Goal: Task Accomplishment & Management: Complete application form

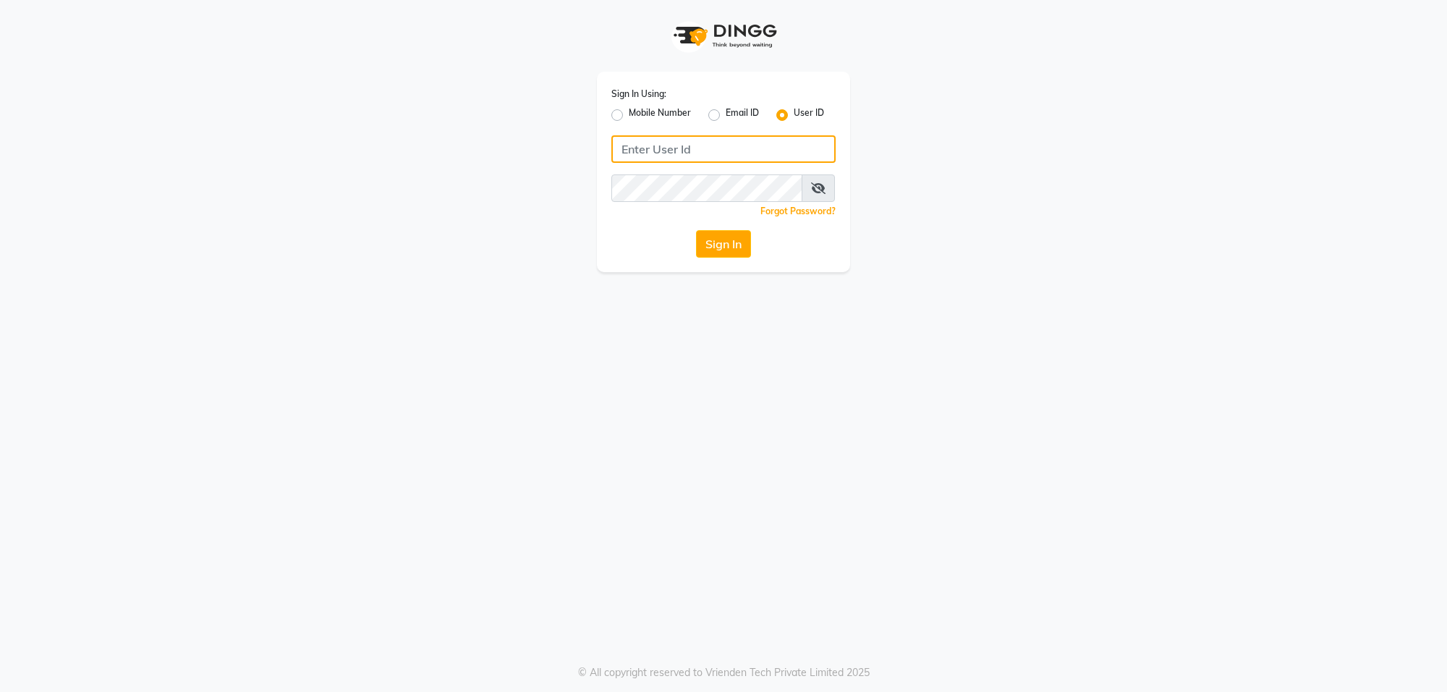
click at [630, 149] on input "Username" at bounding box center [723, 148] width 224 height 27
type input "e3599-01"
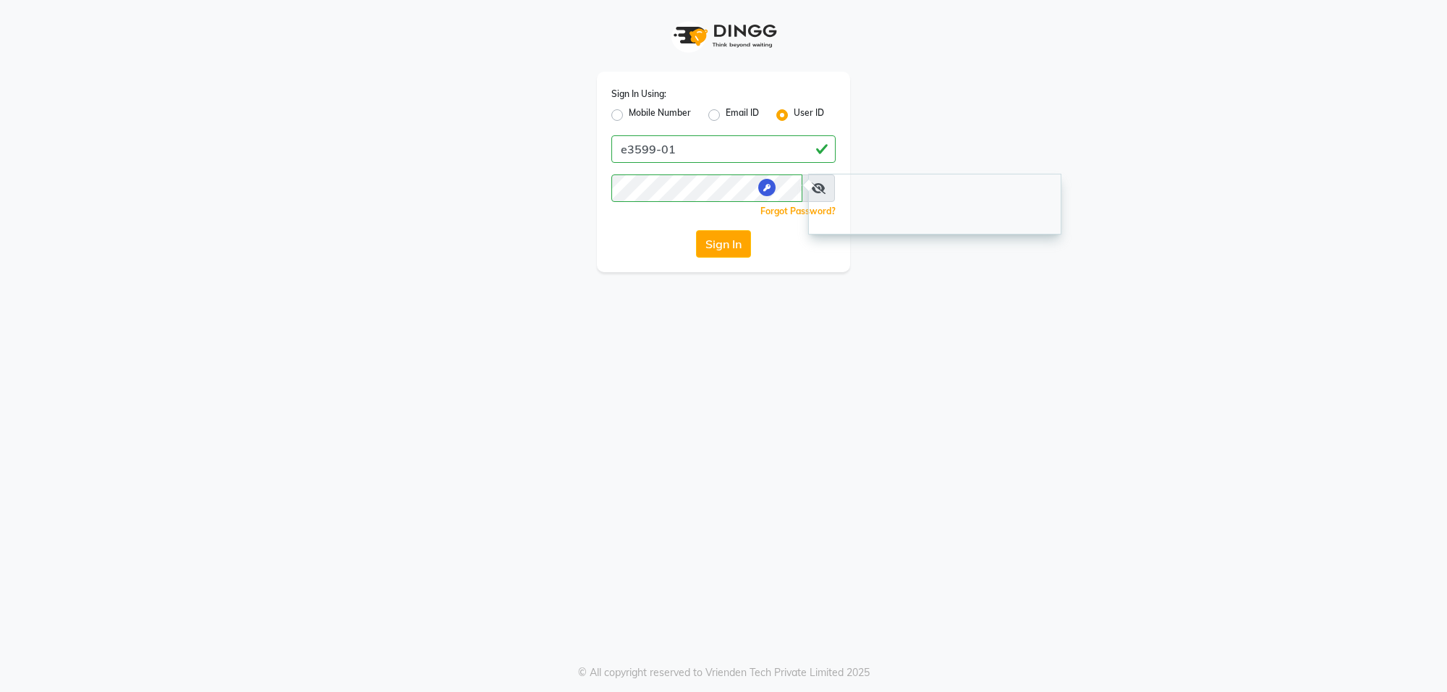
click at [807, 194] on span at bounding box center [818, 187] width 33 height 27
click at [827, 185] on span at bounding box center [818, 187] width 33 height 27
click at [823, 187] on icon at bounding box center [818, 188] width 14 height 12
click at [726, 243] on button "Sign In" at bounding box center [723, 243] width 55 height 27
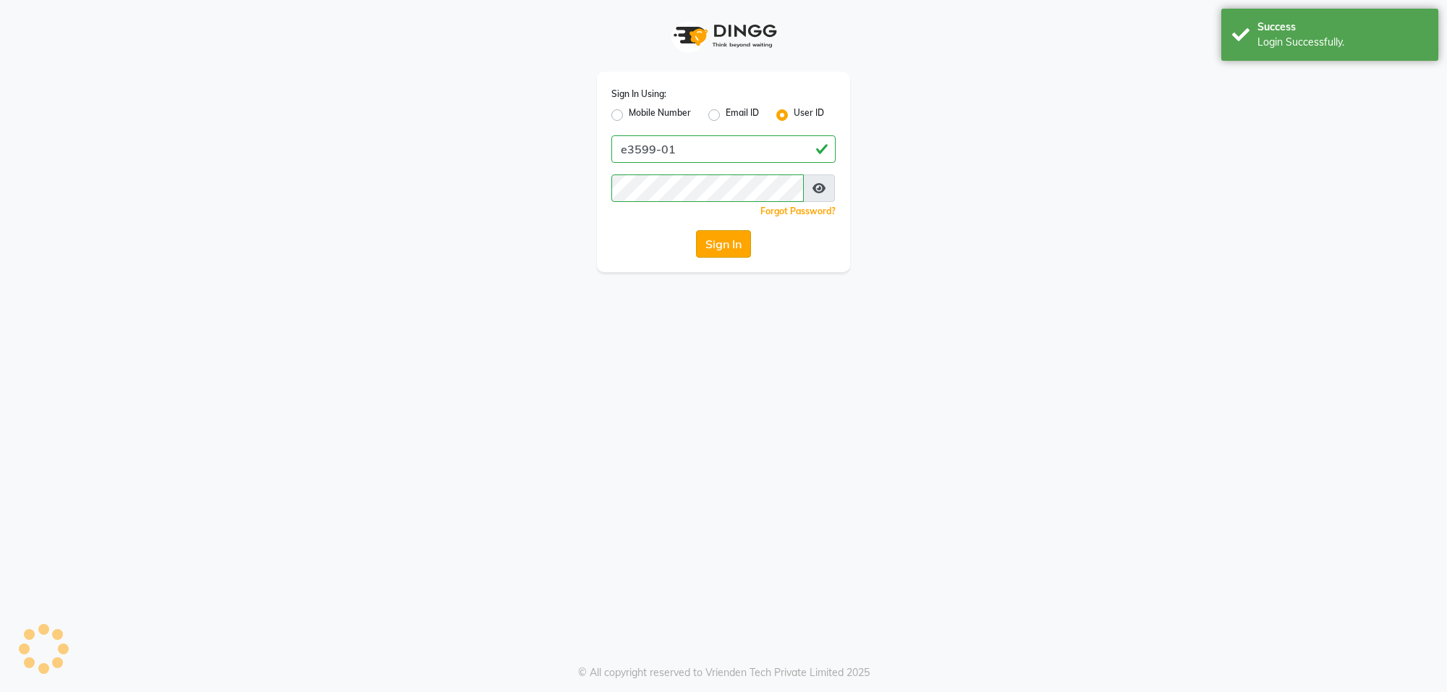
select select "service"
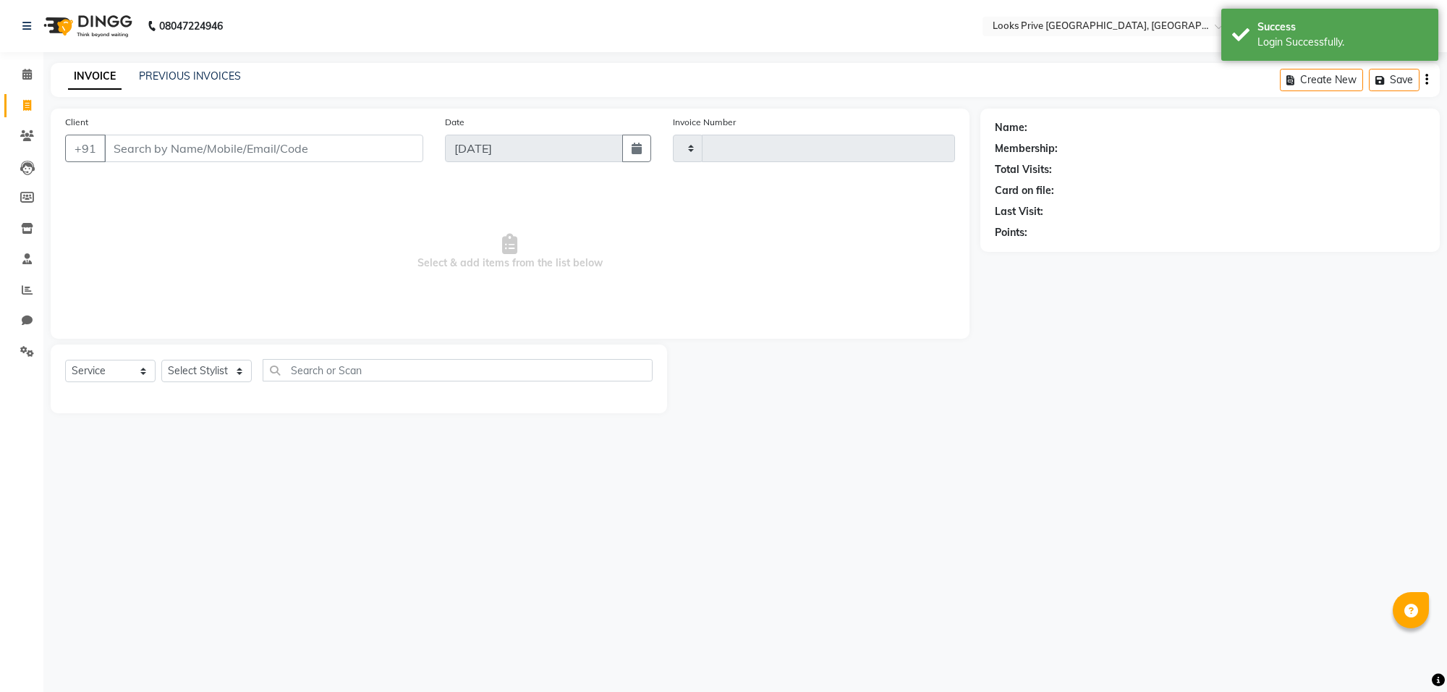
type input "5585"
select select "en"
select select "8127"
click at [27, 69] on icon at bounding box center [26, 74] width 9 height 11
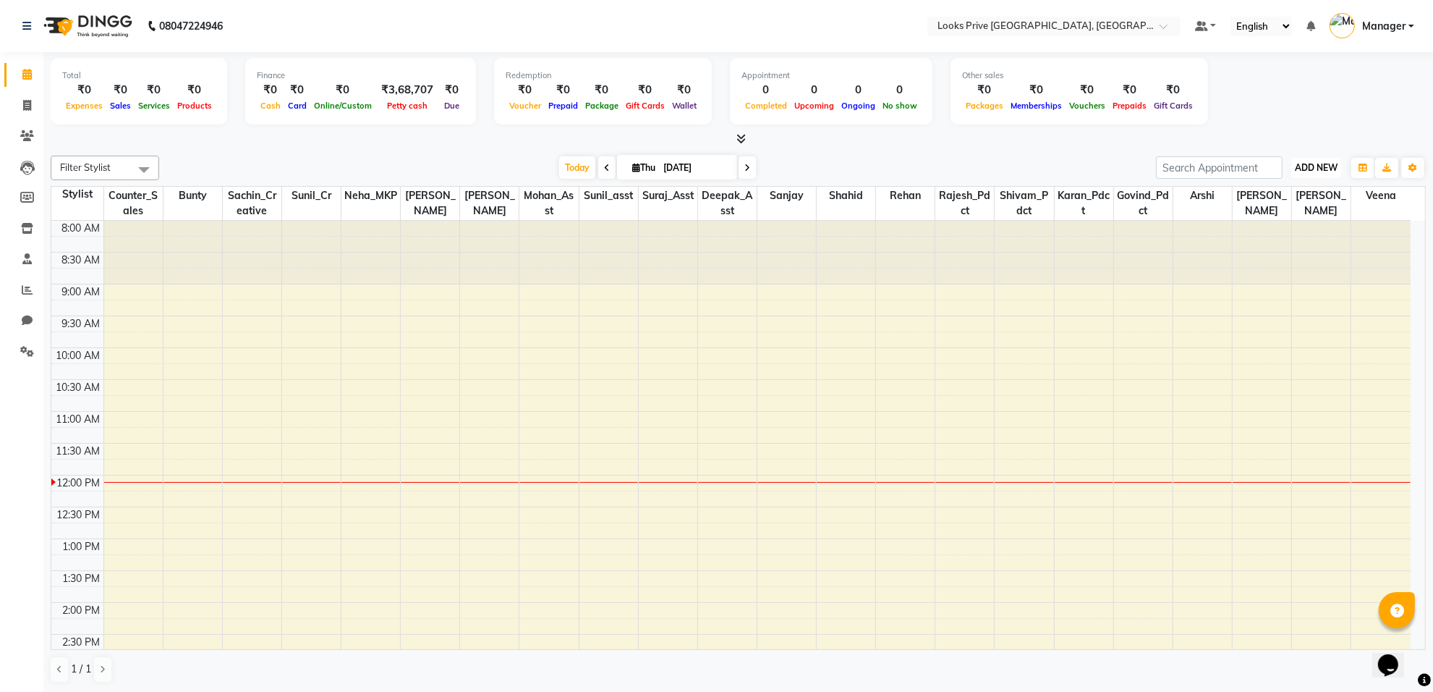
click at [1326, 165] on span "ADD NEW" at bounding box center [1316, 167] width 43 height 11
click at [1279, 208] on link "Add Invoice" at bounding box center [1284, 214] width 114 height 19
select select "service"
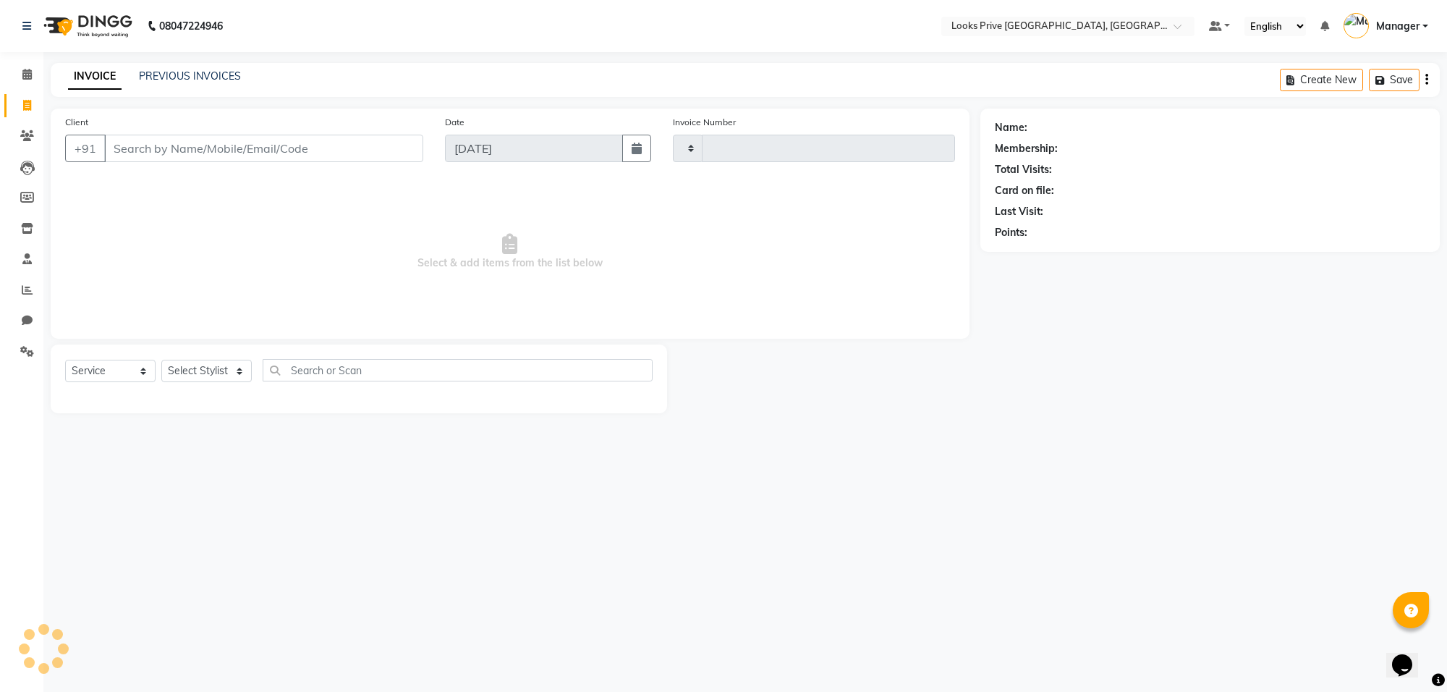
type input "5585"
select select "8127"
click at [313, 152] on input "Client" at bounding box center [263, 148] width 319 height 27
type input "9999606154"
click at [382, 151] on span "Add Client" at bounding box center [385, 148] width 57 height 14
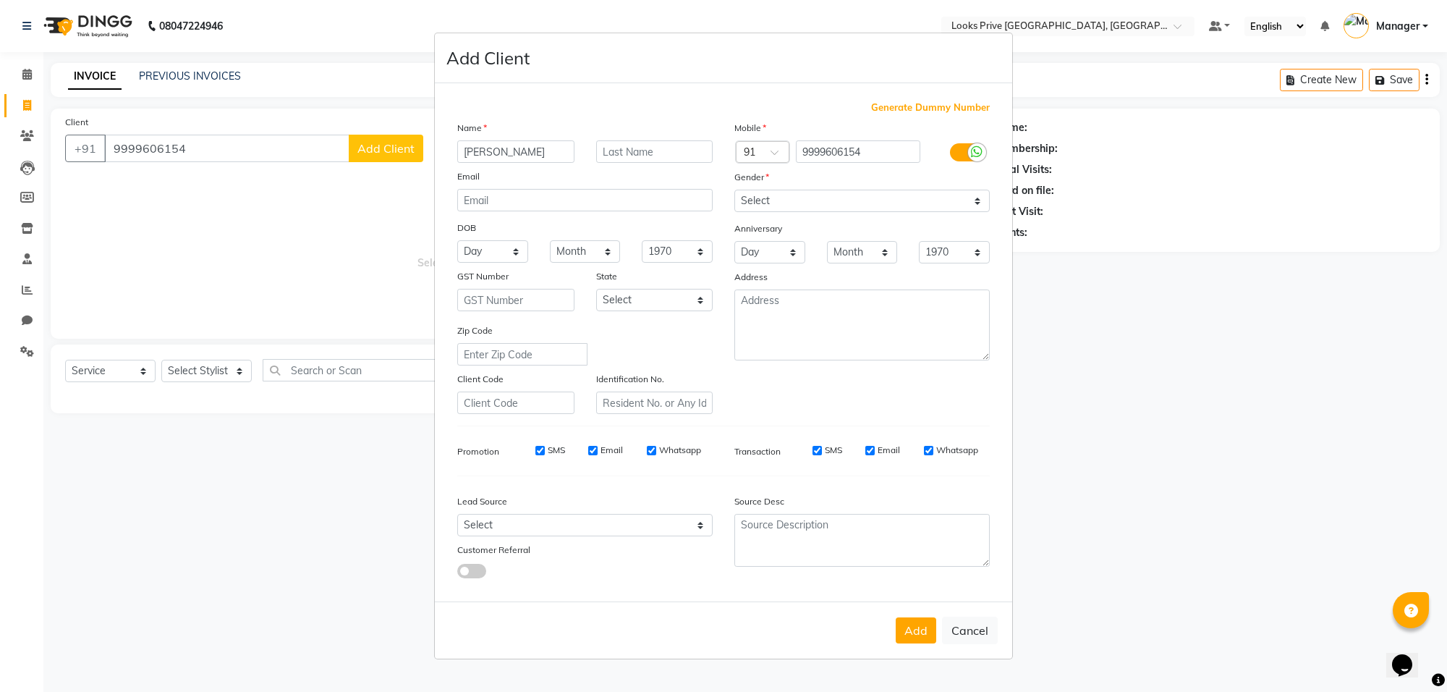
type input "[PERSON_NAME]"
click at [838, 201] on select "Select [DEMOGRAPHIC_DATA] [DEMOGRAPHIC_DATA] Other Prefer Not To Say" at bounding box center [861, 201] width 255 height 22
select select "[DEMOGRAPHIC_DATA]"
click at [734, 191] on select "Select [DEMOGRAPHIC_DATA] [DEMOGRAPHIC_DATA] Other Prefer Not To Say" at bounding box center [861, 201] width 255 height 22
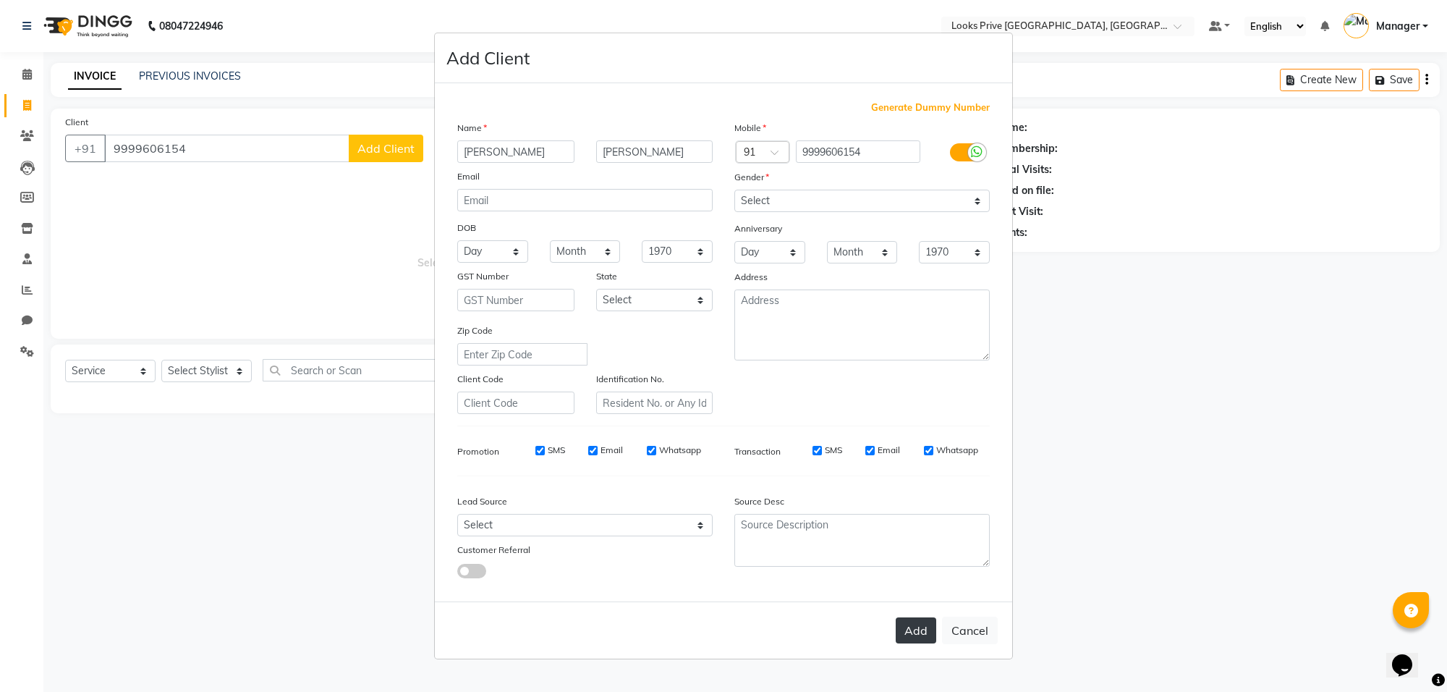
click at [903, 631] on button "Add" at bounding box center [916, 630] width 41 height 26
select select
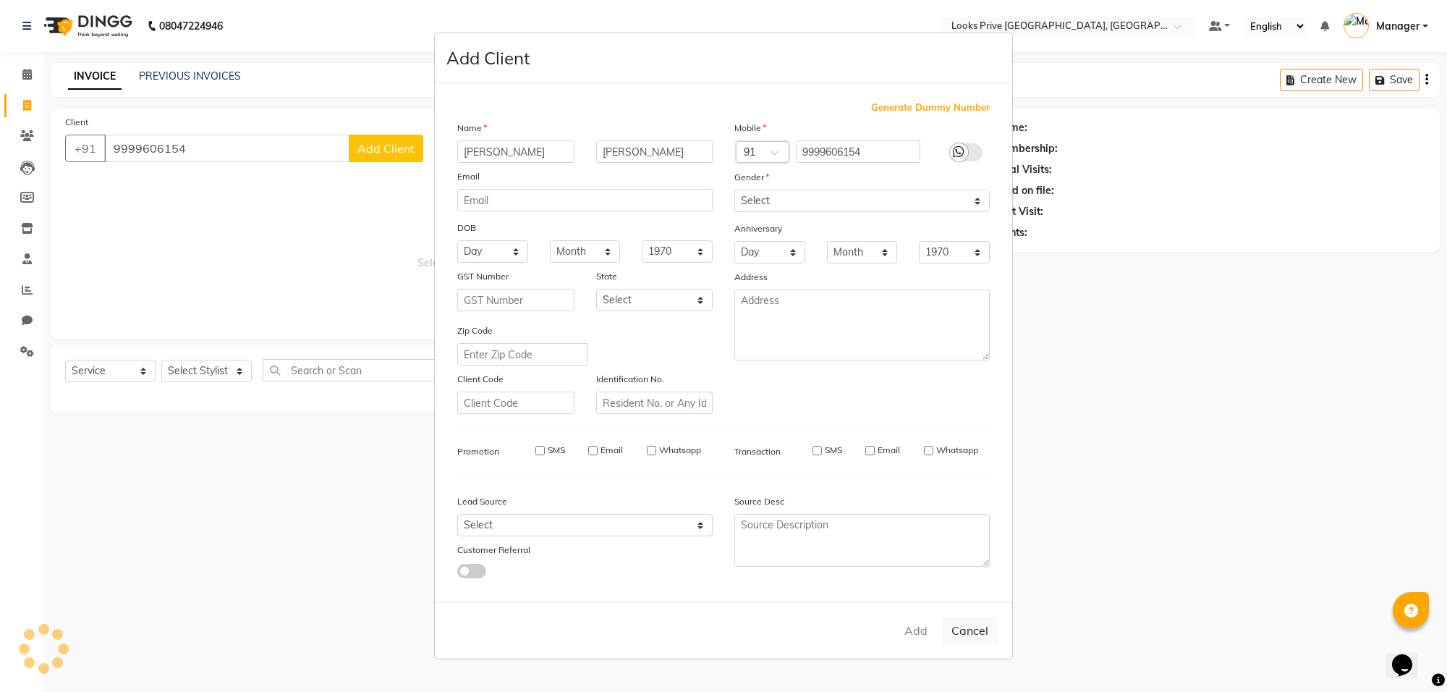
select select
checkbox input "false"
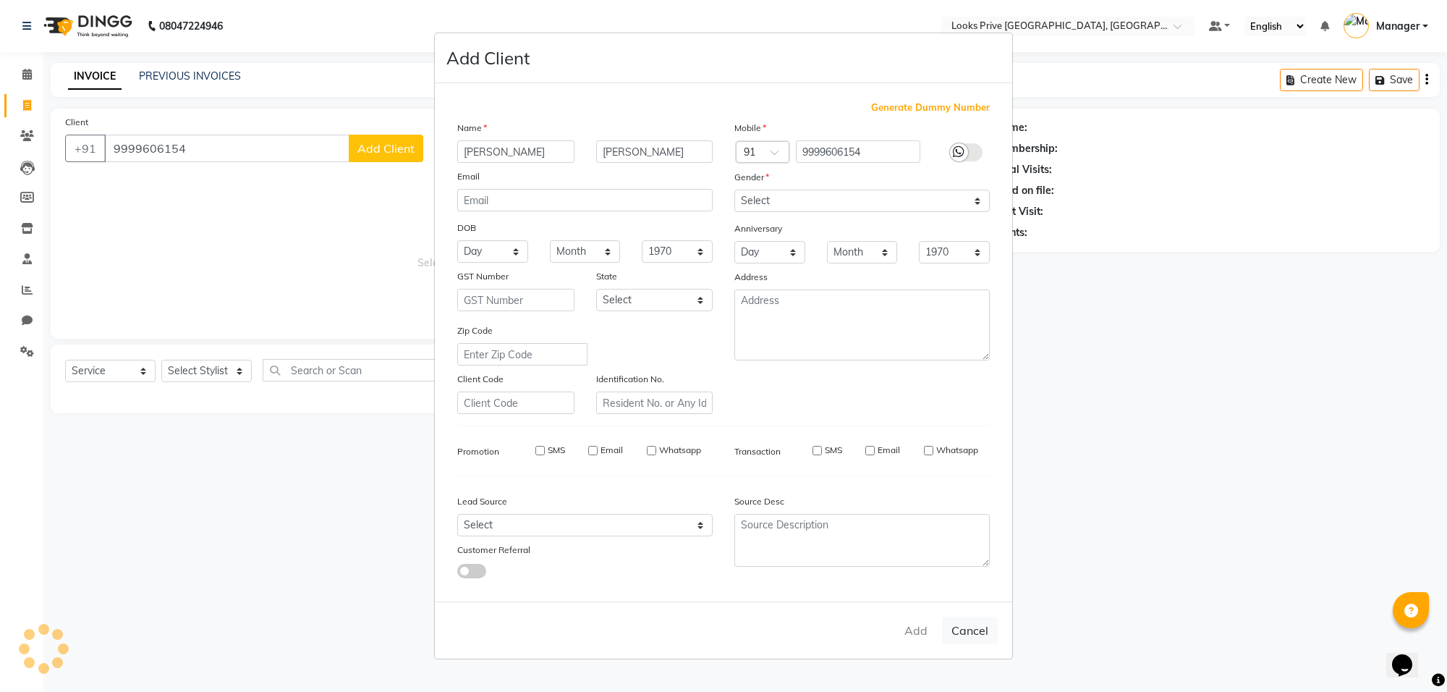
checkbox input "false"
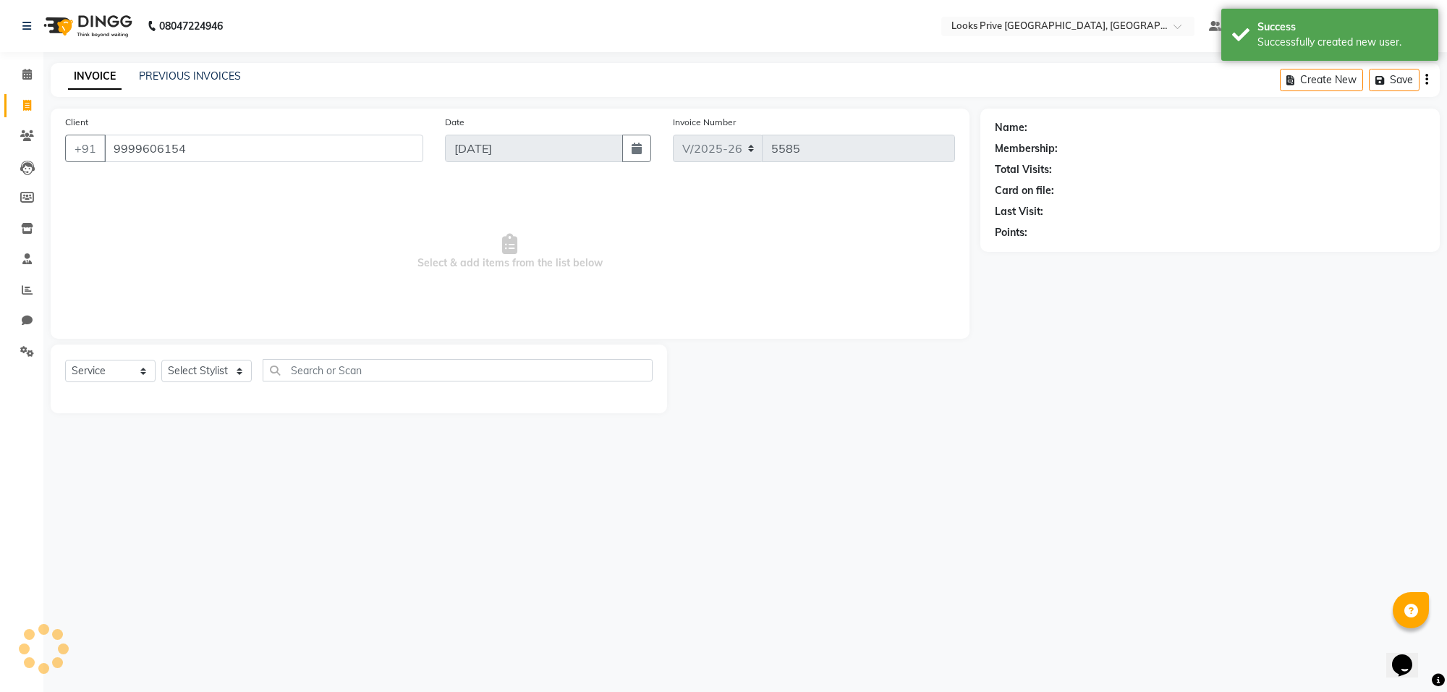
select select "1: Object"
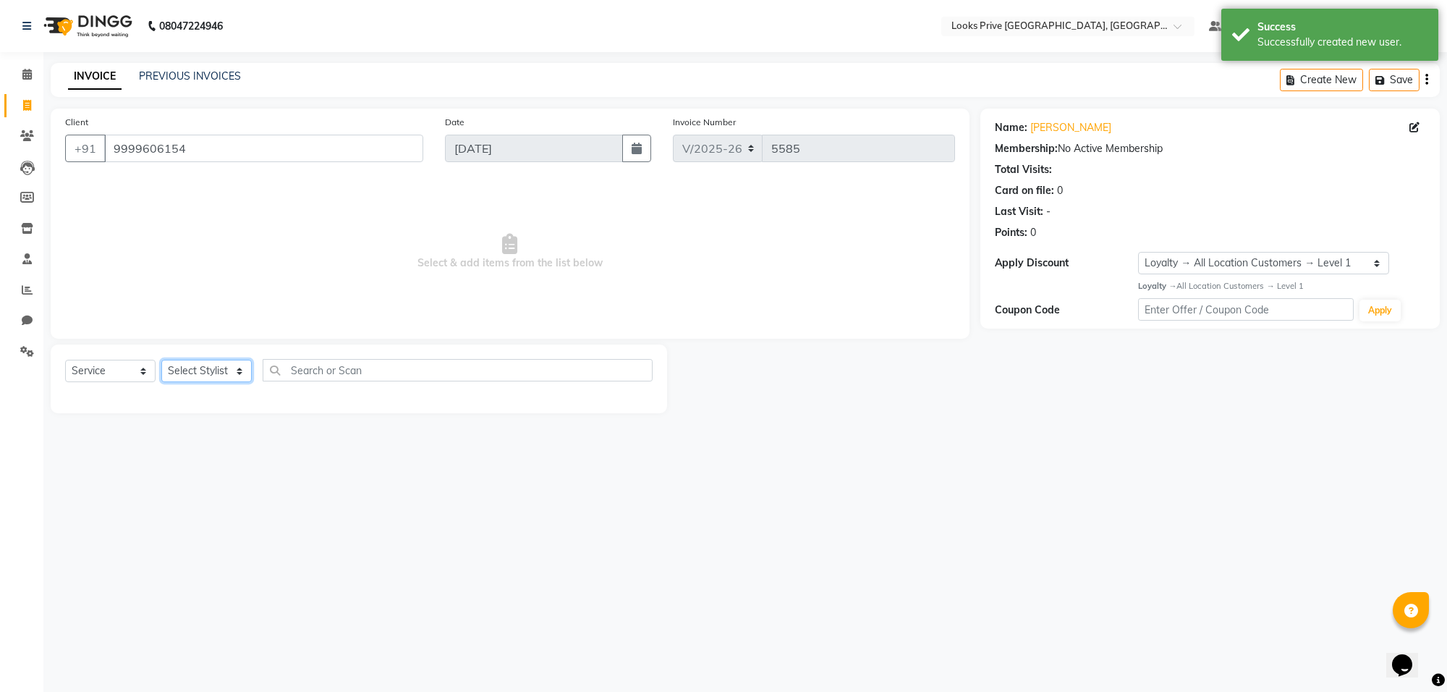
click at [226, 366] on select "Select Stylist [PERSON_NAME] Counter_Sales Deepak_Asst Govind_Pdct Karan_Pdct M…" at bounding box center [206, 371] width 90 height 22
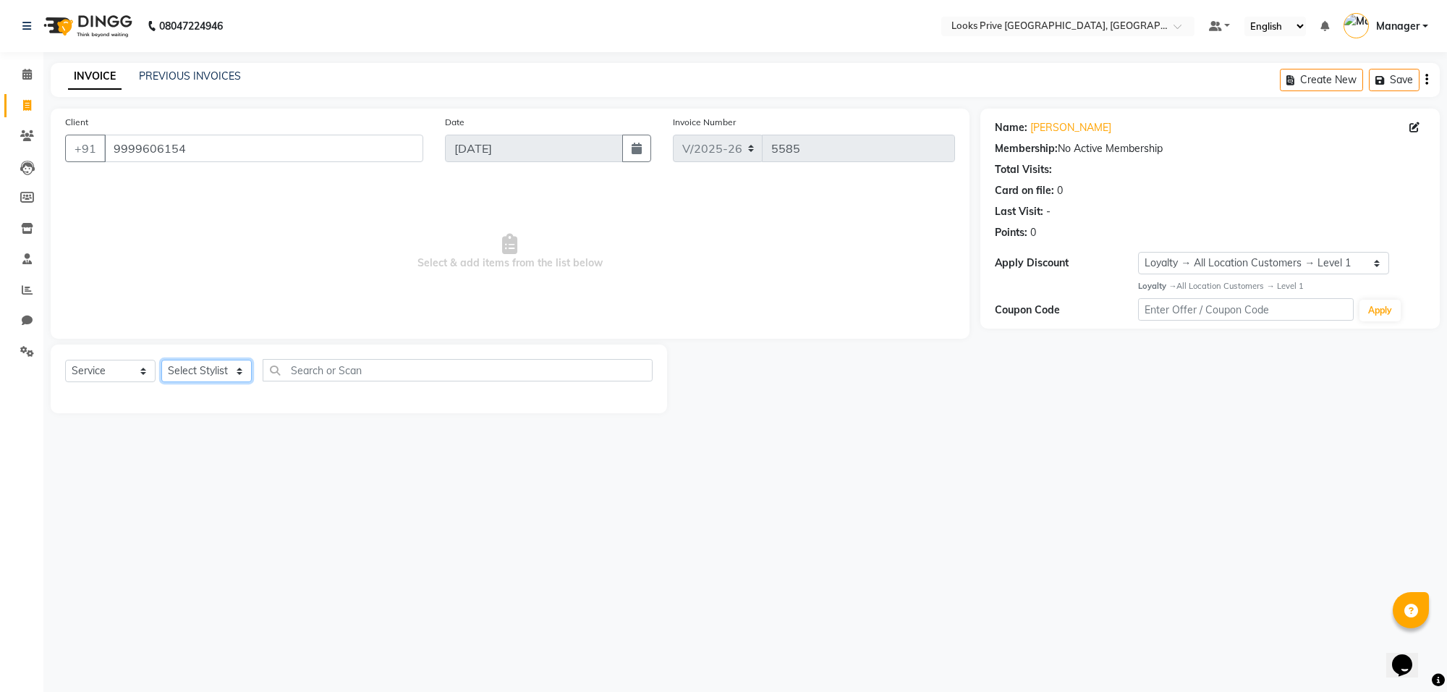
select select "75850"
click at [161, 360] on select "Select Stylist [PERSON_NAME] Counter_Sales Deepak_Asst Govind_Pdct Karan_Pdct M…" at bounding box center [206, 371] width 90 height 22
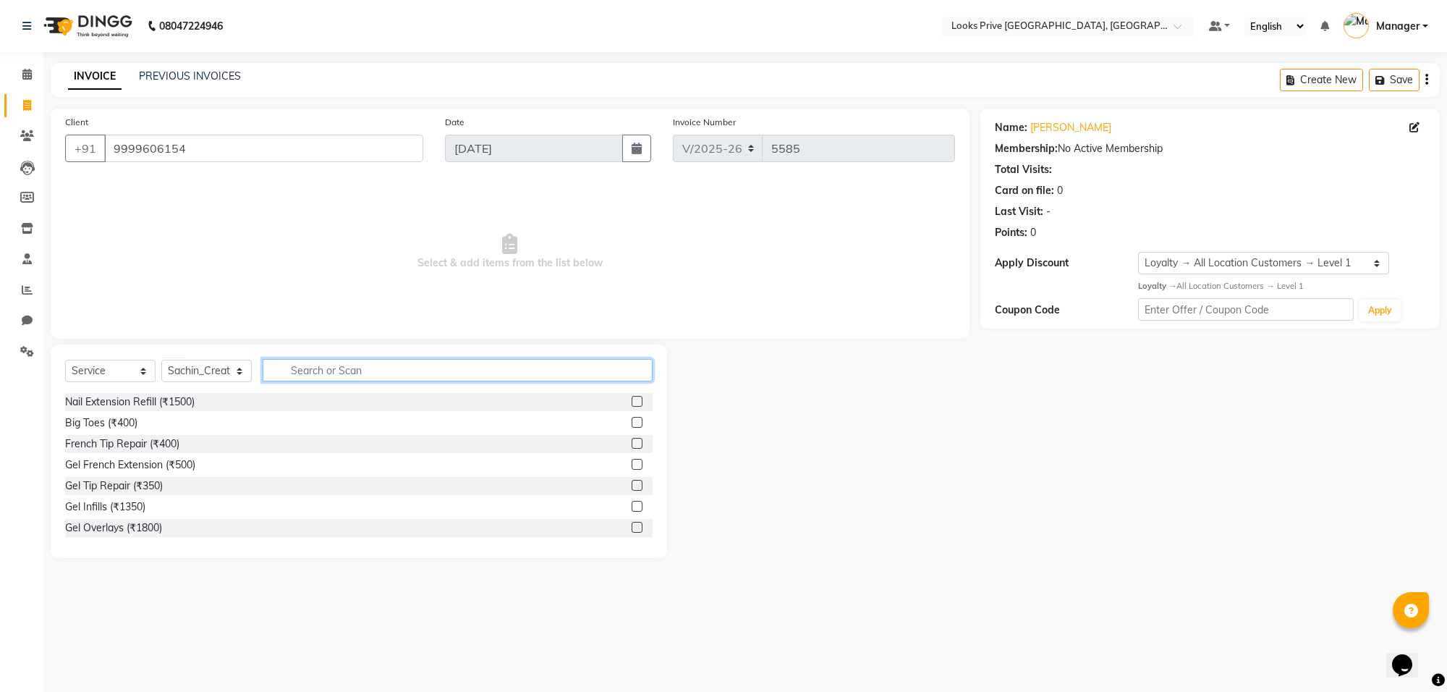
click at [289, 370] on input "text" at bounding box center [458, 370] width 390 height 22
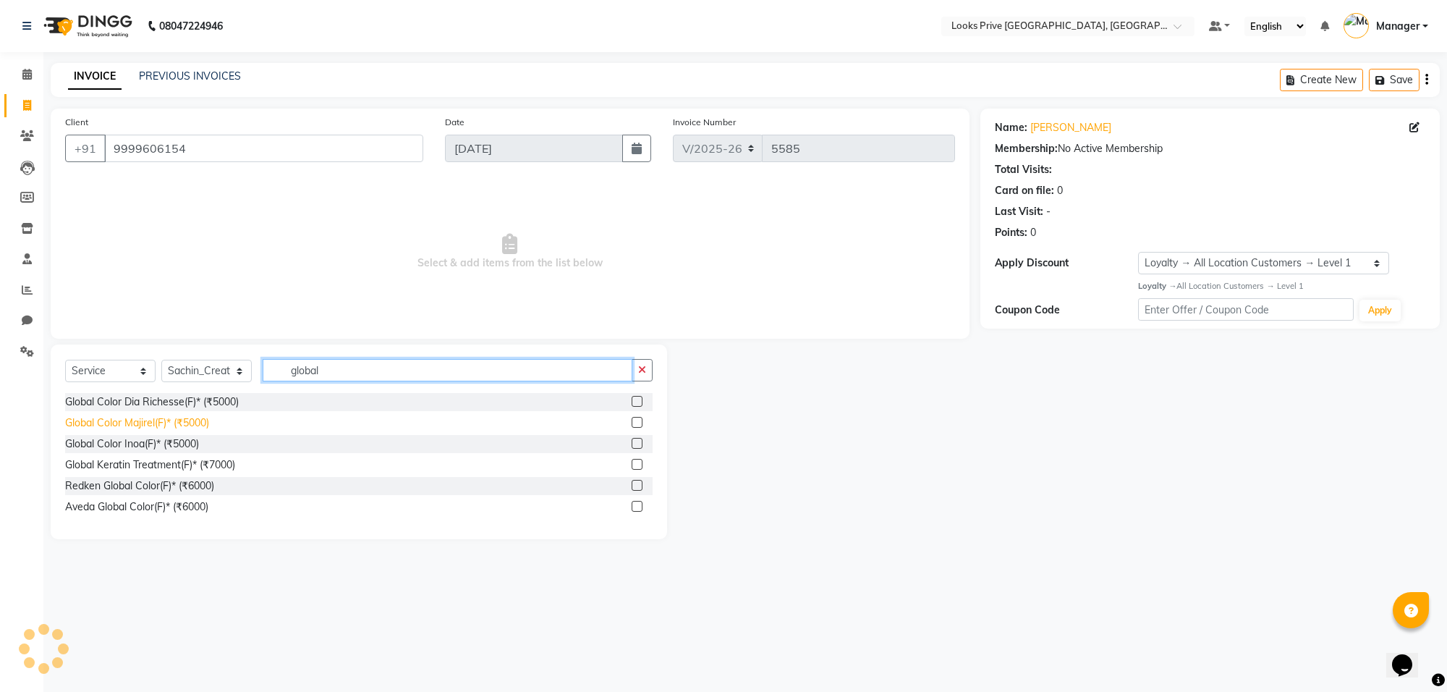
type input "global"
click at [185, 425] on div "Global Color Majirel(F)* (₹5000)" at bounding box center [137, 422] width 144 height 15
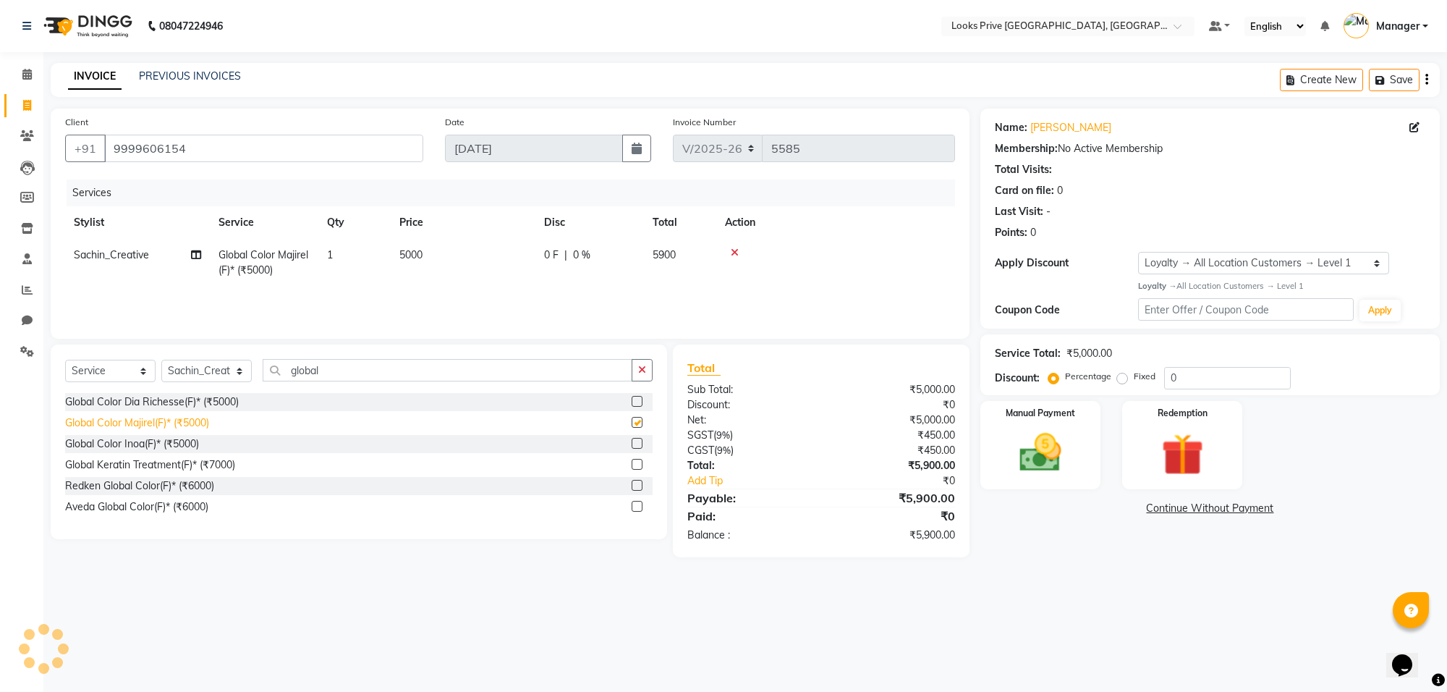
checkbox input "false"
click at [1190, 375] on input "0" at bounding box center [1227, 378] width 127 height 22
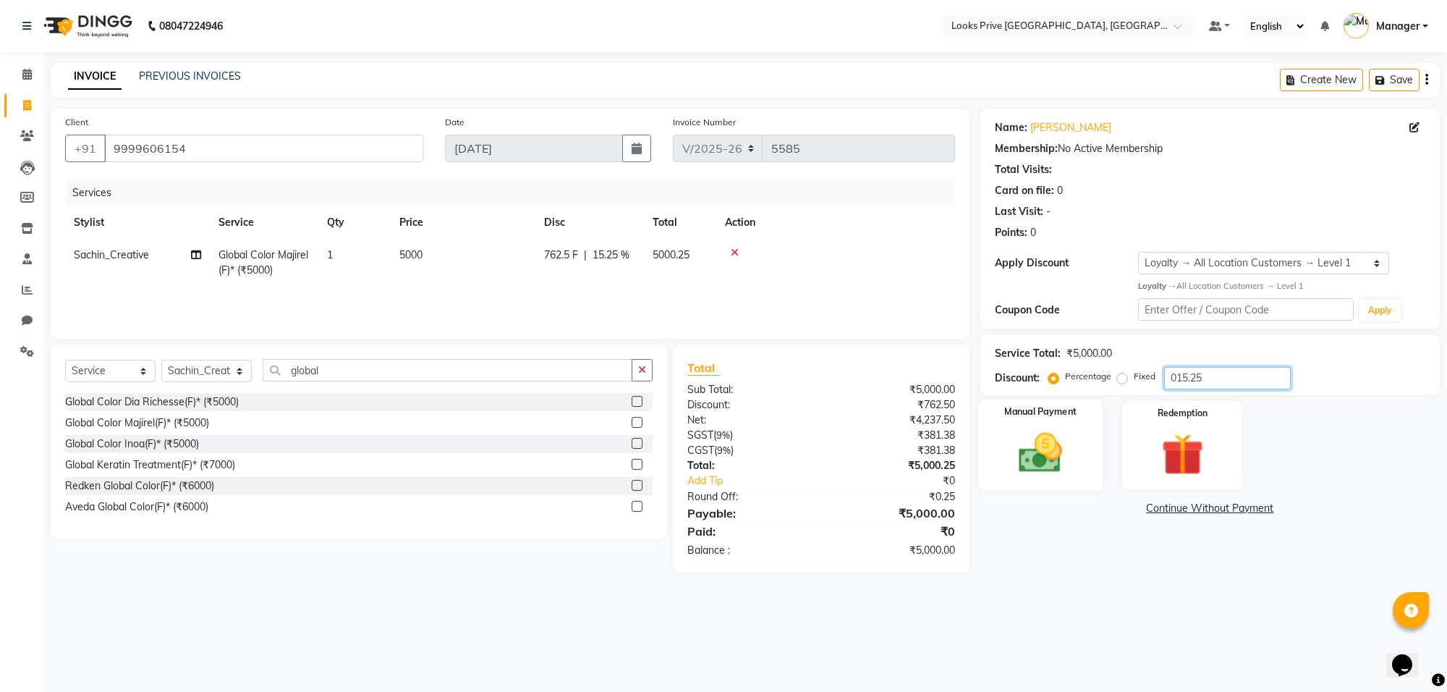
type input "015.25"
click at [1004, 458] on div "Manual Payment" at bounding box center [1040, 445] width 125 height 92
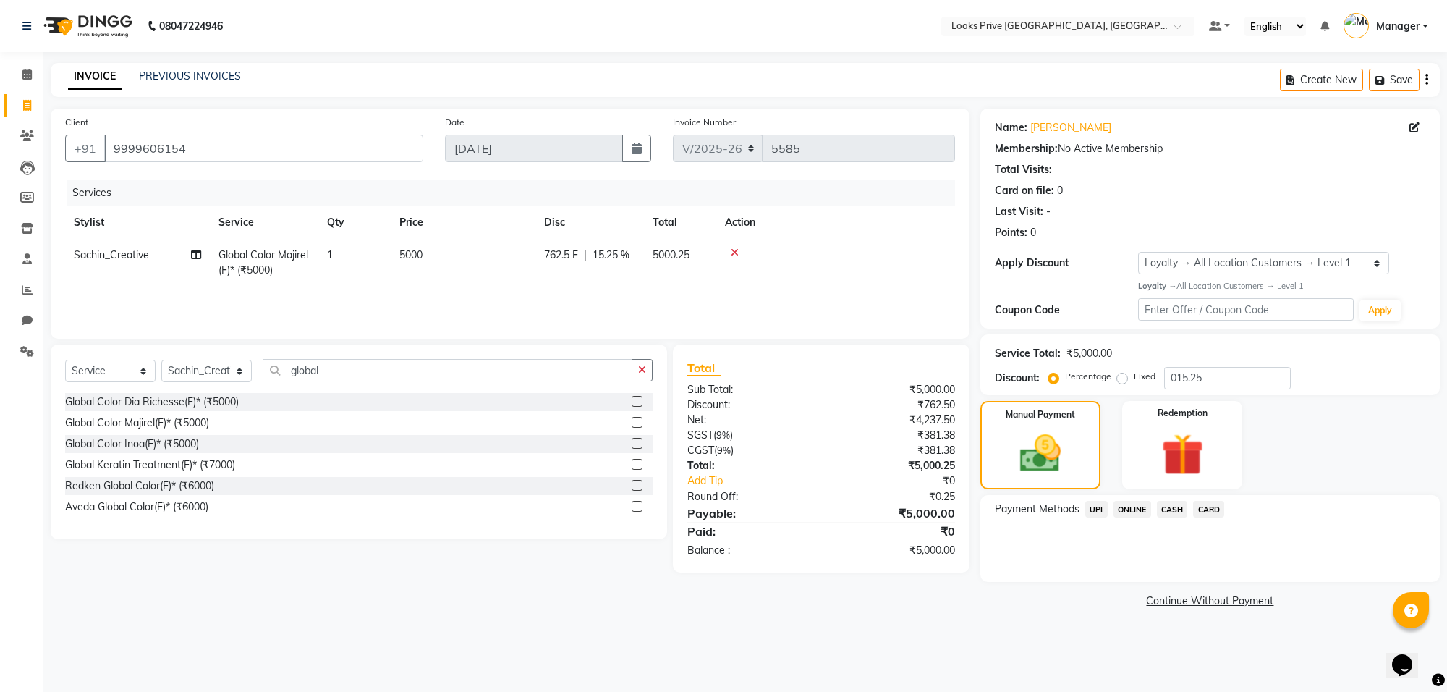
click at [1133, 507] on span "ONLINE" at bounding box center [1133, 509] width 38 height 17
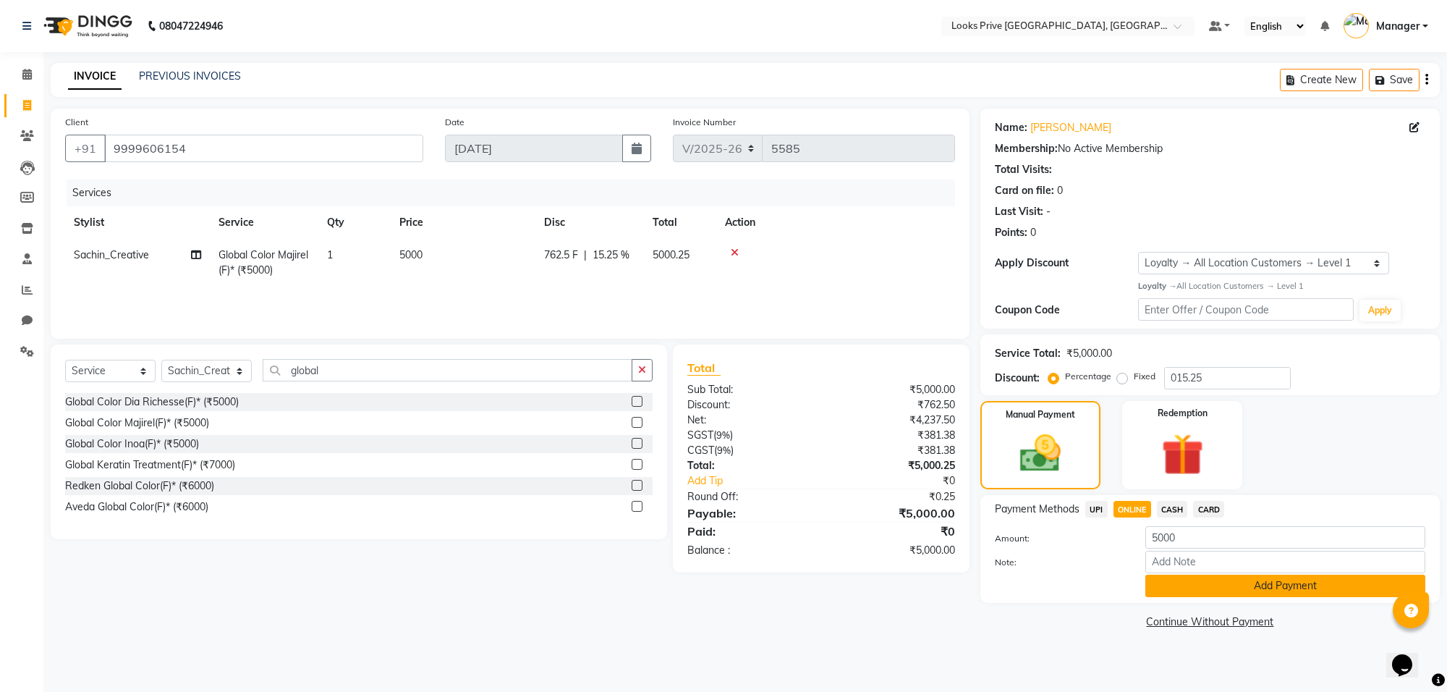
click at [1238, 594] on button "Add Payment" at bounding box center [1285, 586] width 280 height 22
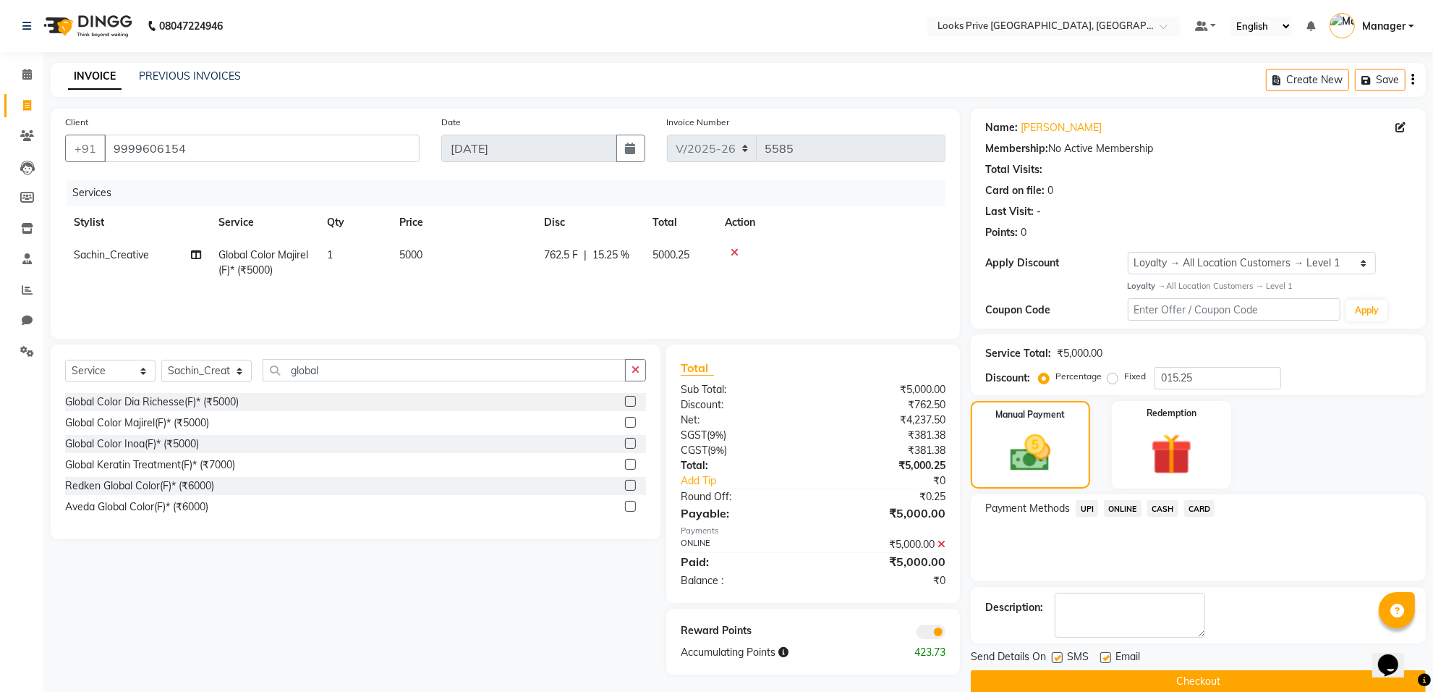
click at [944, 543] on icon at bounding box center [942, 544] width 8 height 10
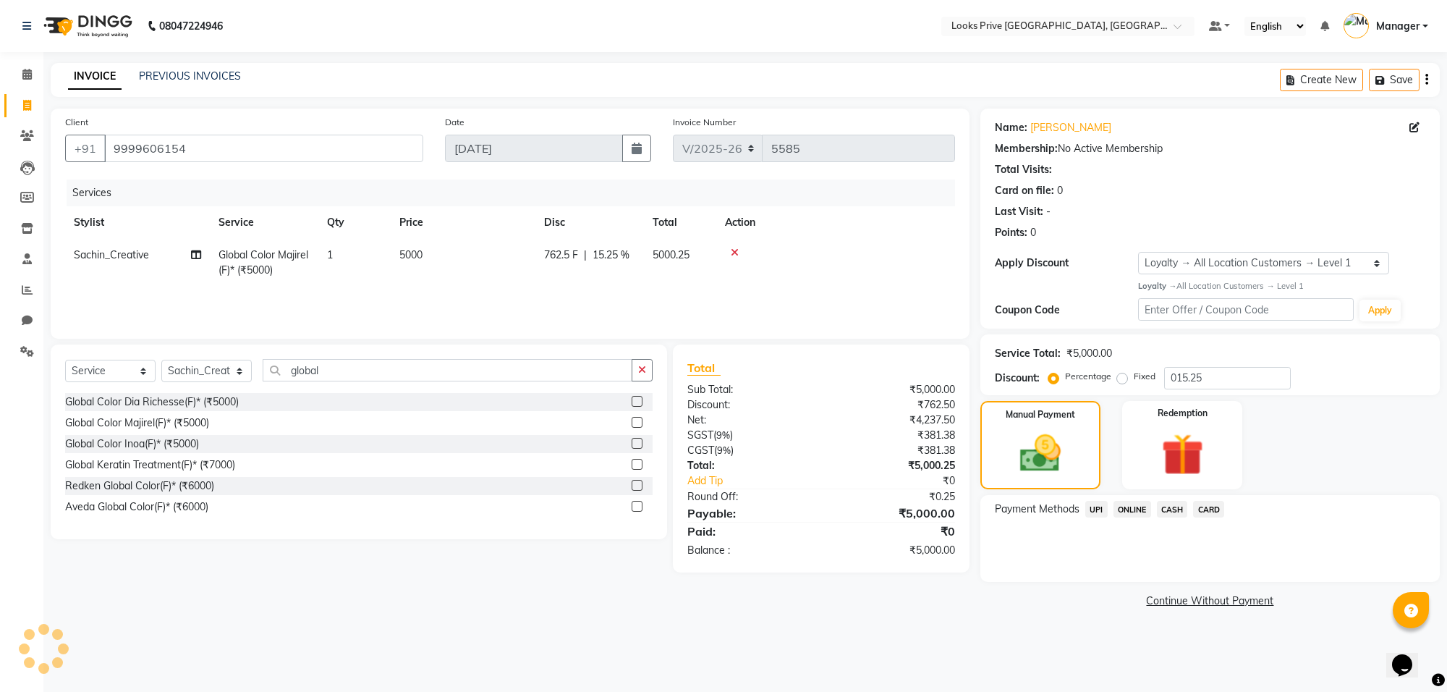
click at [1091, 508] on span "UPI" at bounding box center [1096, 509] width 22 height 17
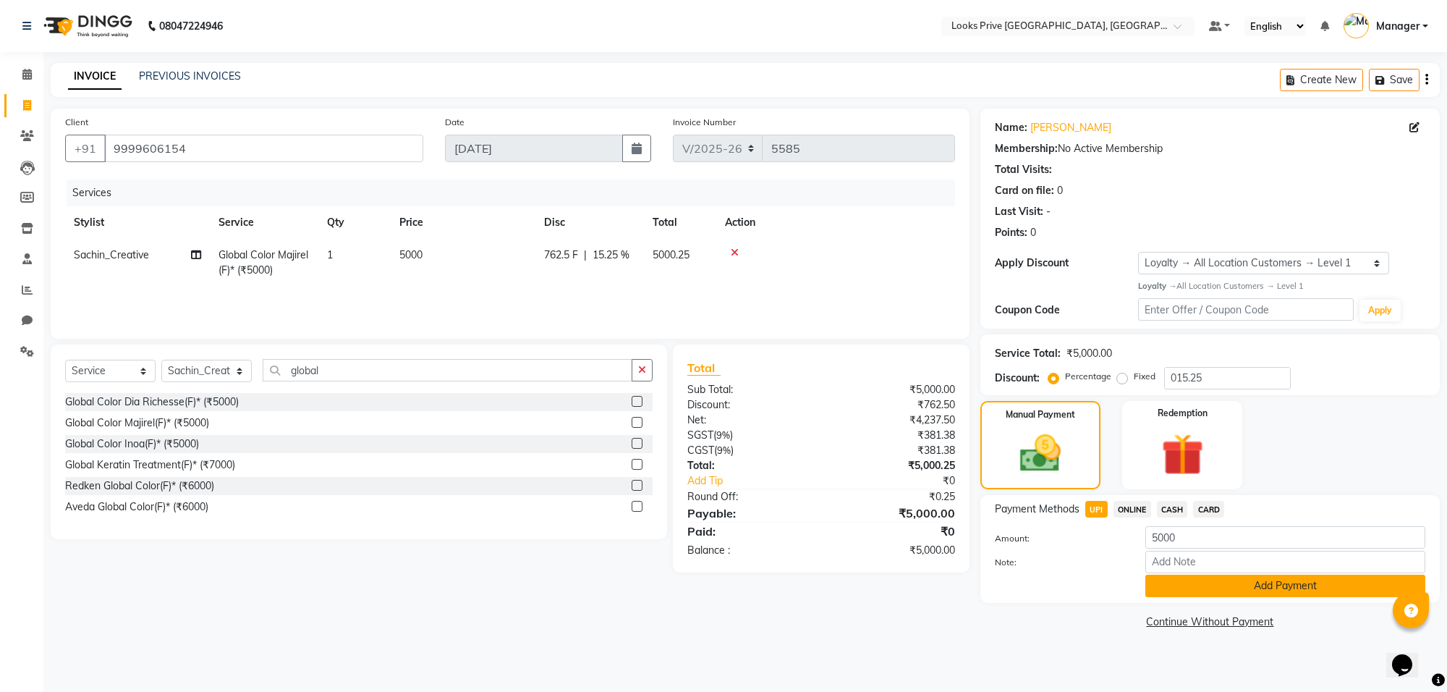
click at [1190, 583] on button "Add Payment" at bounding box center [1285, 586] width 280 height 22
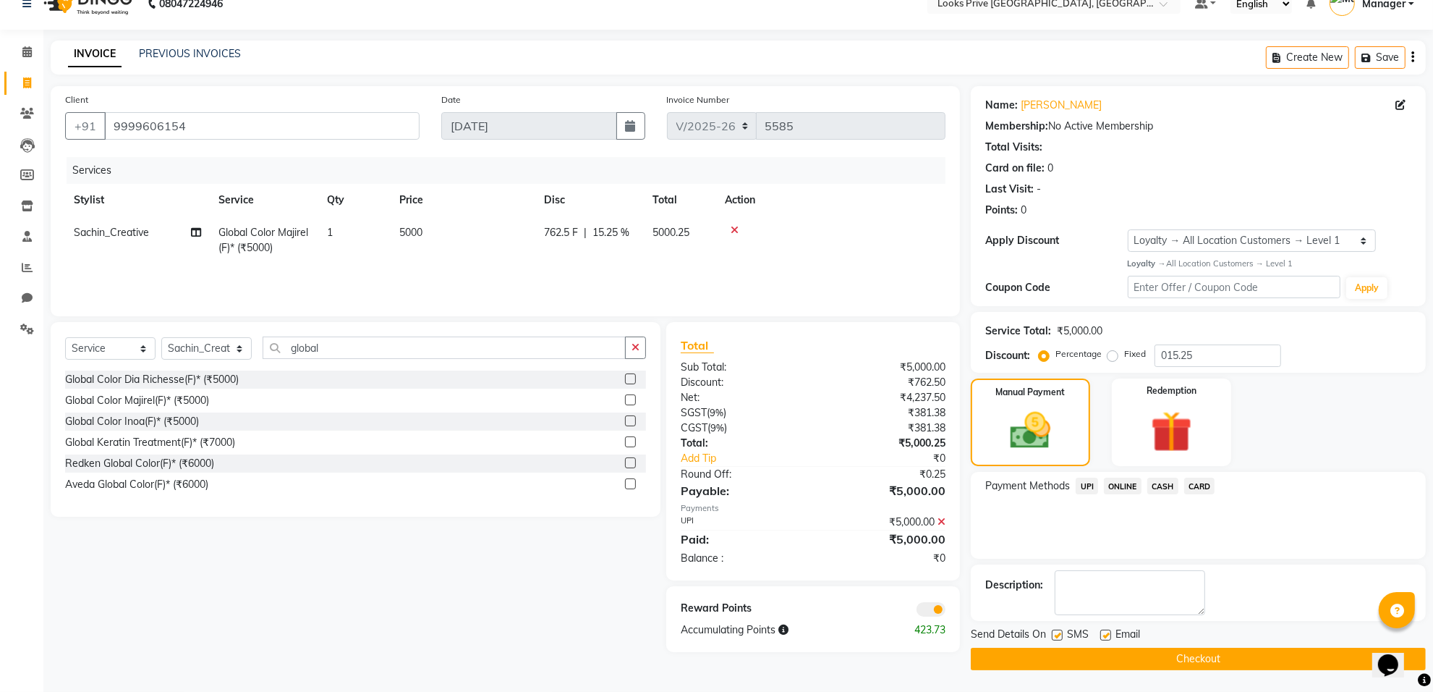
scroll to position [23, 0]
click at [930, 606] on span at bounding box center [931, 609] width 29 height 14
click at [946, 611] on input "checkbox" at bounding box center [946, 611] width 0 height 0
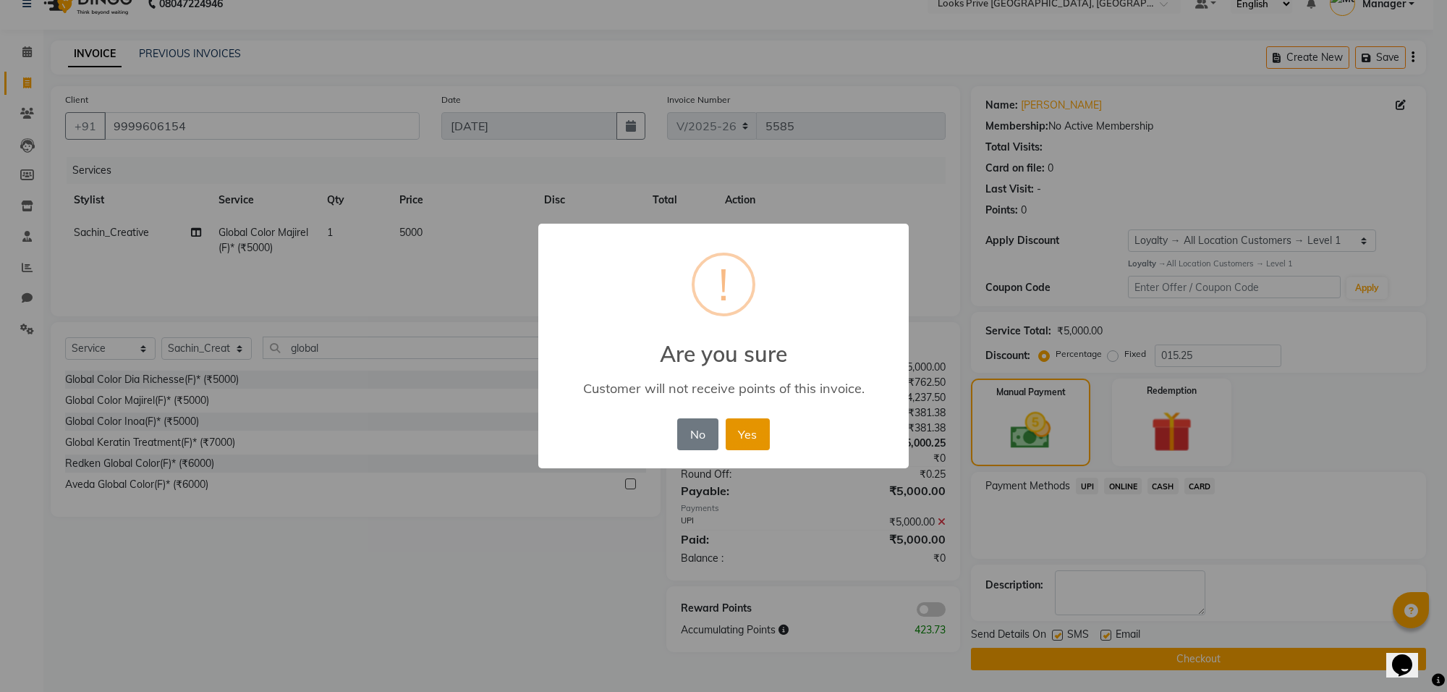
click at [744, 443] on button "Yes" at bounding box center [748, 434] width 44 height 32
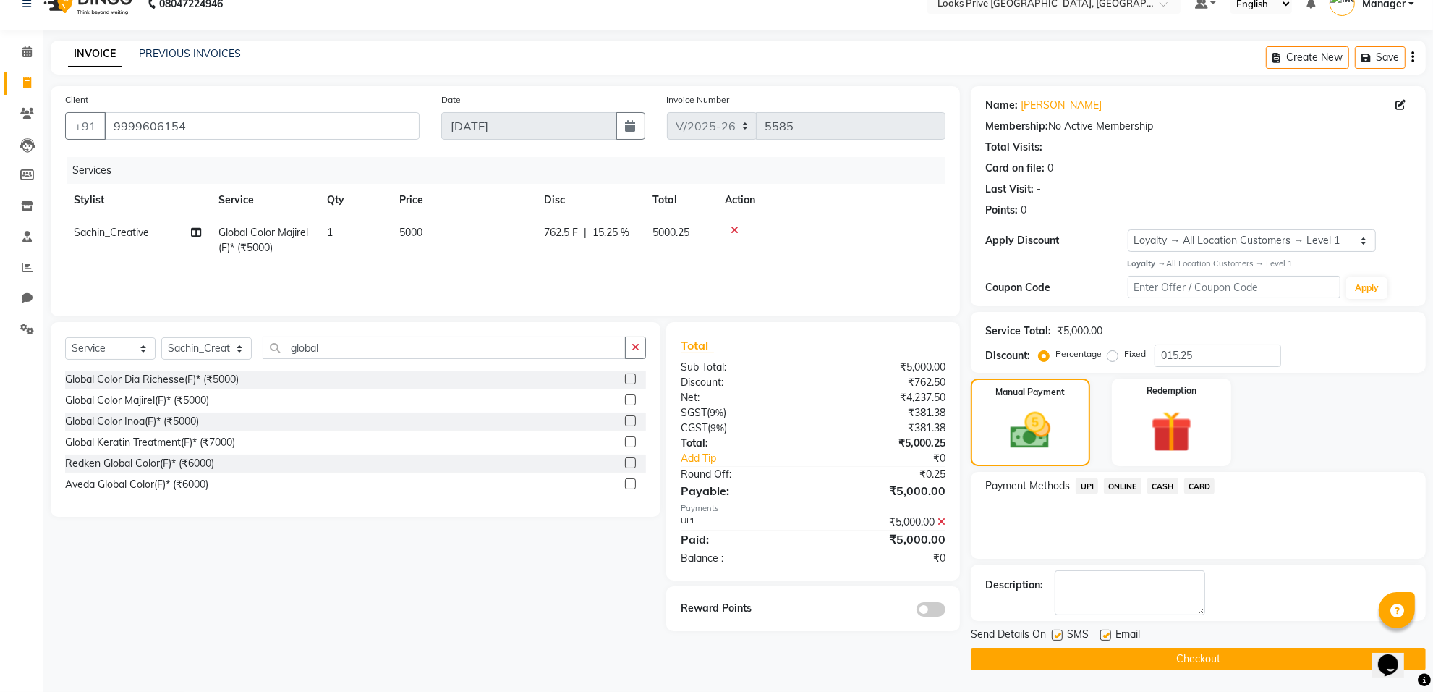
click at [1106, 637] on label at bounding box center [1106, 635] width 11 height 11
click at [1106, 637] on input "checkbox" at bounding box center [1105, 635] width 9 height 9
checkbox input "false"
click at [1117, 658] on button "Checkout" at bounding box center [1198, 659] width 455 height 22
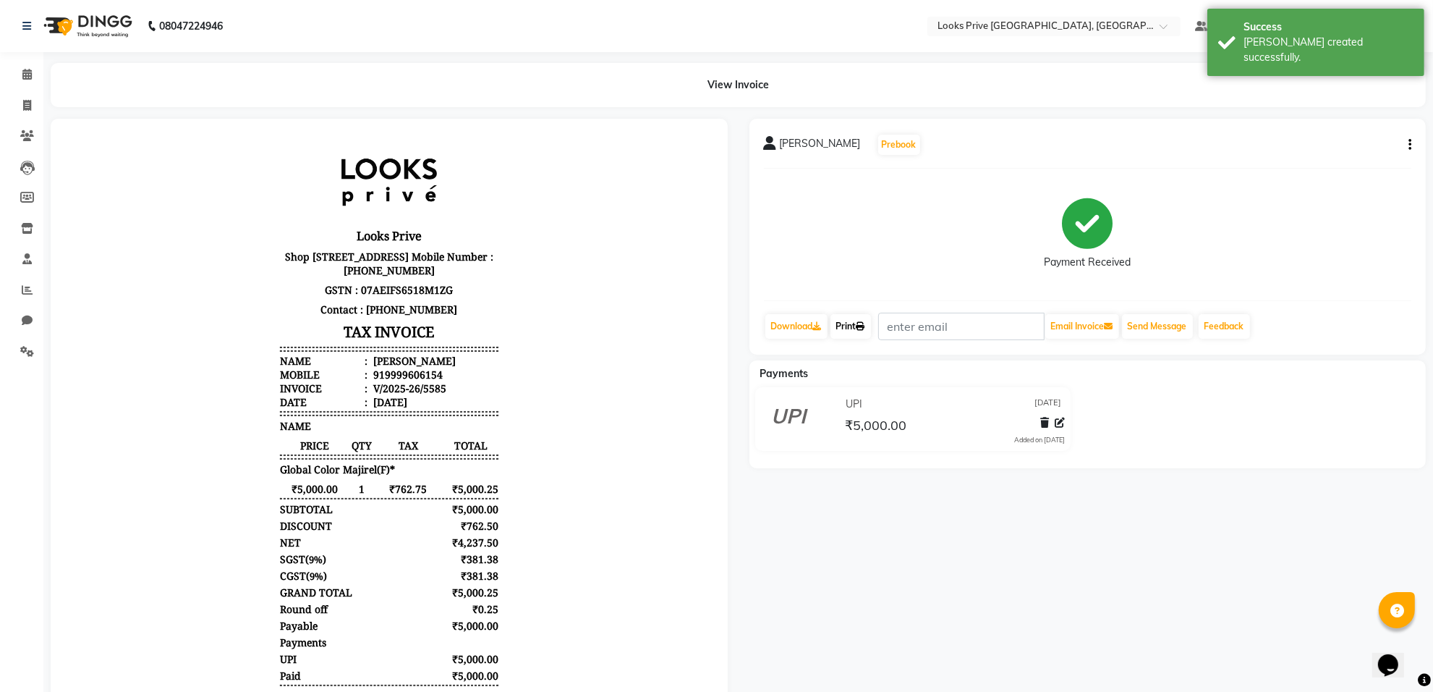
click at [838, 330] on link "Print" at bounding box center [851, 326] width 41 height 25
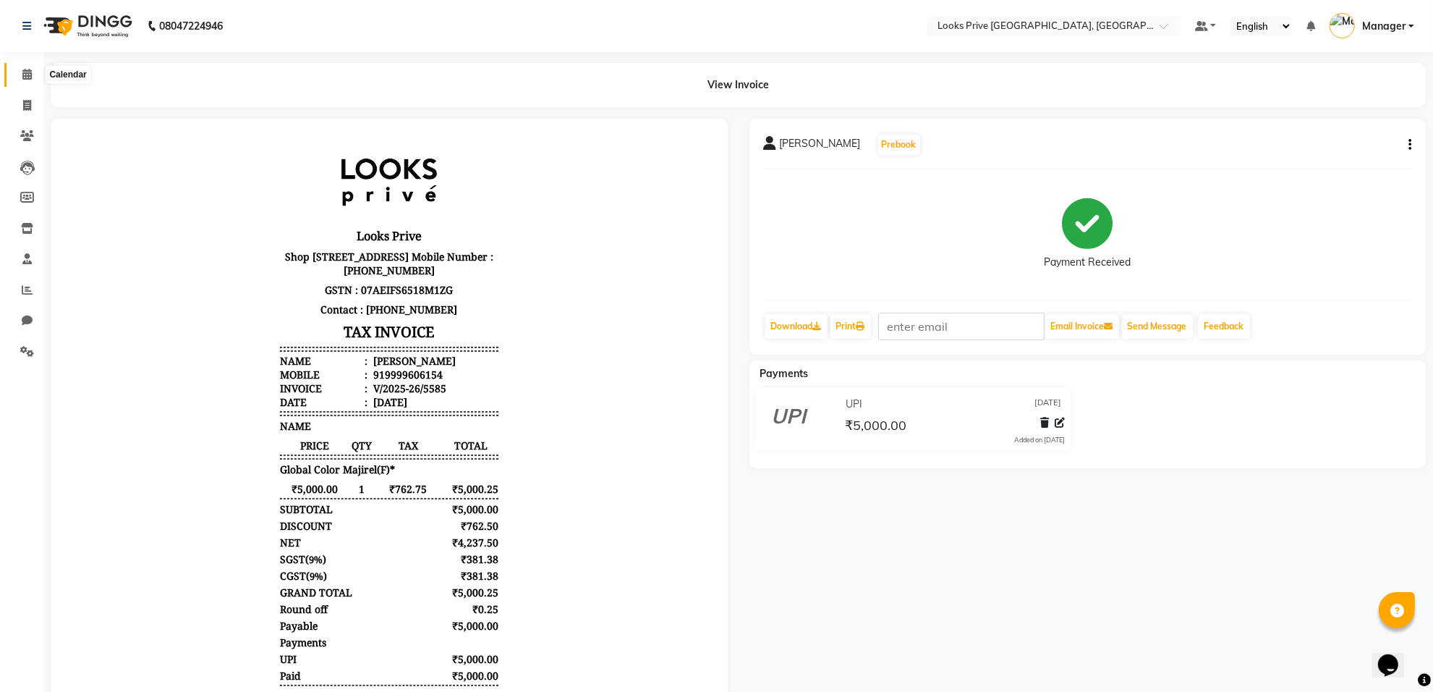
click at [31, 71] on span at bounding box center [26, 75] width 25 height 17
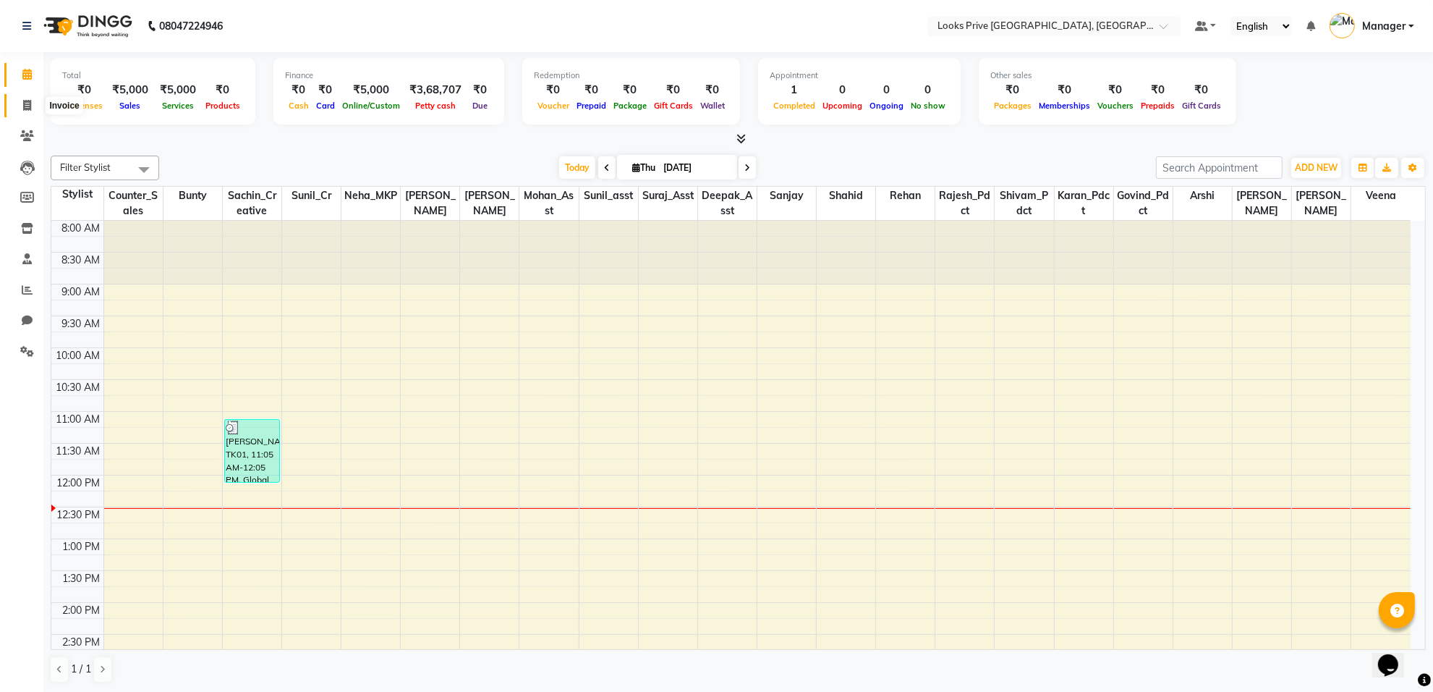
click at [22, 106] on span at bounding box center [26, 106] width 25 height 17
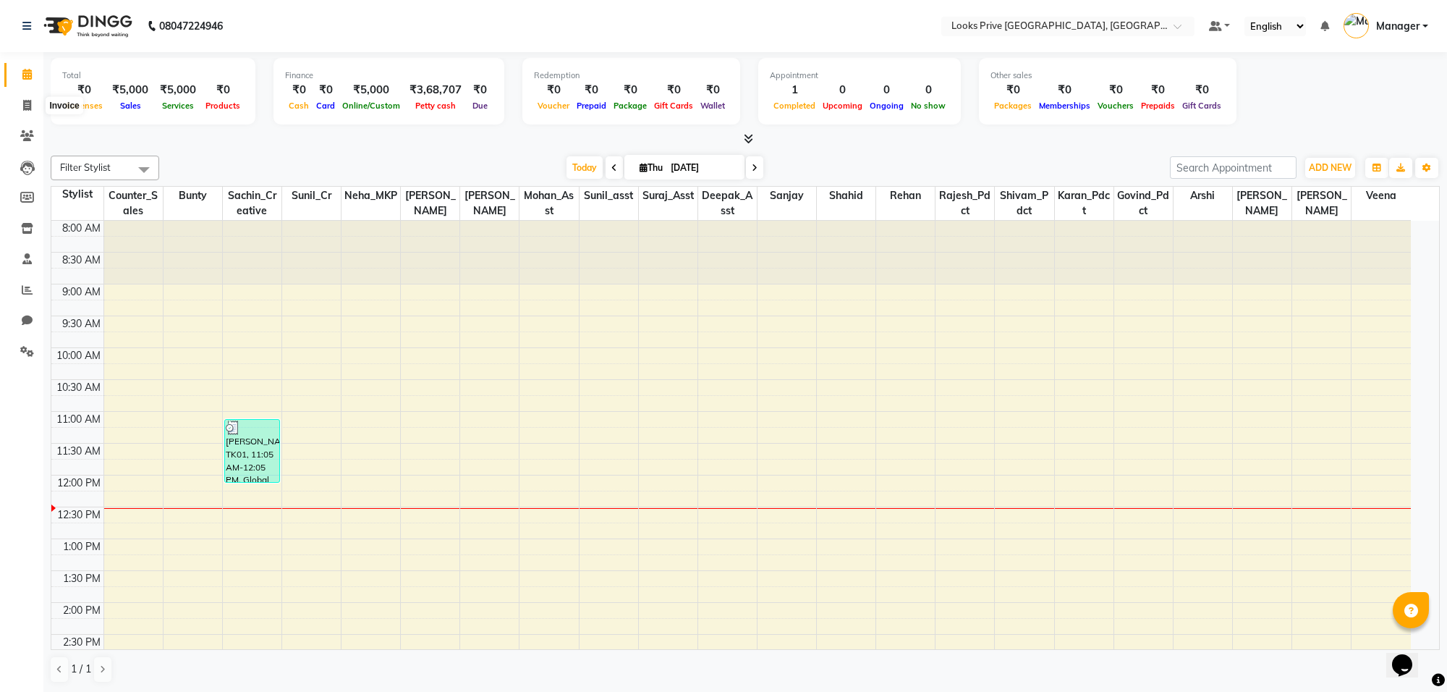
select select "8127"
select select "service"
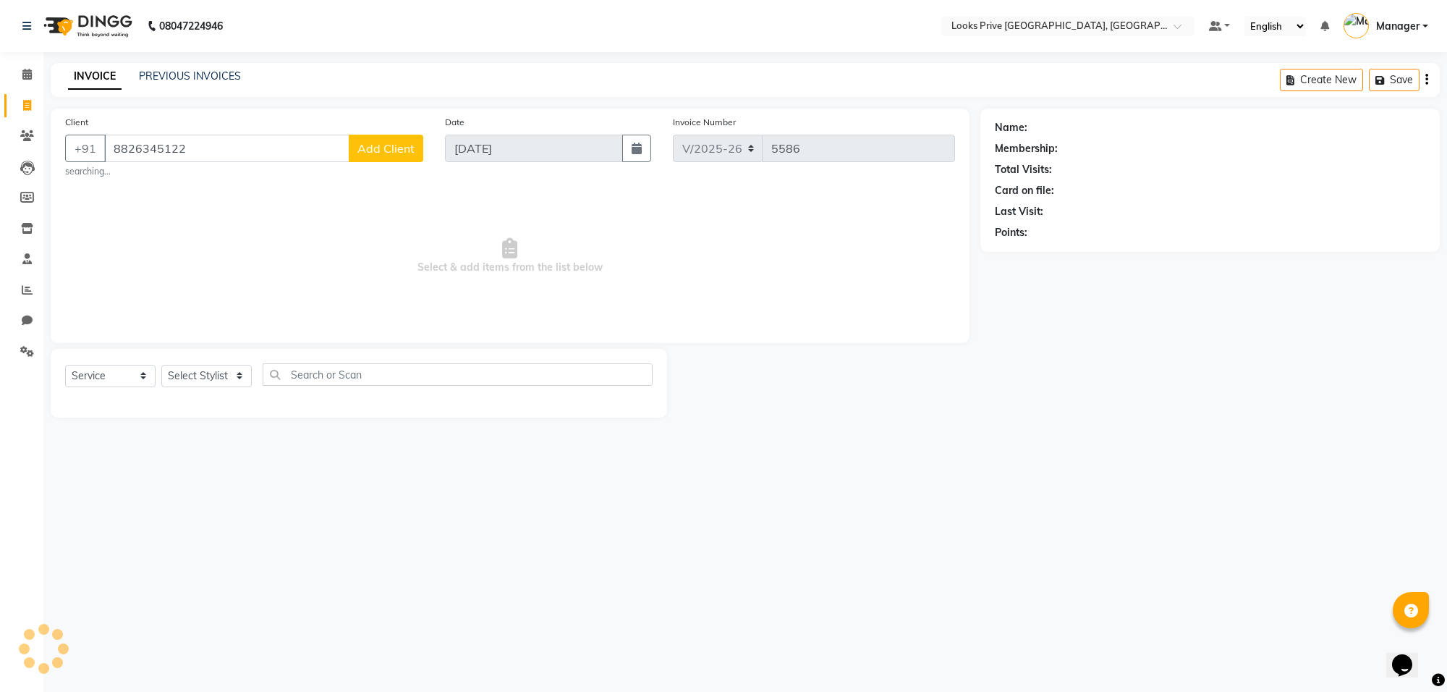
type input "8826345122"
select select "1: Object"
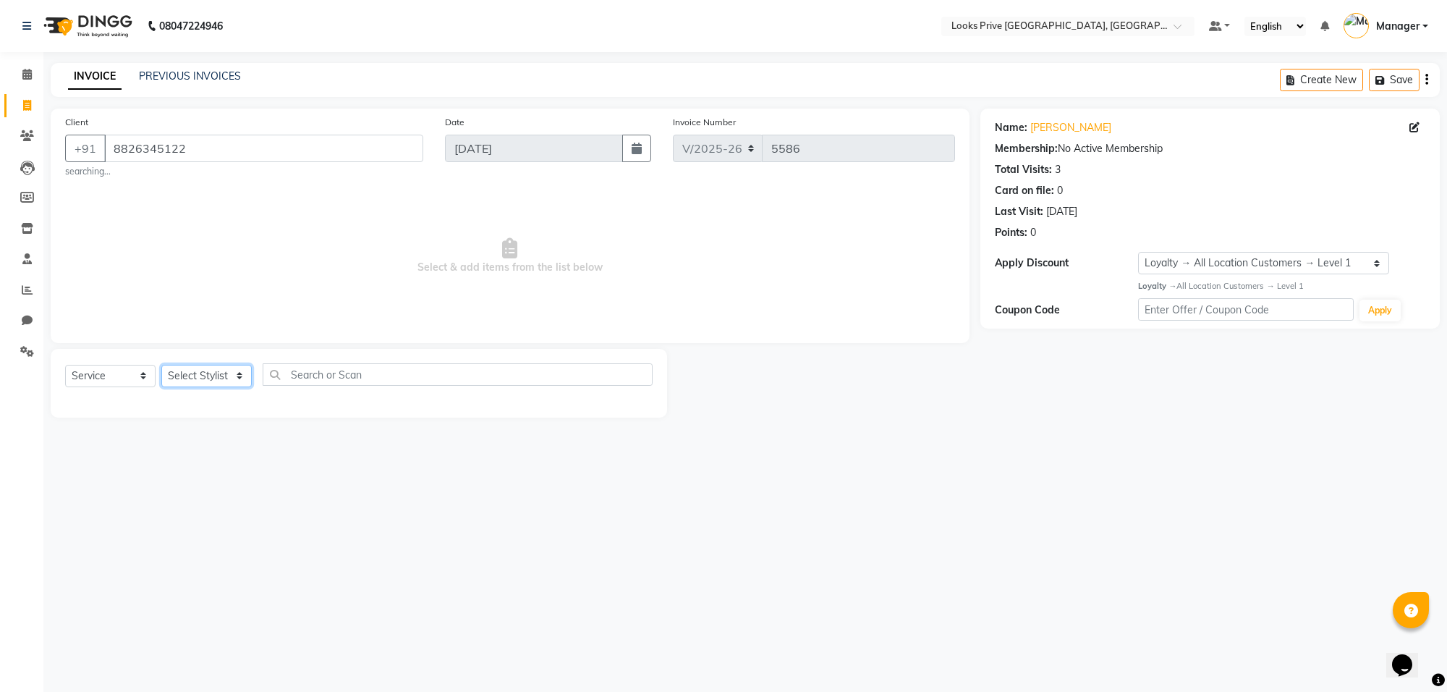
click at [195, 373] on select "Select Stylist [PERSON_NAME] Counter_Sales Deepak_Asst Govind_Pdct Karan_Pdct M…" at bounding box center [206, 376] width 90 height 22
select select "75862"
click at [161, 365] on select "Select Stylist [PERSON_NAME] Counter_Sales Deepak_Asst Govind_Pdct Karan_Pdct M…" at bounding box center [206, 376] width 90 height 22
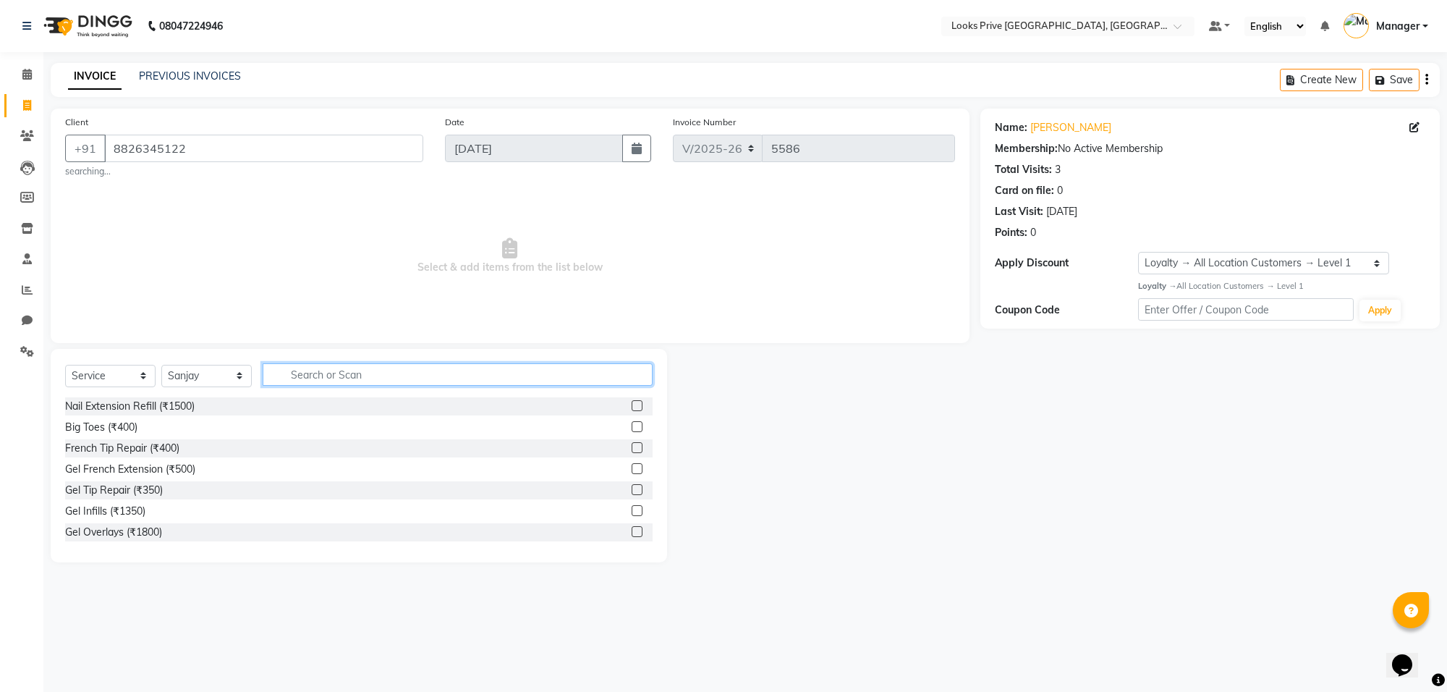
click at [317, 369] on input "text" at bounding box center [458, 374] width 390 height 22
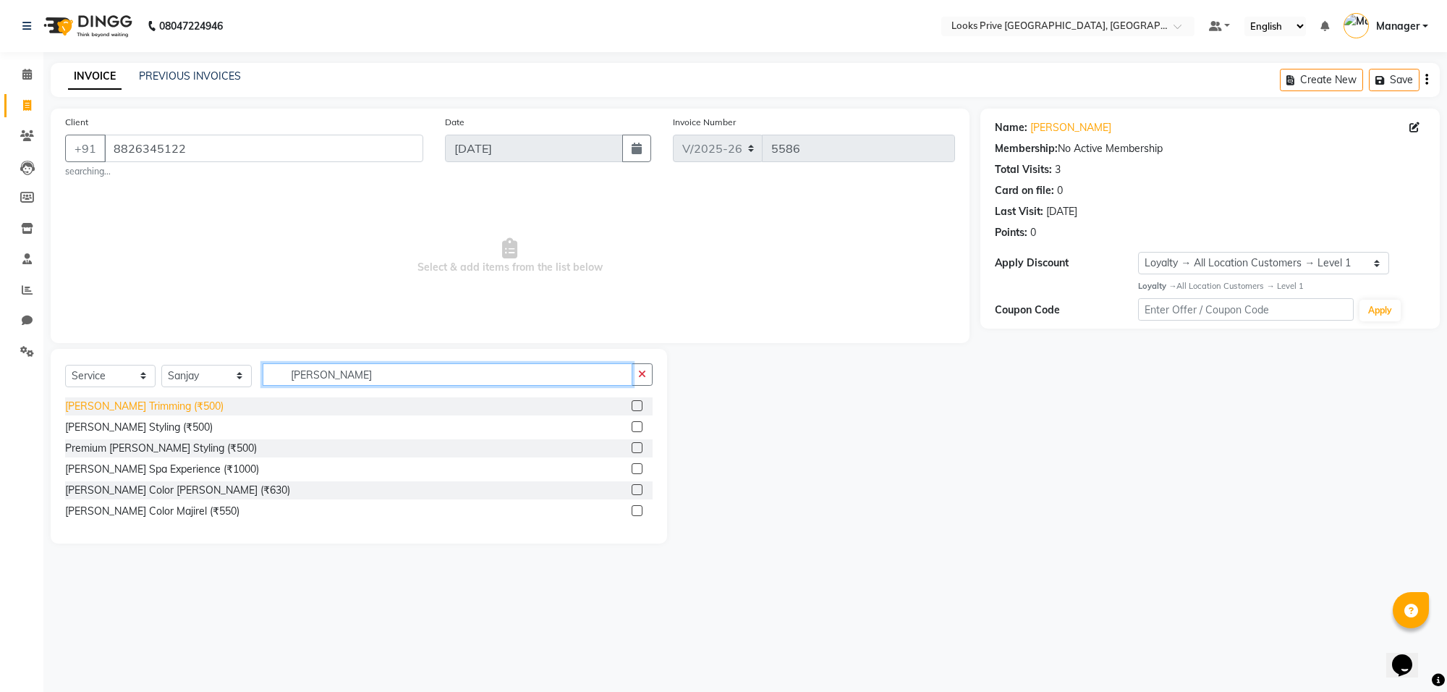
type input "[PERSON_NAME]"
click at [109, 413] on div "[PERSON_NAME] Trimming (₹500)" at bounding box center [144, 406] width 158 height 15
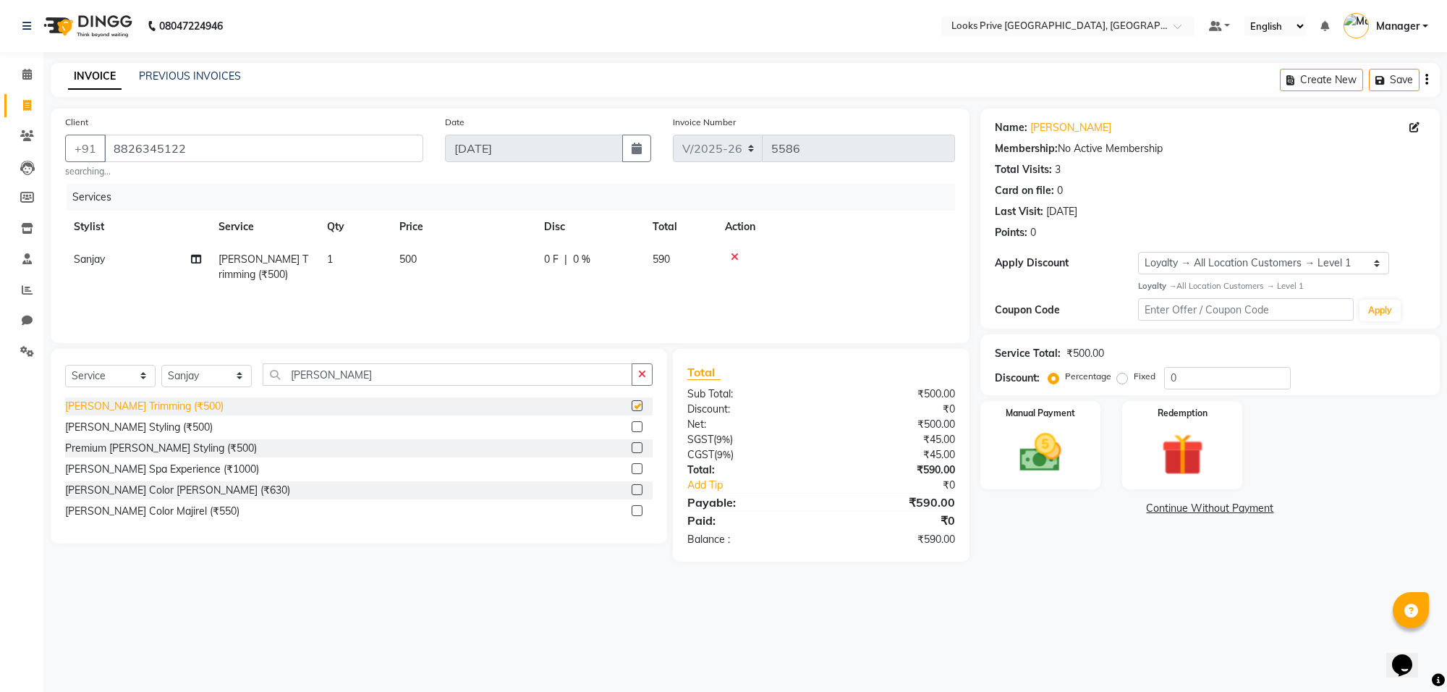
checkbox input "false"
click at [507, 255] on td "500" at bounding box center [463, 267] width 145 height 48
select select "75862"
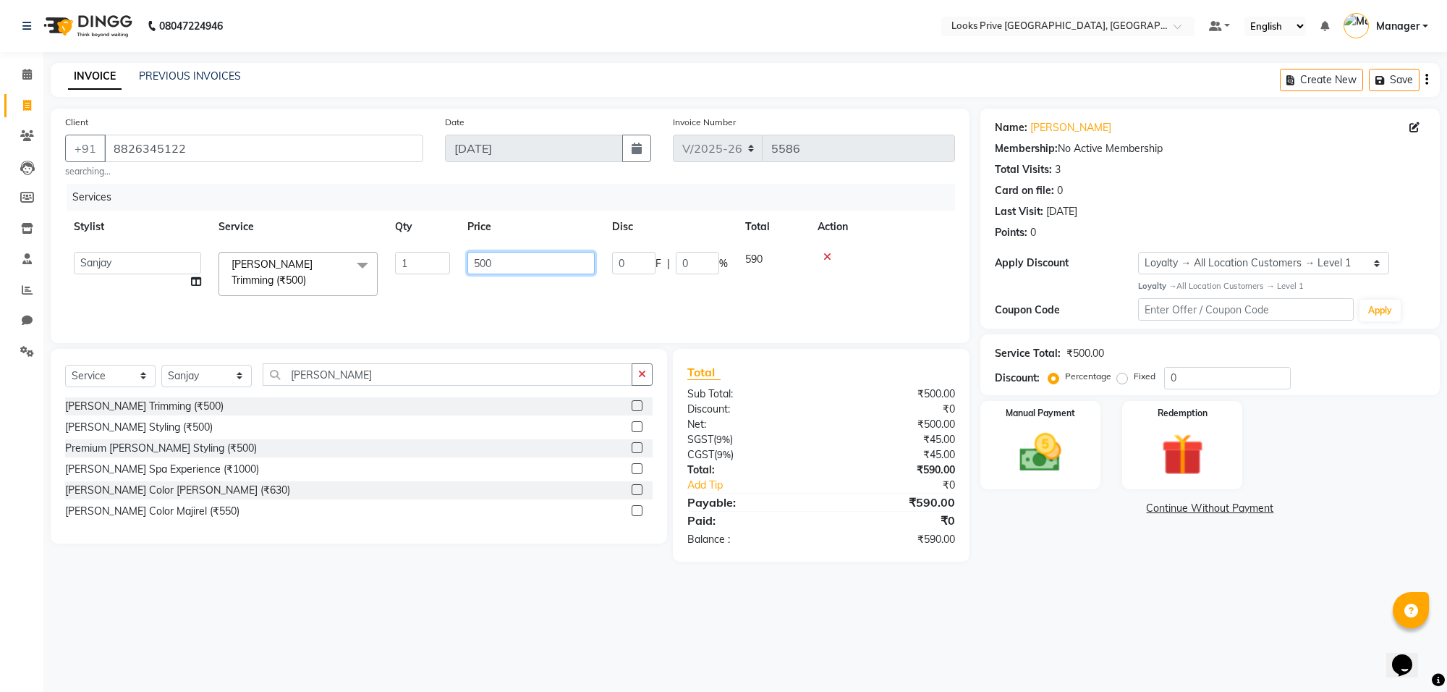
drag, startPoint x: 539, startPoint y: 258, endPoint x: 387, endPoint y: 260, distance: 152.0
click at [387, 260] on tr "[PERSON_NAME] Counter_Sales Deepak_Asst Govind_Pdct Karan_Pdct Manager Mohan_As…" at bounding box center [510, 274] width 890 height 62
type input "450"
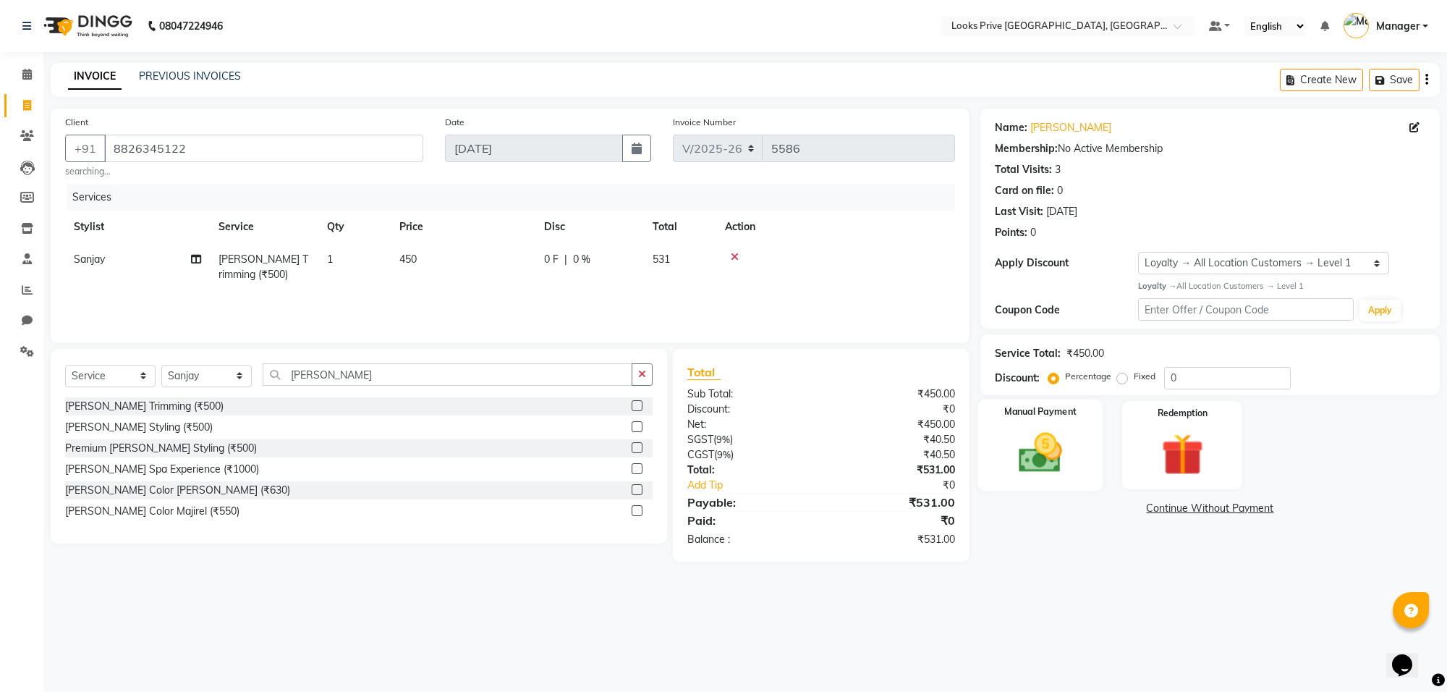
click at [1072, 475] on img at bounding box center [1040, 453] width 71 height 51
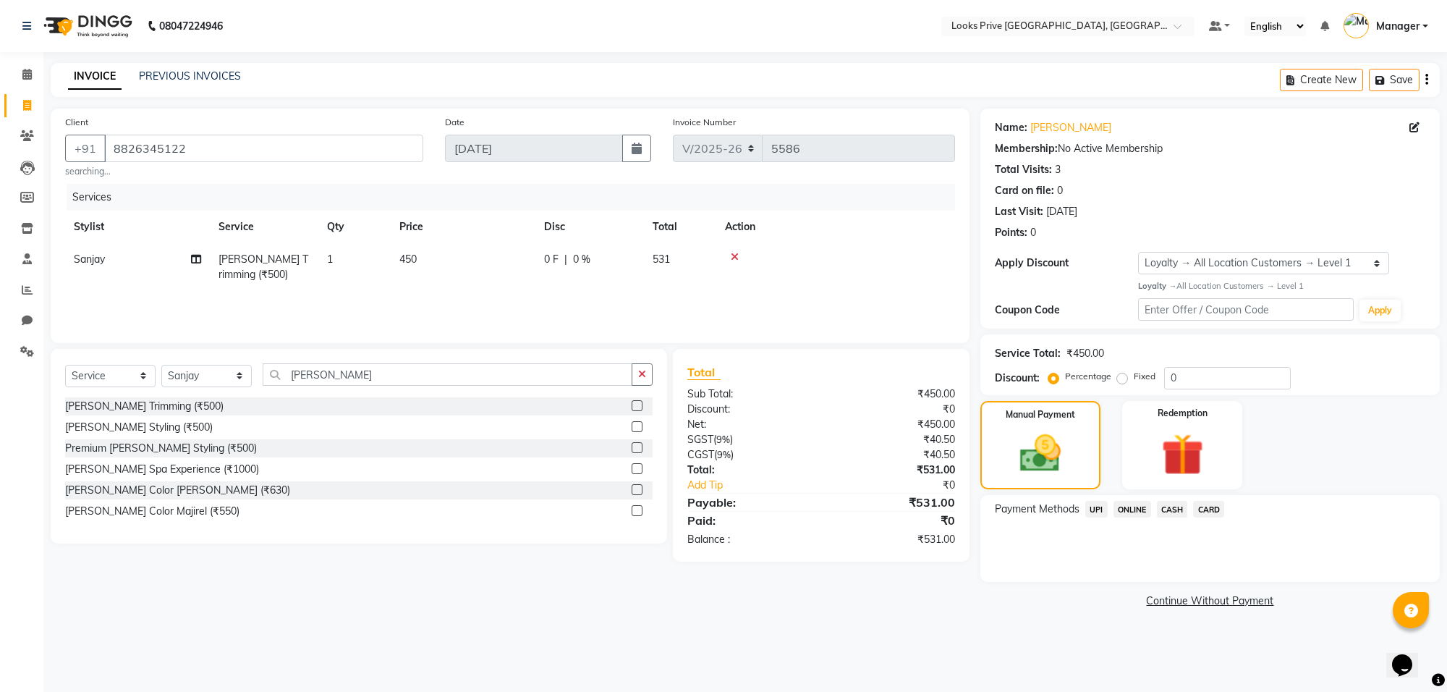
click at [1207, 512] on span "CARD" at bounding box center [1208, 509] width 31 height 17
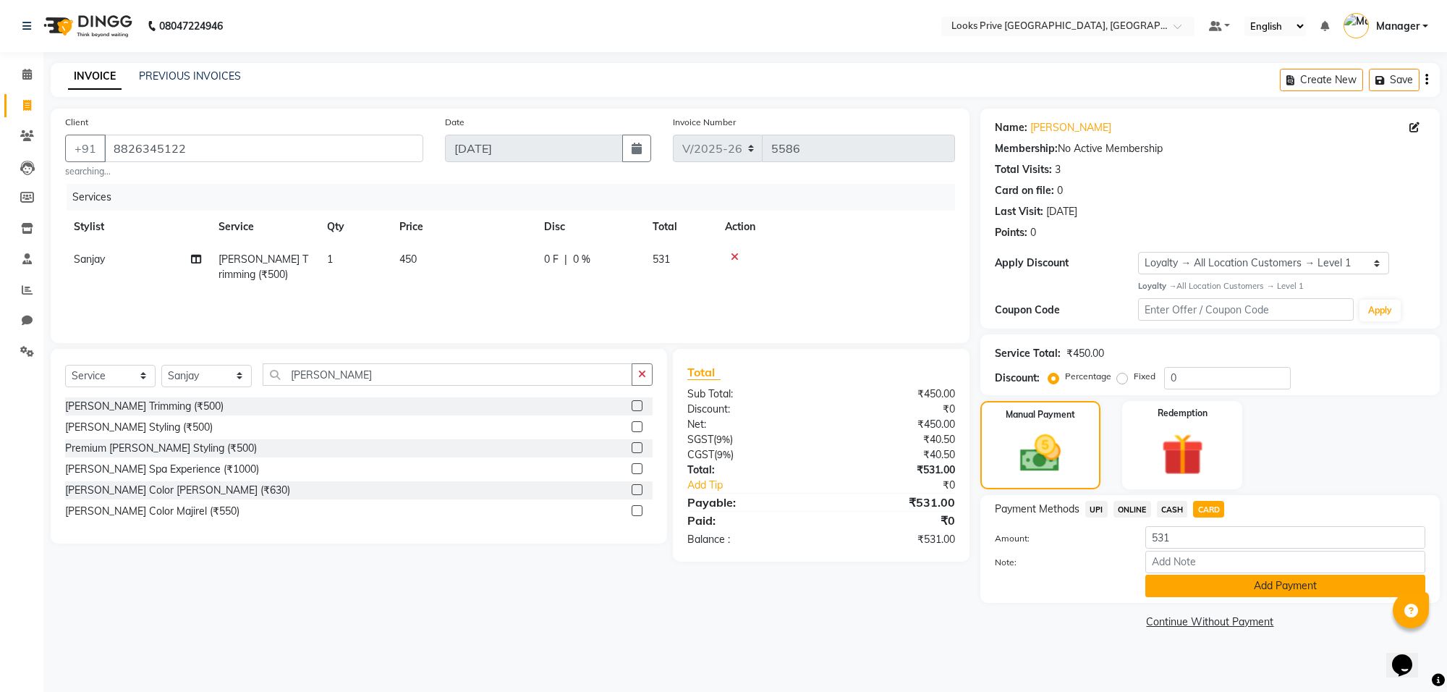
click at [1232, 583] on button "Add Payment" at bounding box center [1285, 586] width 280 height 22
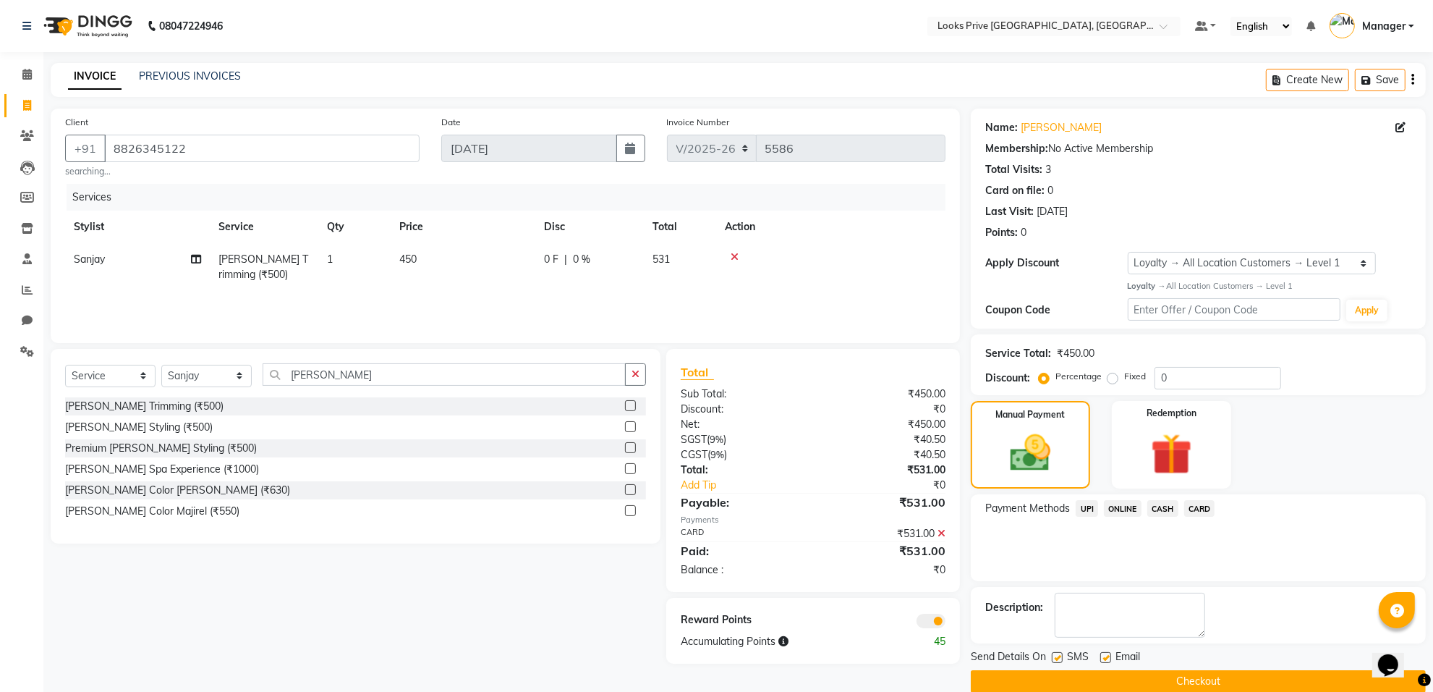
scroll to position [23, 0]
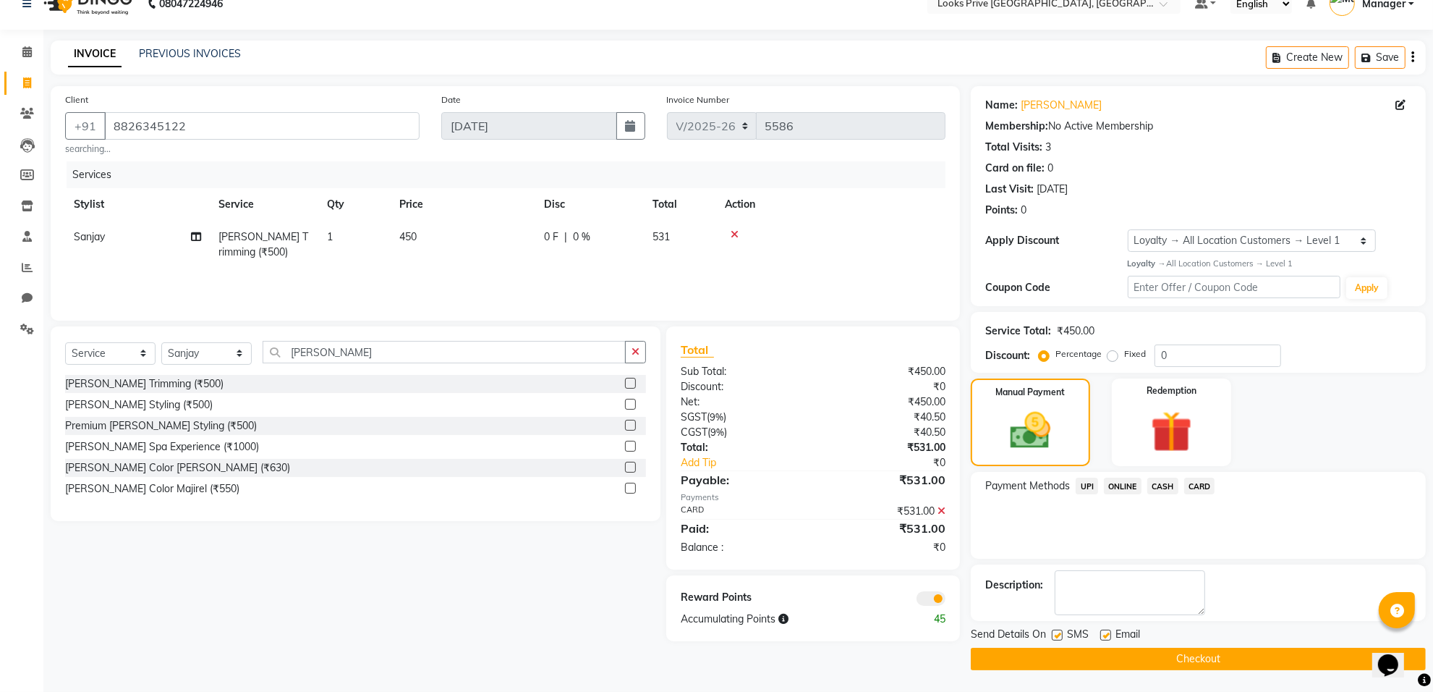
click at [931, 596] on span at bounding box center [931, 598] width 29 height 14
click at [946, 601] on input "checkbox" at bounding box center [946, 601] width 0 height 0
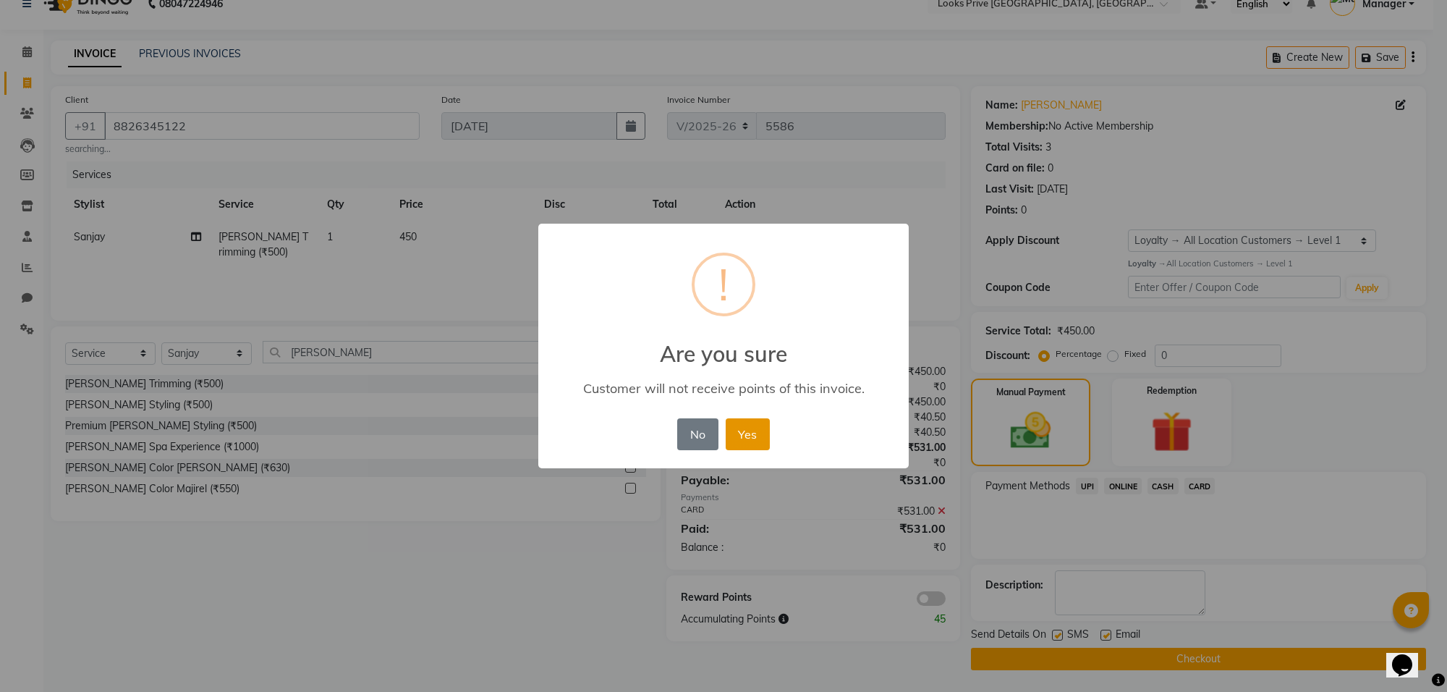
click at [733, 425] on button "Yes" at bounding box center [748, 434] width 44 height 32
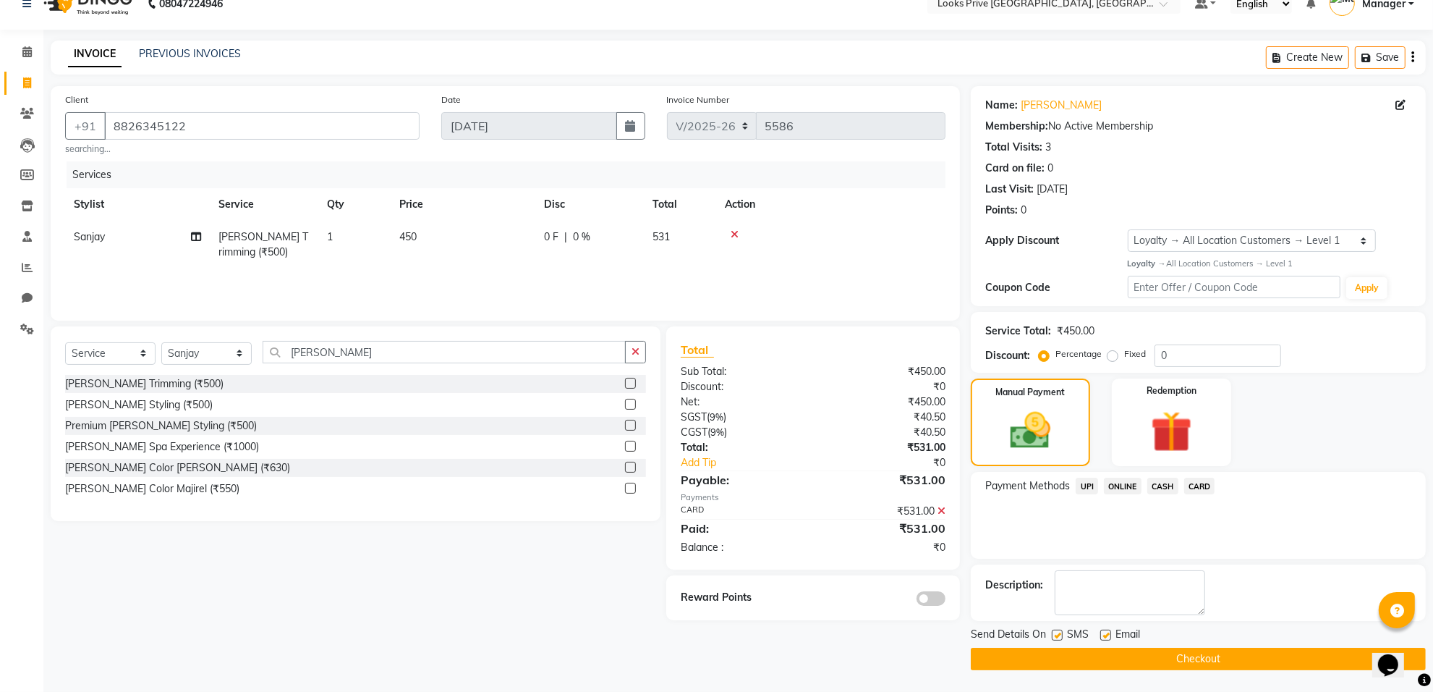
click at [1096, 657] on button "Checkout" at bounding box center [1198, 659] width 455 height 22
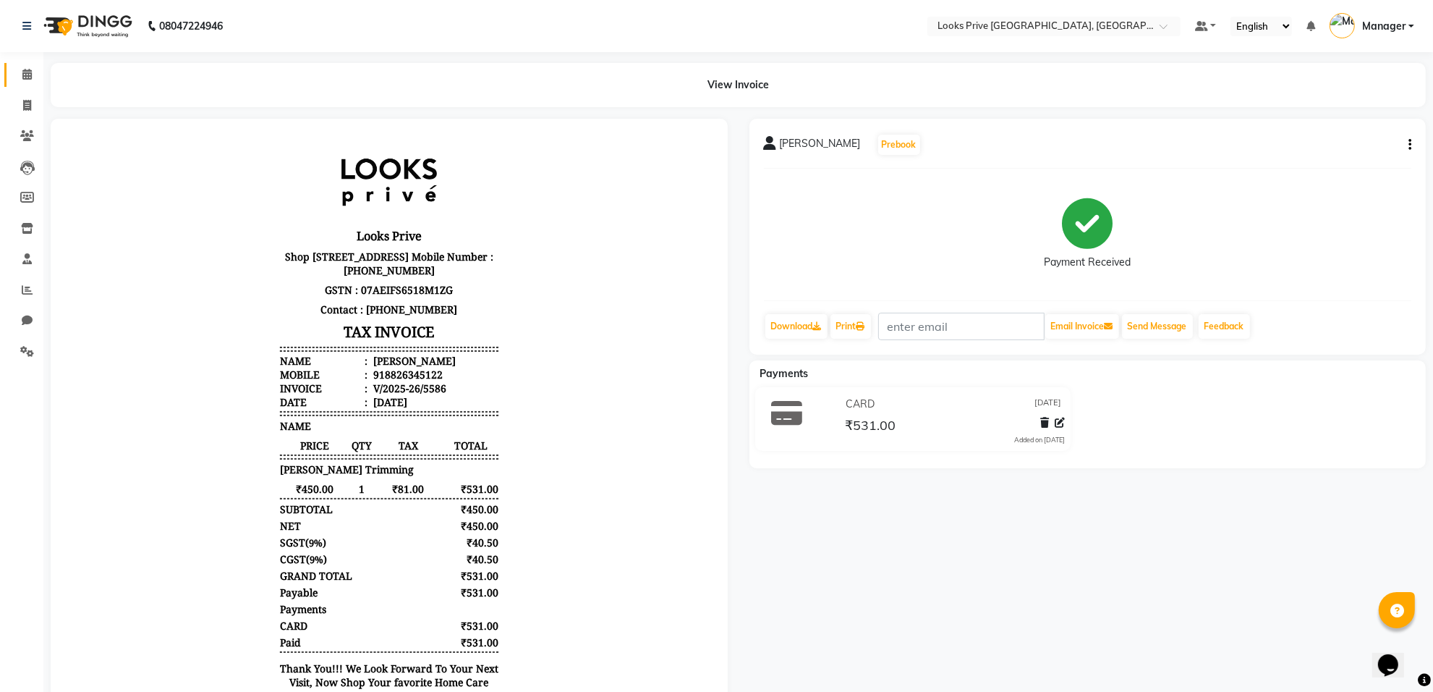
click at [12, 74] on link "Calendar" at bounding box center [21, 75] width 35 height 24
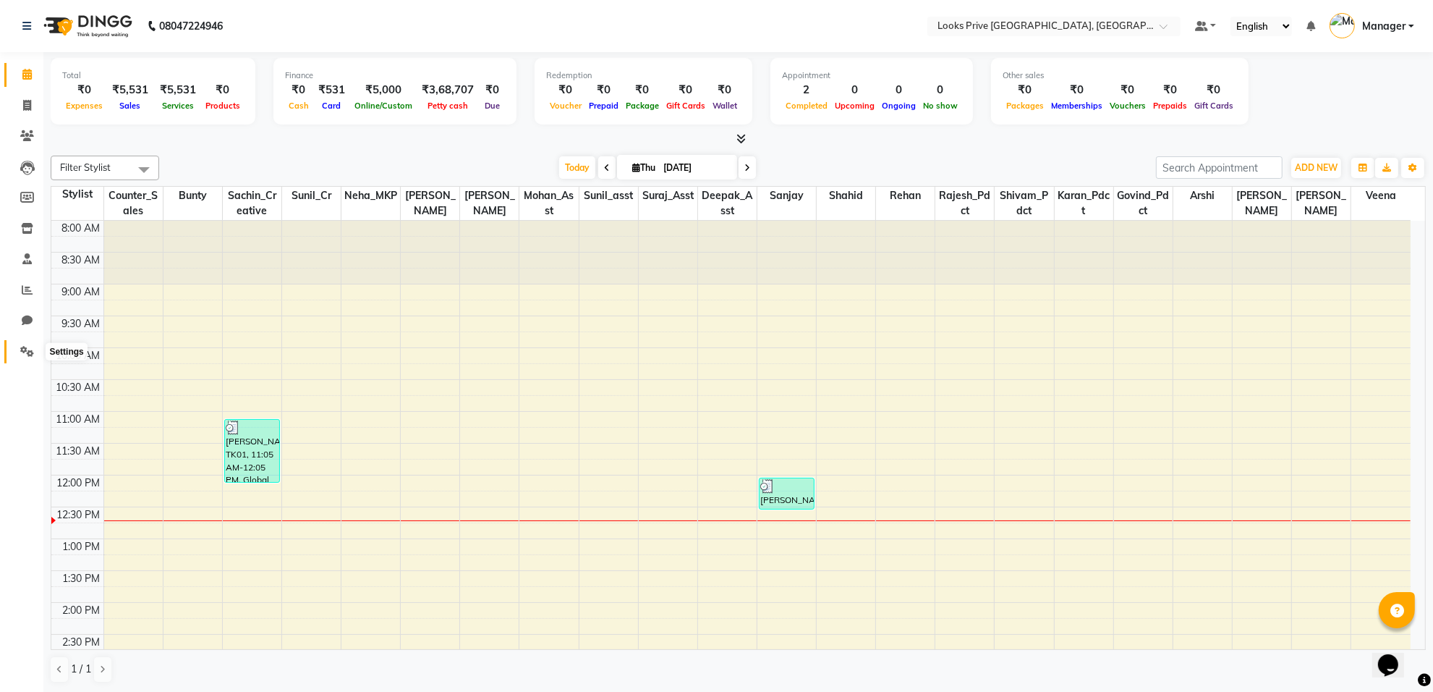
click at [23, 346] on icon at bounding box center [27, 351] width 14 height 11
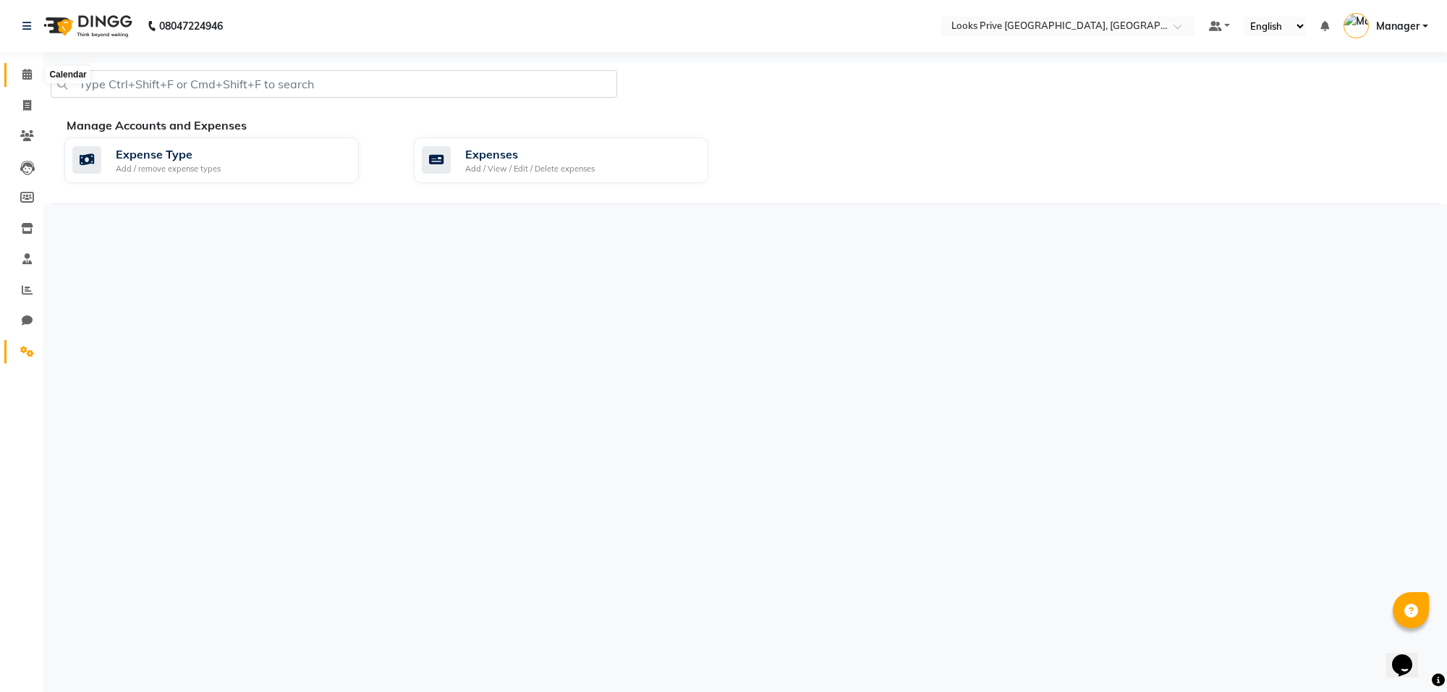
click at [30, 75] on icon at bounding box center [26, 74] width 9 height 11
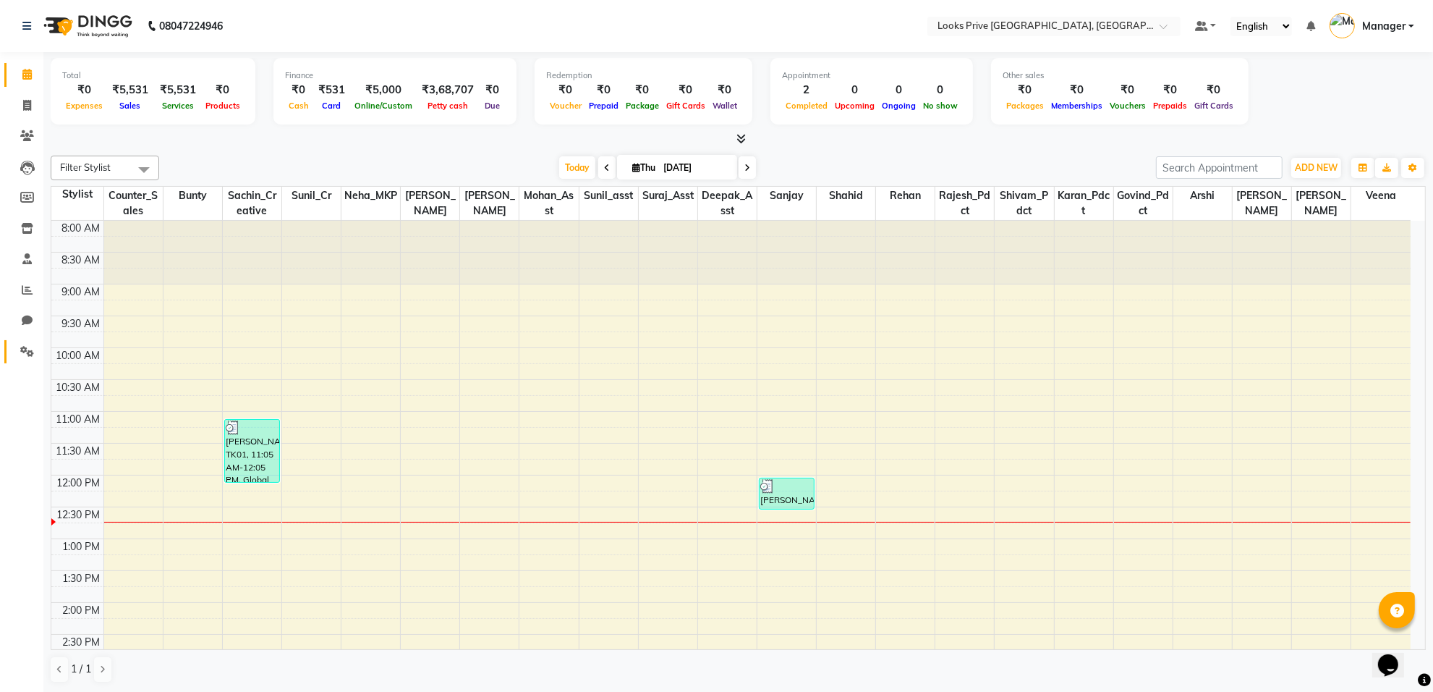
click at [30, 340] on link "Settings" at bounding box center [21, 352] width 35 height 24
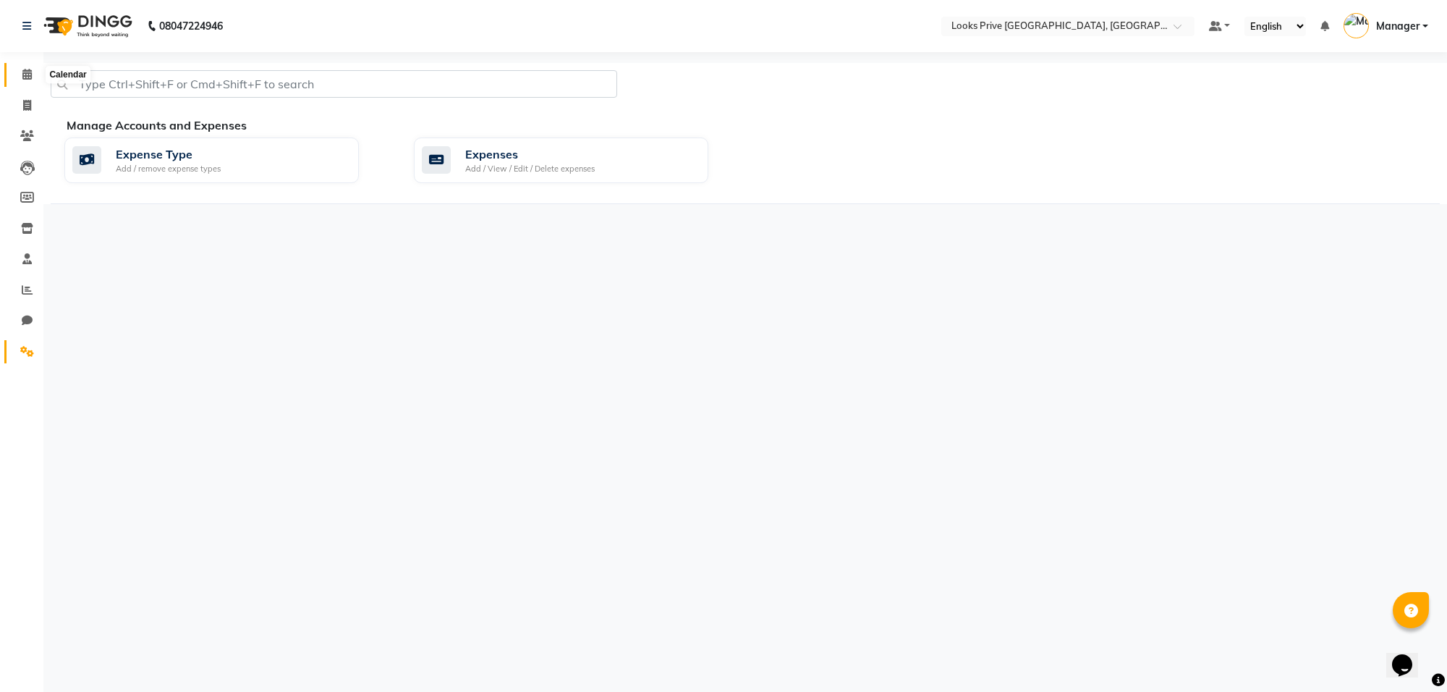
click at [31, 77] on span at bounding box center [26, 75] width 25 height 17
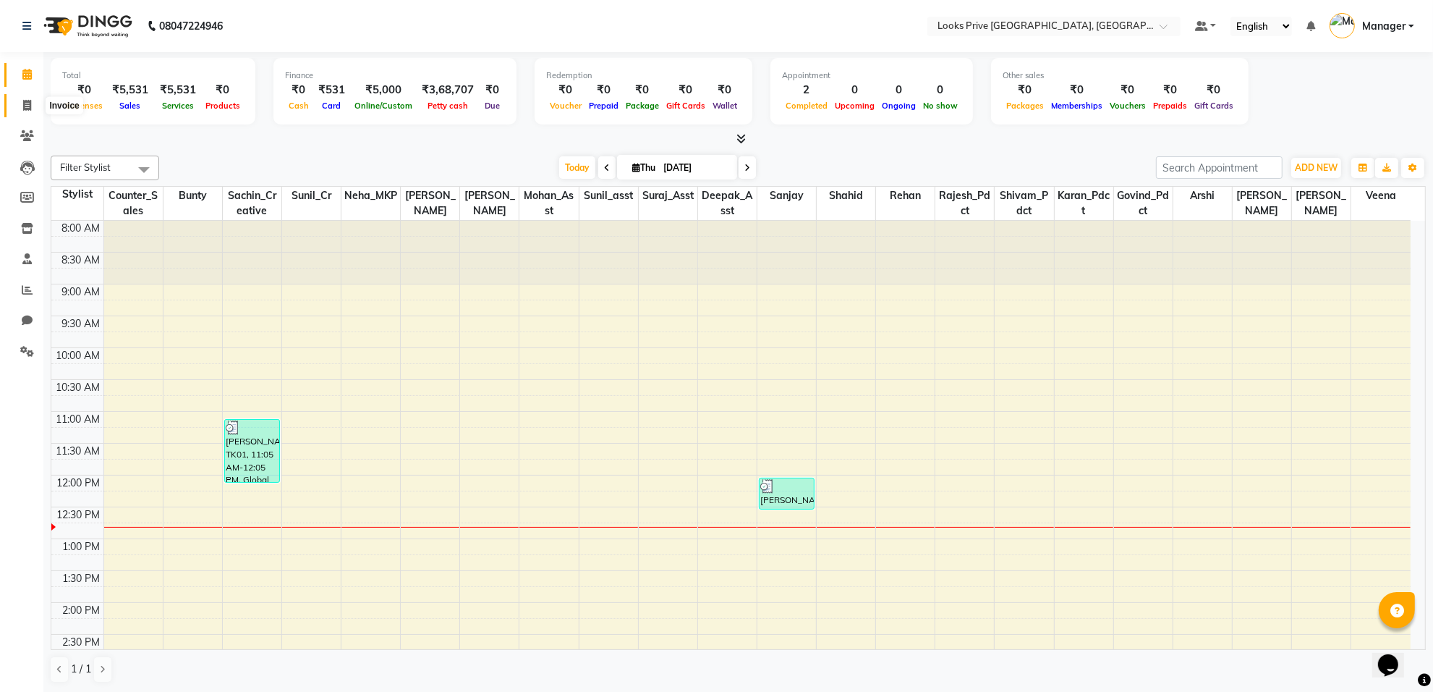
click at [33, 103] on span at bounding box center [26, 106] width 25 height 17
select select "service"
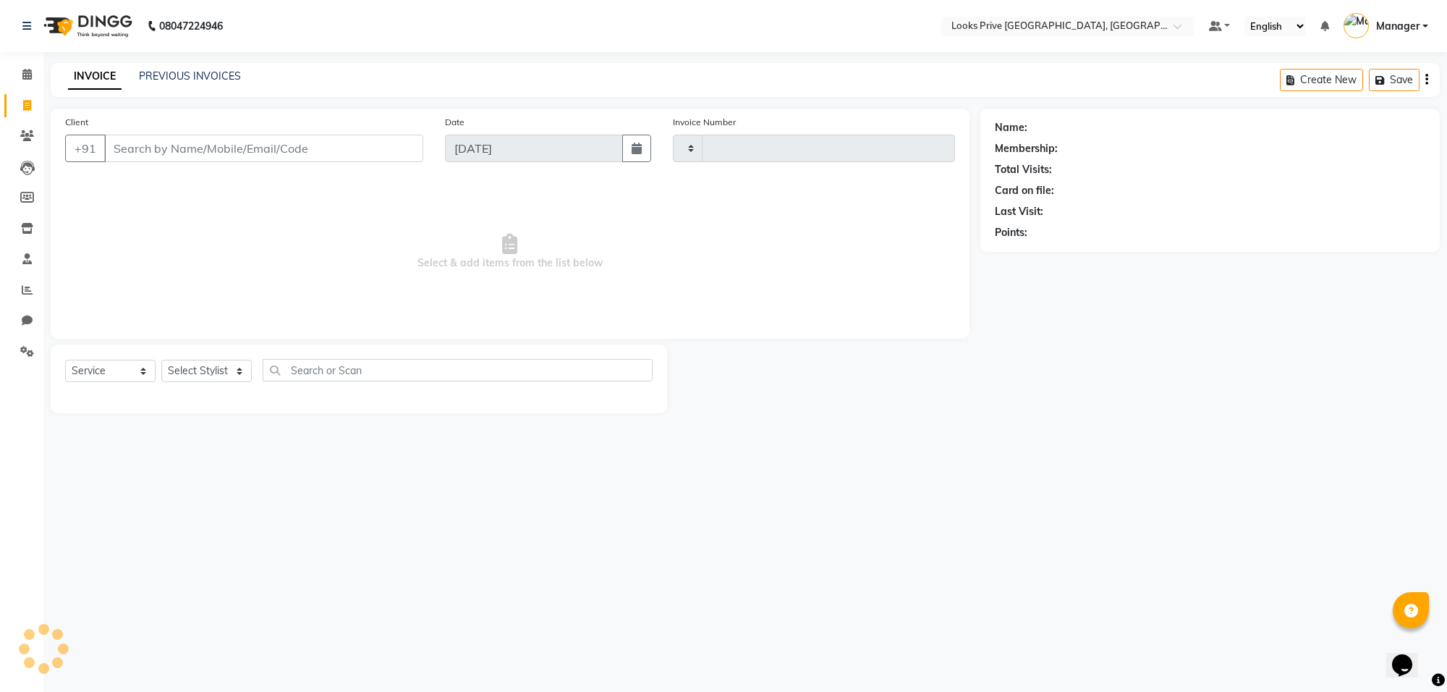
type input "5587"
select select "8127"
click at [213, 153] on input "Client" at bounding box center [263, 148] width 319 height 27
type input "946333733"
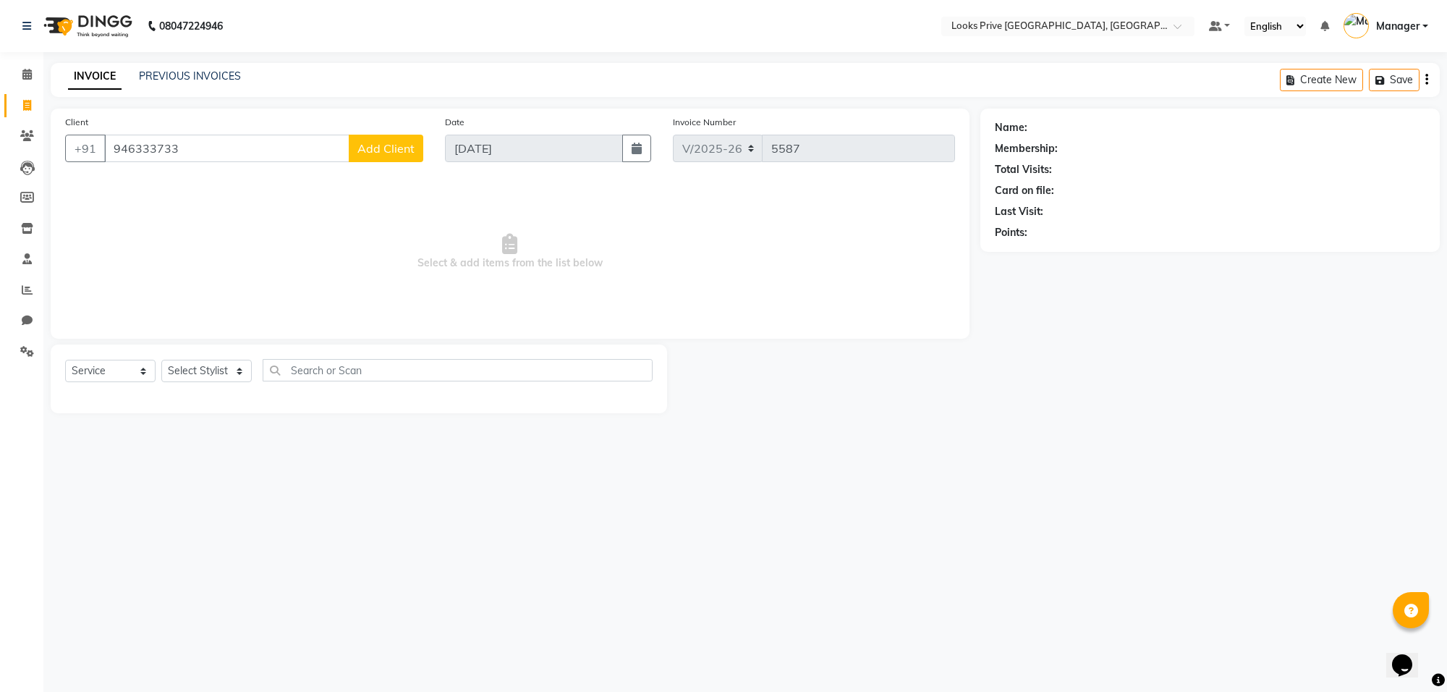
click at [396, 147] on span "Add Client" at bounding box center [385, 148] width 57 height 14
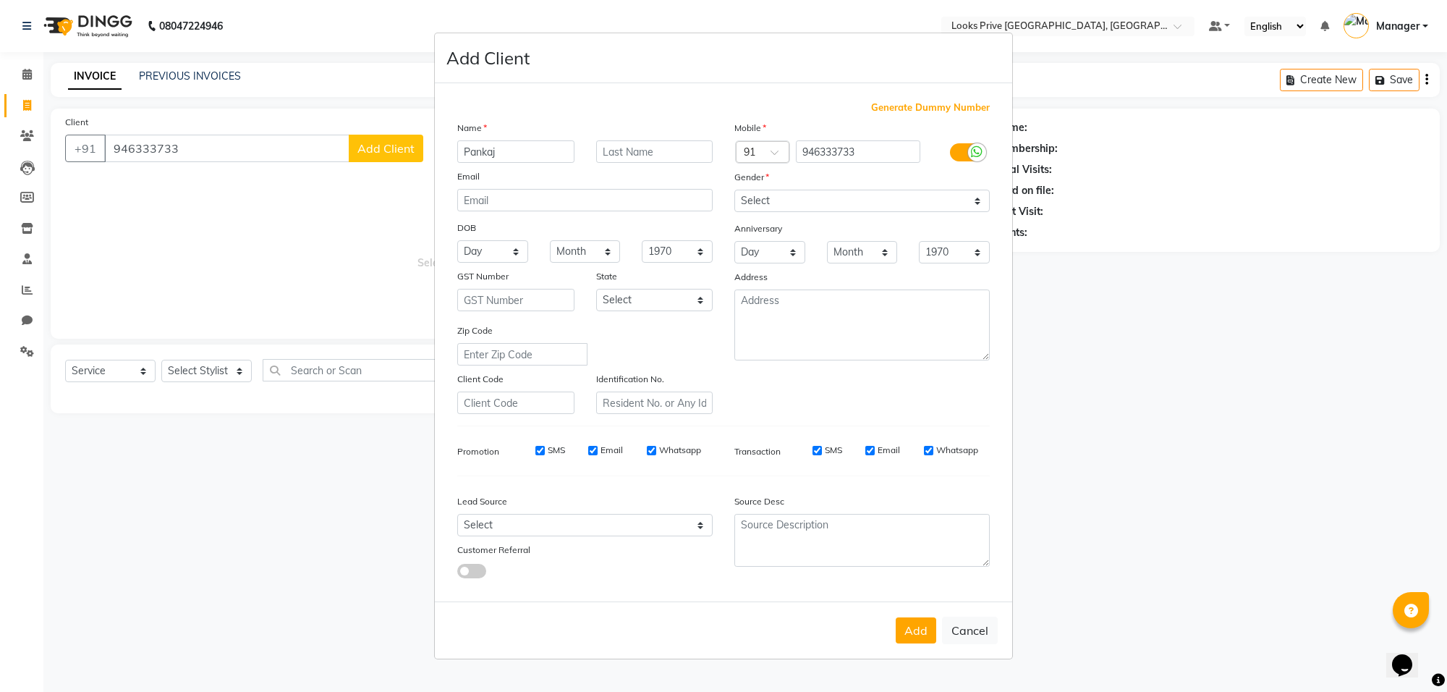
type input "Pankaj"
click at [650, 156] on input "text" at bounding box center [654, 151] width 117 height 22
type input "."
click at [813, 200] on select "Select [DEMOGRAPHIC_DATA] [DEMOGRAPHIC_DATA] Other Prefer Not To Say" at bounding box center [861, 201] width 255 height 22
select select "[DEMOGRAPHIC_DATA]"
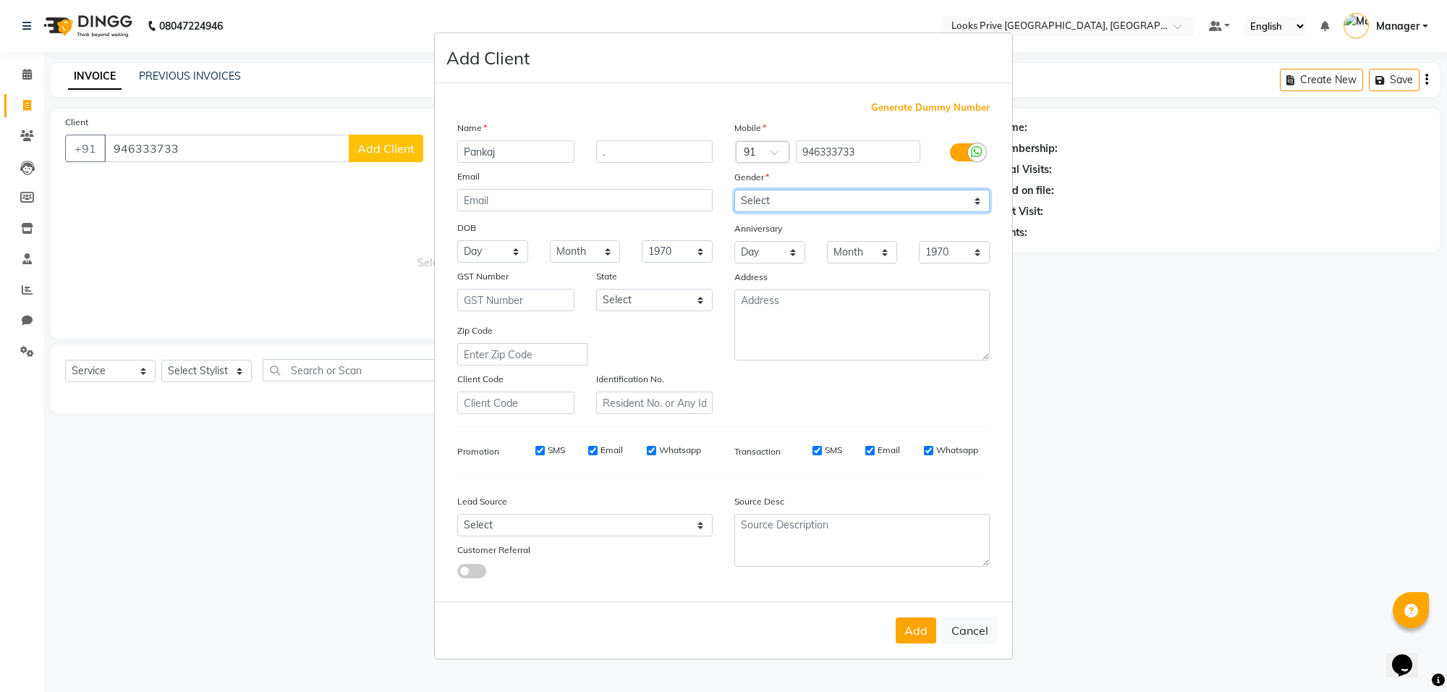
click at [734, 191] on select "Select [DEMOGRAPHIC_DATA] [DEMOGRAPHIC_DATA] Other Prefer Not To Say" at bounding box center [861, 201] width 255 height 22
click at [927, 627] on button "Add" at bounding box center [916, 630] width 41 height 26
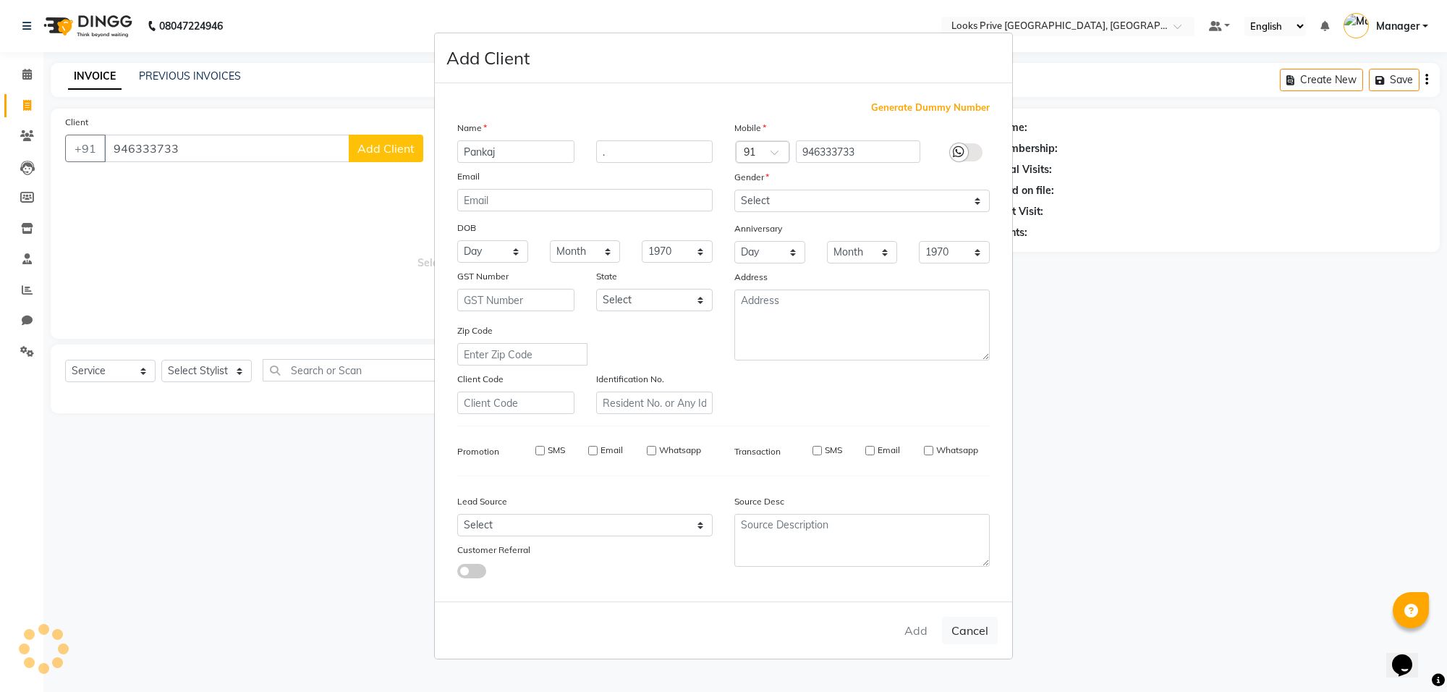
select select
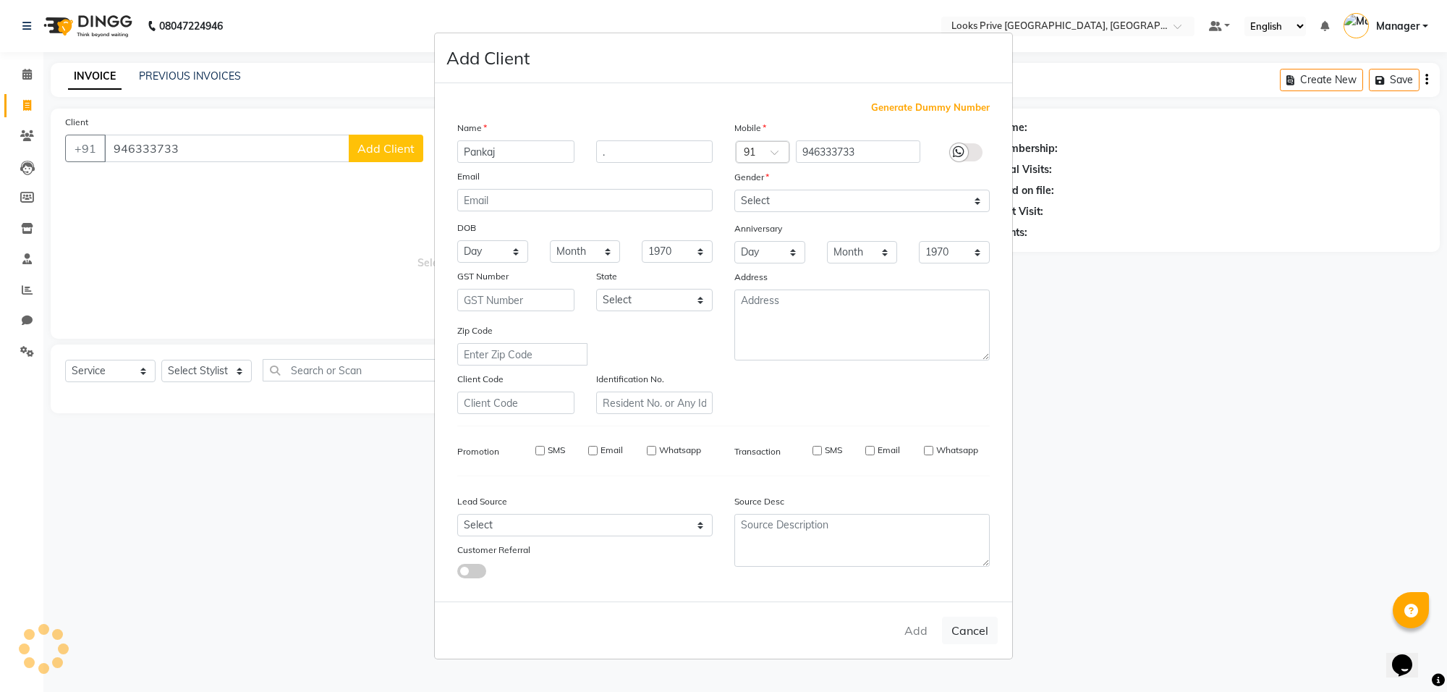
select select
checkbox input "false"
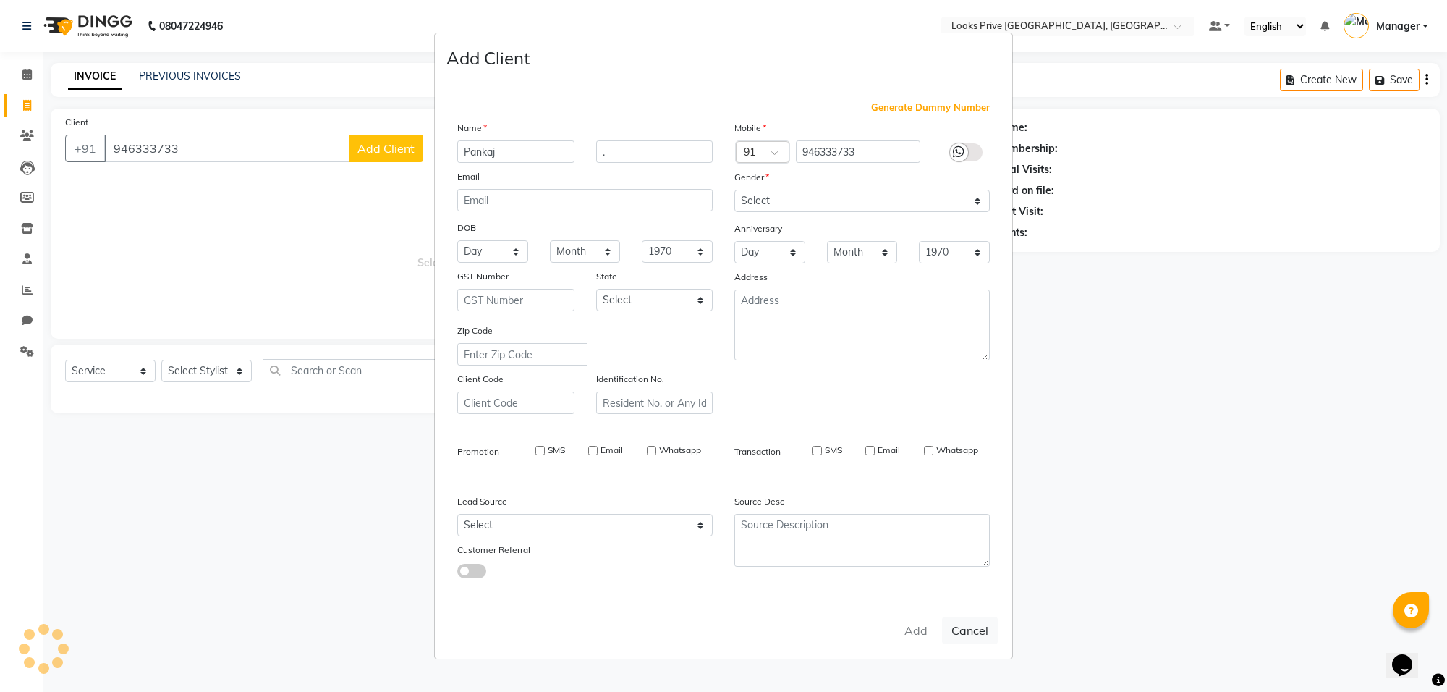
checkbox input "false"
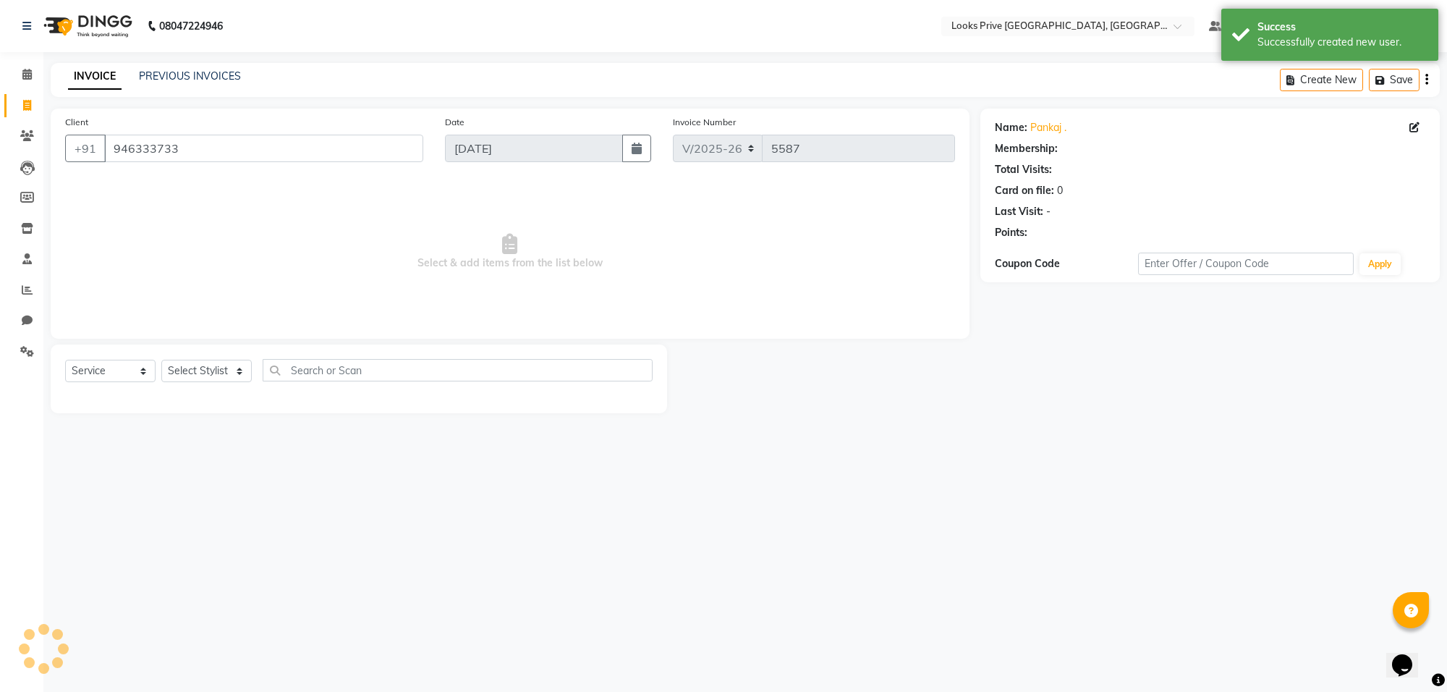
select select "1: Object"
click at [250, 153] on input "946333733" at bounding box center [263, 148] width 319 height 27
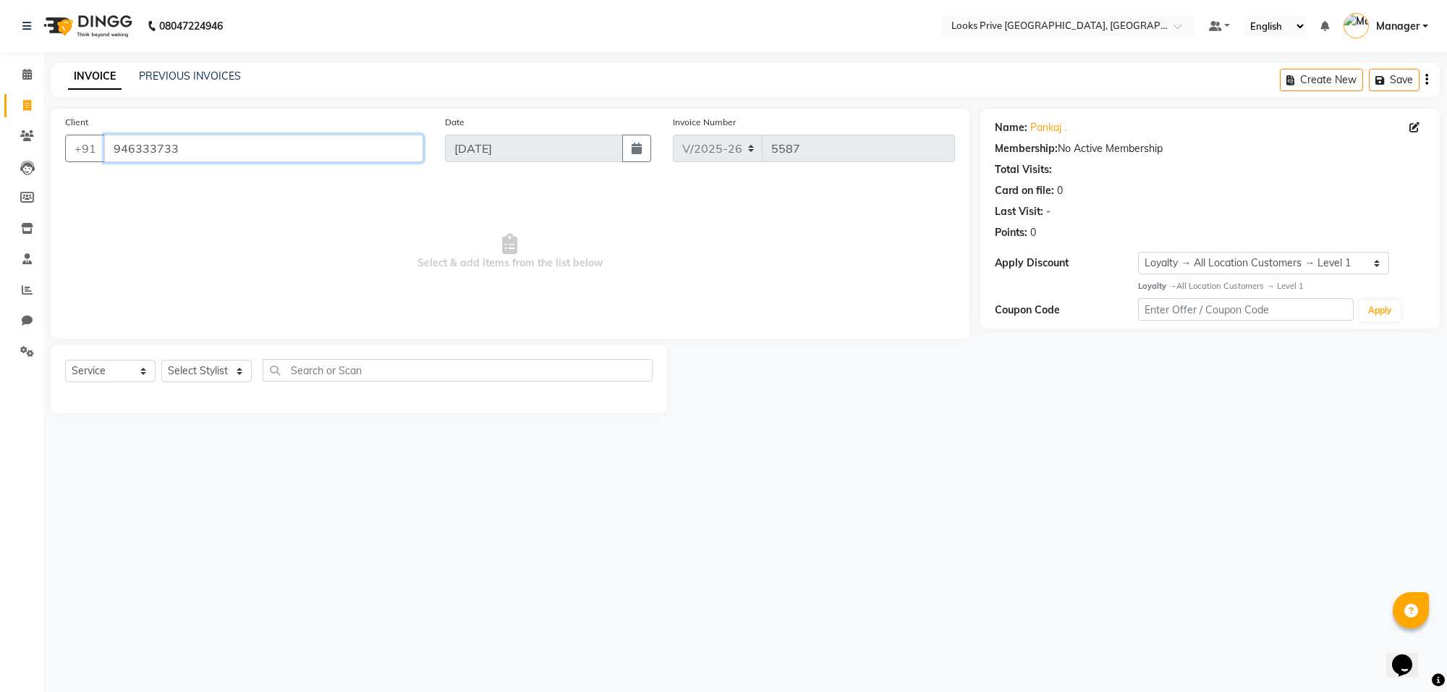
drag, startPoint x: 250, startPoint y: 153, endPoint x: 114, endPoint y: 140, distance: 136.7
click at [114, 140] on input "946333733" at bounding box center [263, 148] width 319 height 27
click at [116, 145] on input "946333733" at bounding box center [263, 148] width 319 height 27
click at [122, 148] on input "946333733" at bounding box center [263, 148] width 319 height 27
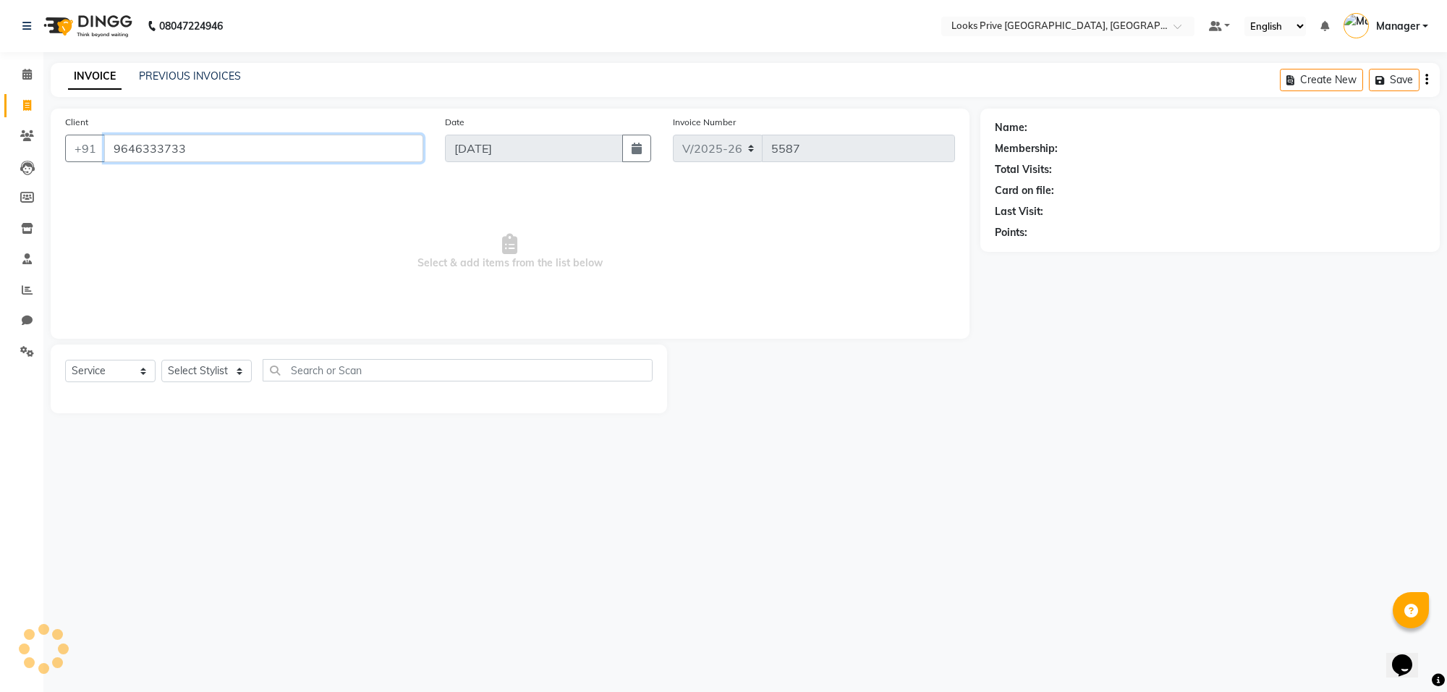
type input "9646333733"
select select "1: Object"
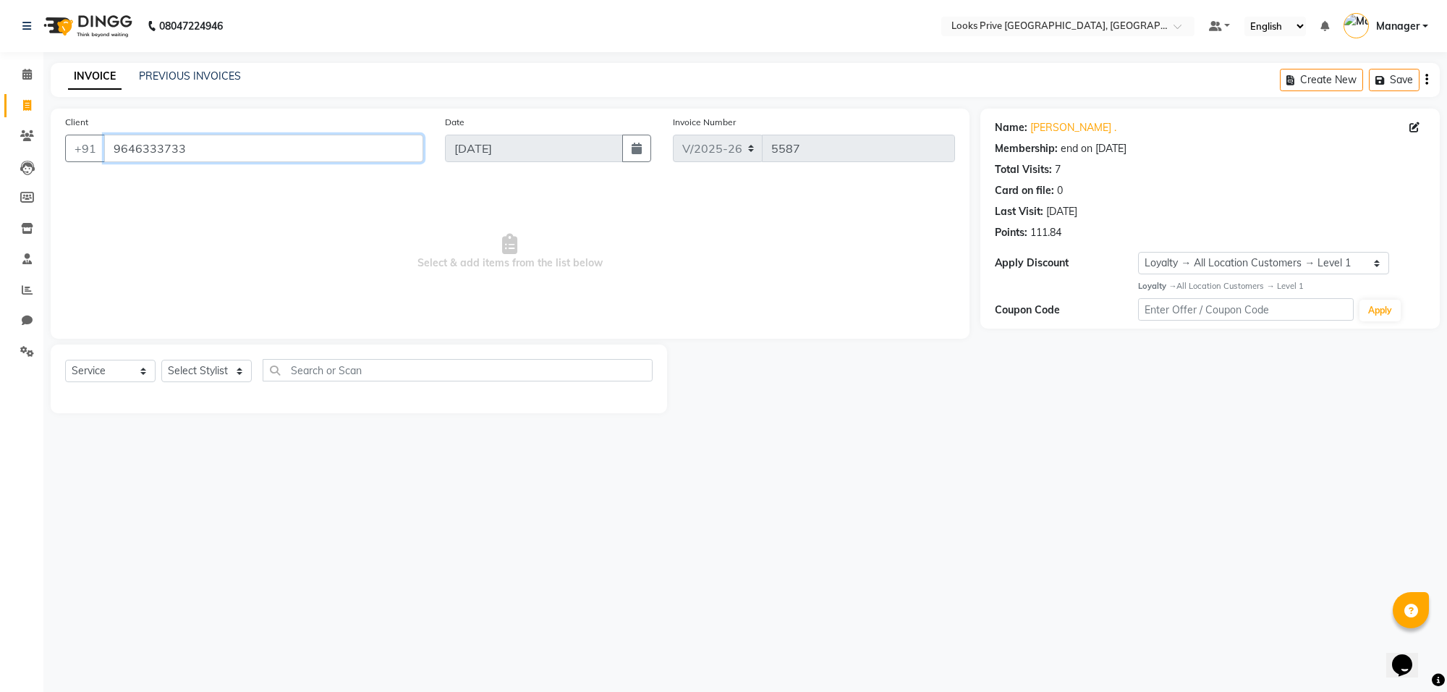
click at [164, 160] on input "9646333733" at bounding box center [263, 148] width 319 height 27
click at [194, 368] on select "Select Stylist [PERSON_NAME] Counter_Sales Deepak_Asst Govind_Pdct Karan_Pdct M…" at bounding box center [206, 371] width 90 height 22
click at [302, 369] on input "text" at bounding box center [458, 370] width 390 height 22
click at [243, 373] on select "Select Stylist [PERSON_NAME] Counter_Sales Deepak_Asst Govind_Pdct Karan_Pdct M…" at bounding box center [206, 371] width 90 height 22
select select "75864"
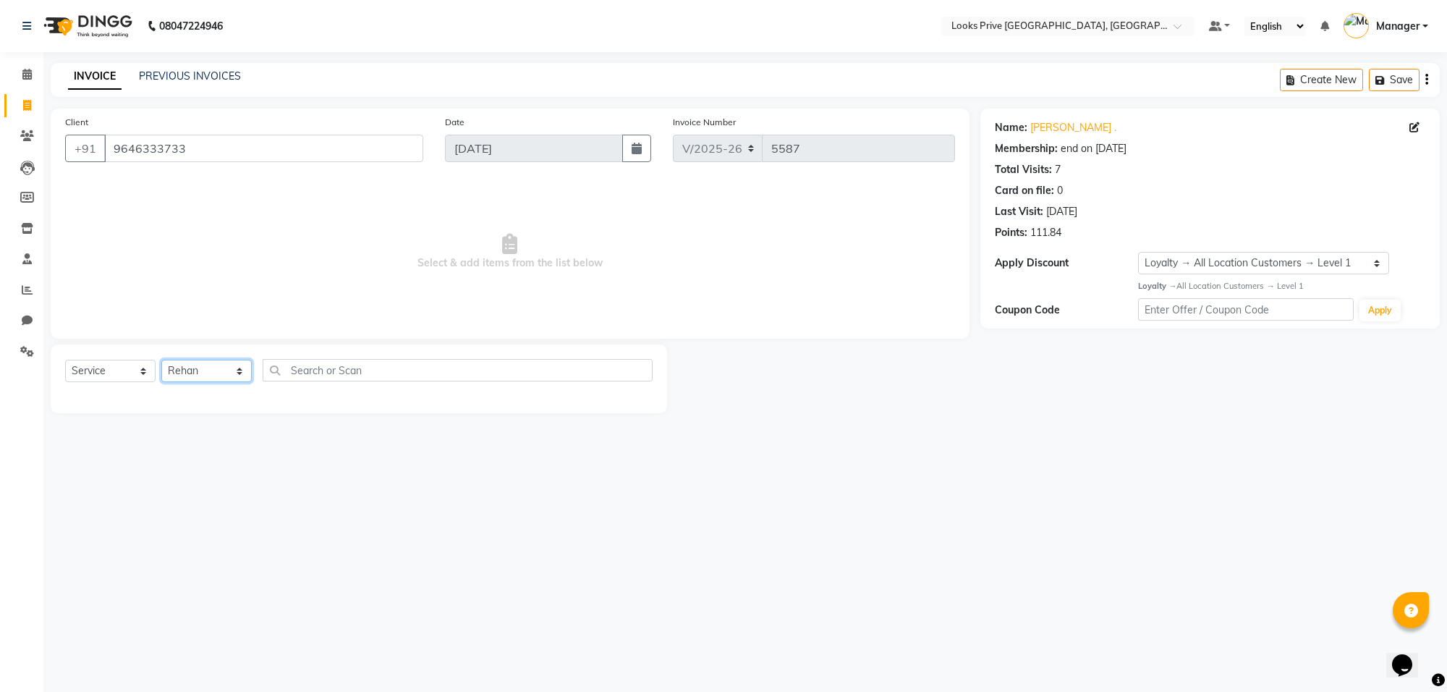
click at [161, 360] on select "Select Stylist [PERSON_NAME] Counter_Sales Deepak_Asst Govind_Pdct Karan_Pdct M…" at bounding box center [206, 371] width 90 height 22
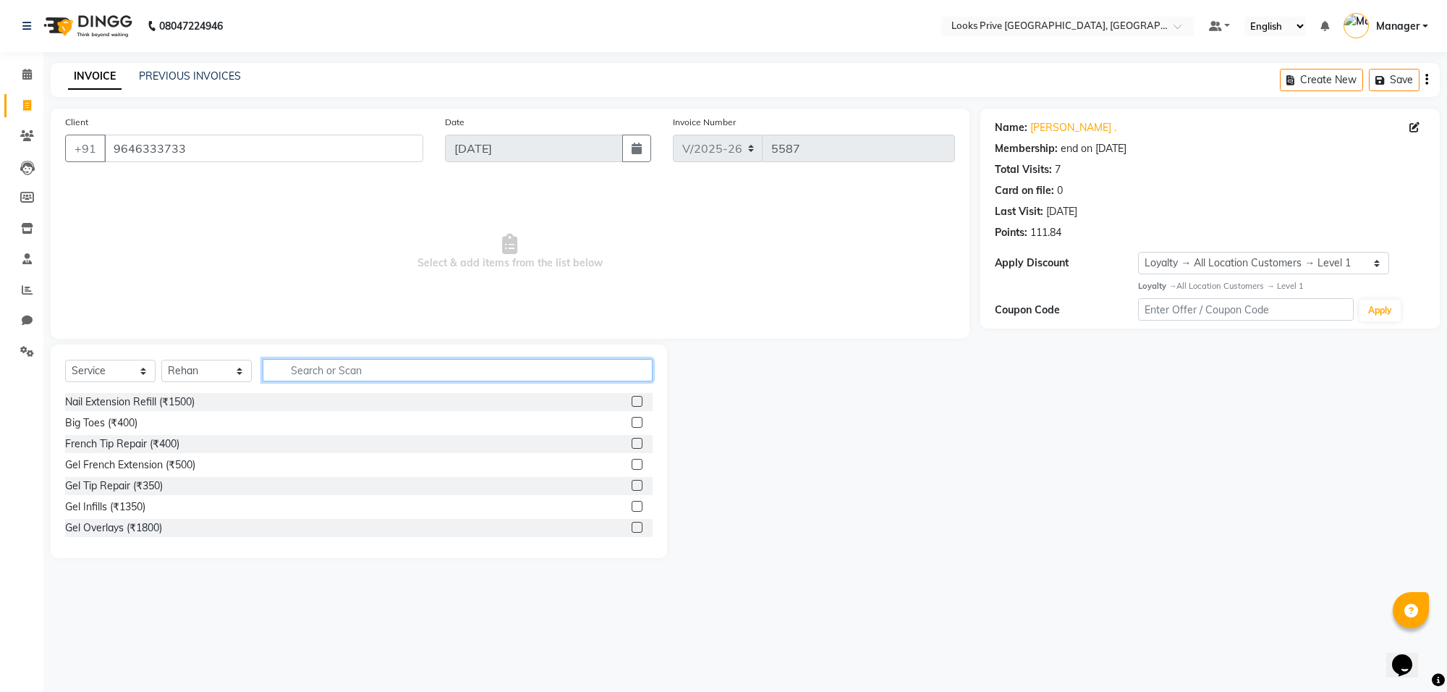
click at [295, 375] on input "text" at bounding box center [458, 370] width 390 height 22
type input "cut"
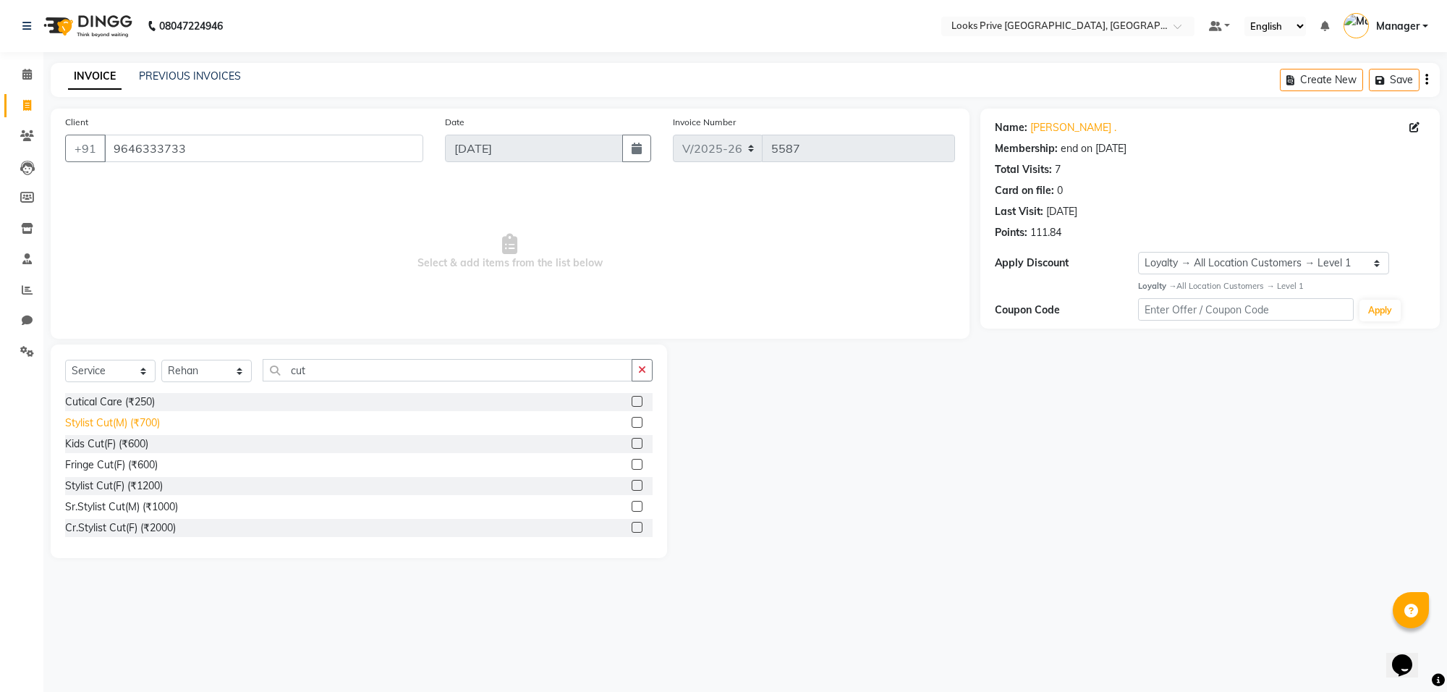
click at [128, 420] on div "Stylist Cut(M) (₹700)" at bounding box center [112, 422] width 95 height 15
checkbox input "false"
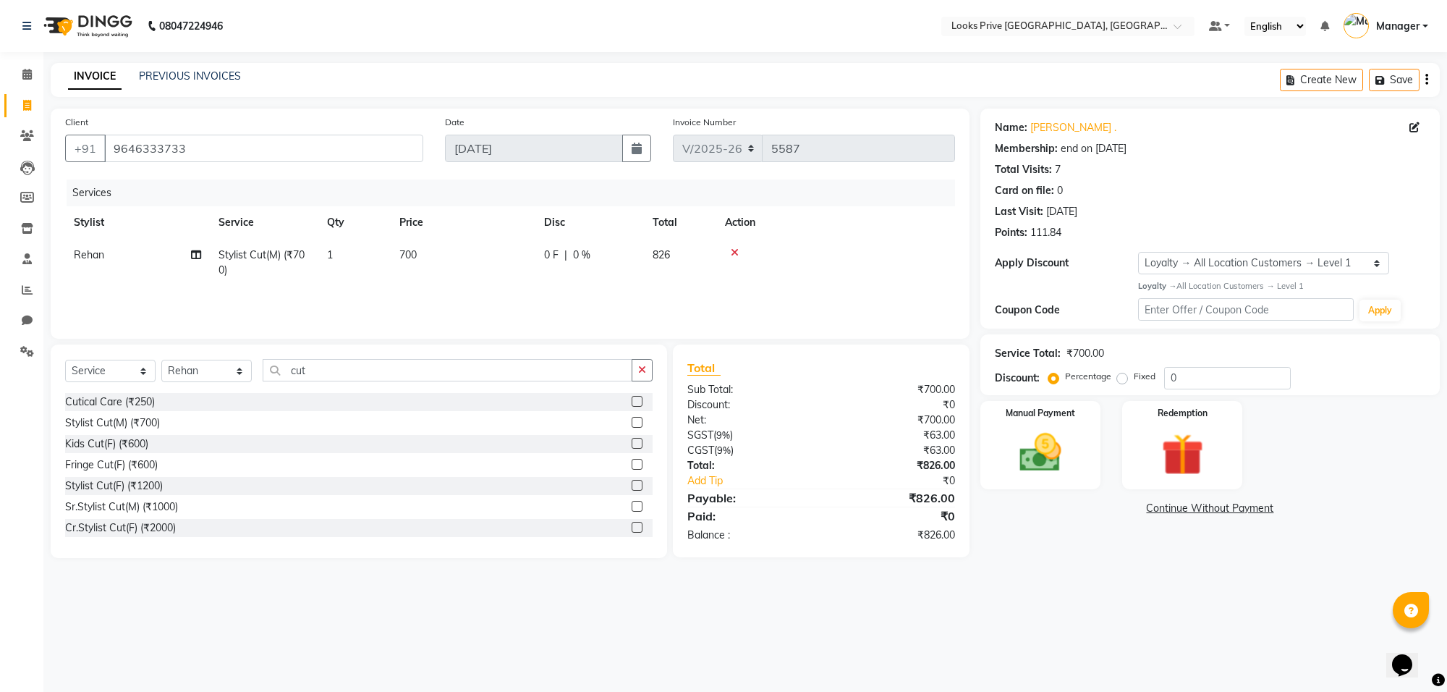
click at [488, 254] on td "700" at bounding box center [463, 263] width 145 height 48
select select "75864"
drag, startPoint x: 521, startPoint y: 235, endPoint x: 425, endPoint y: 251, distance: 96.8
click at [425, 251] on table "Stylist Service Qty Price Disc Total Action [PERSON_NAME] Counter_Sales Deepak_…" at bounding box center [510, 250] width 890 height 88
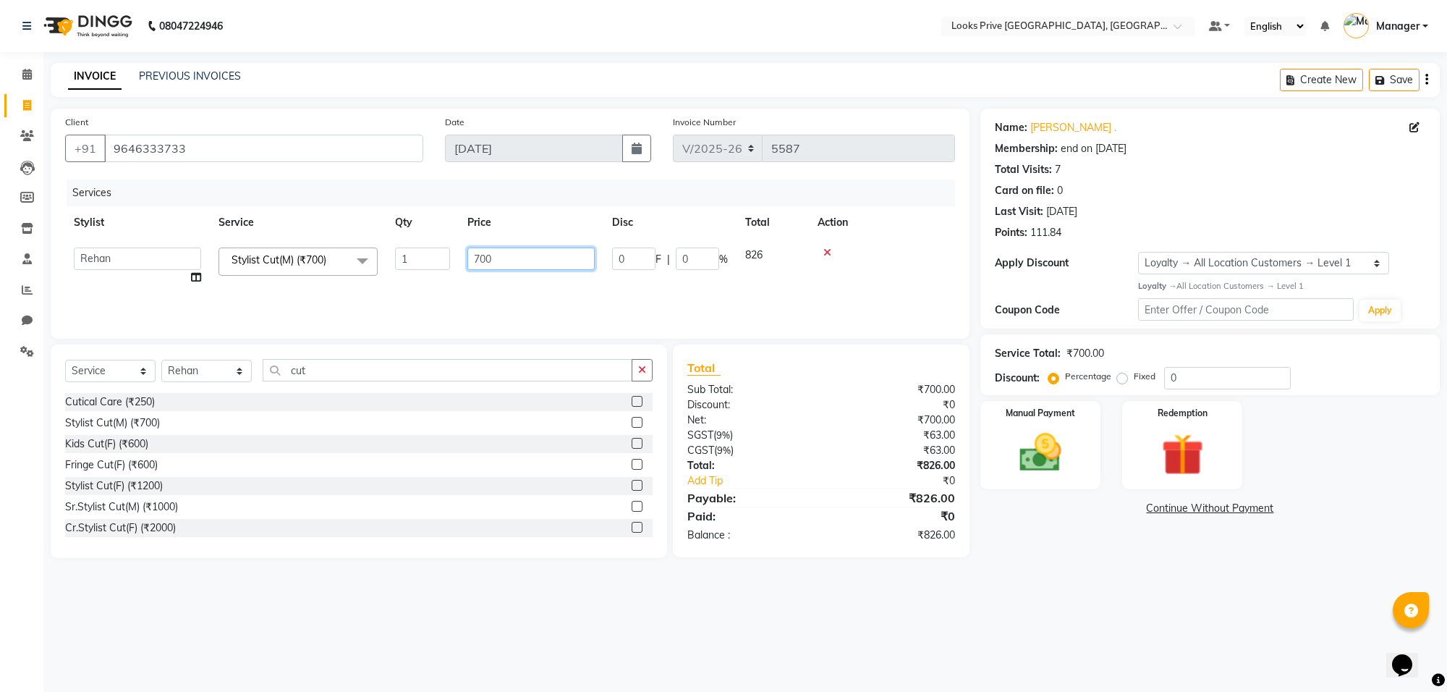
click at [504, 261] on input "700" at bounding box center [530, 258] width 127 height 22
drag, startPoint x: 538, startPoint y: 266, endPoint x: 449, endPoint y: 266, distance: 88.3
click at [449, 266] on tr "[PERSON_NAME] Counter_Sales Deepak_Asst Govind_Pdct Karan_Pdct Manager Mohan_As…" at bounding box center [510, 266] width 890 height 55
type input "800"
click at [127, 420] on div "Stylist Cut(M) (₹700)" at bounding box center [112, 422] width 95 height 15
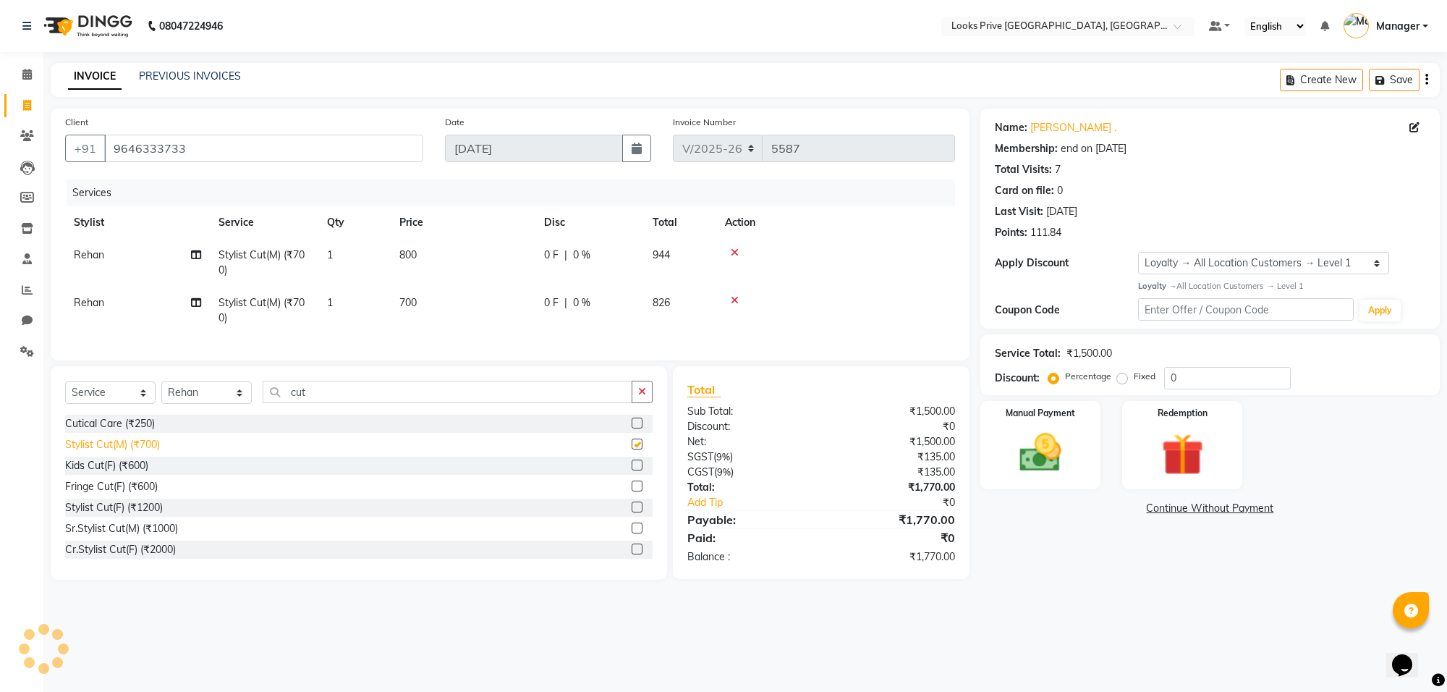
checkbox input "false"
click at [478, 295] on td "700" at bounding box center [463, 311] width 145 height 48
select select "75864"
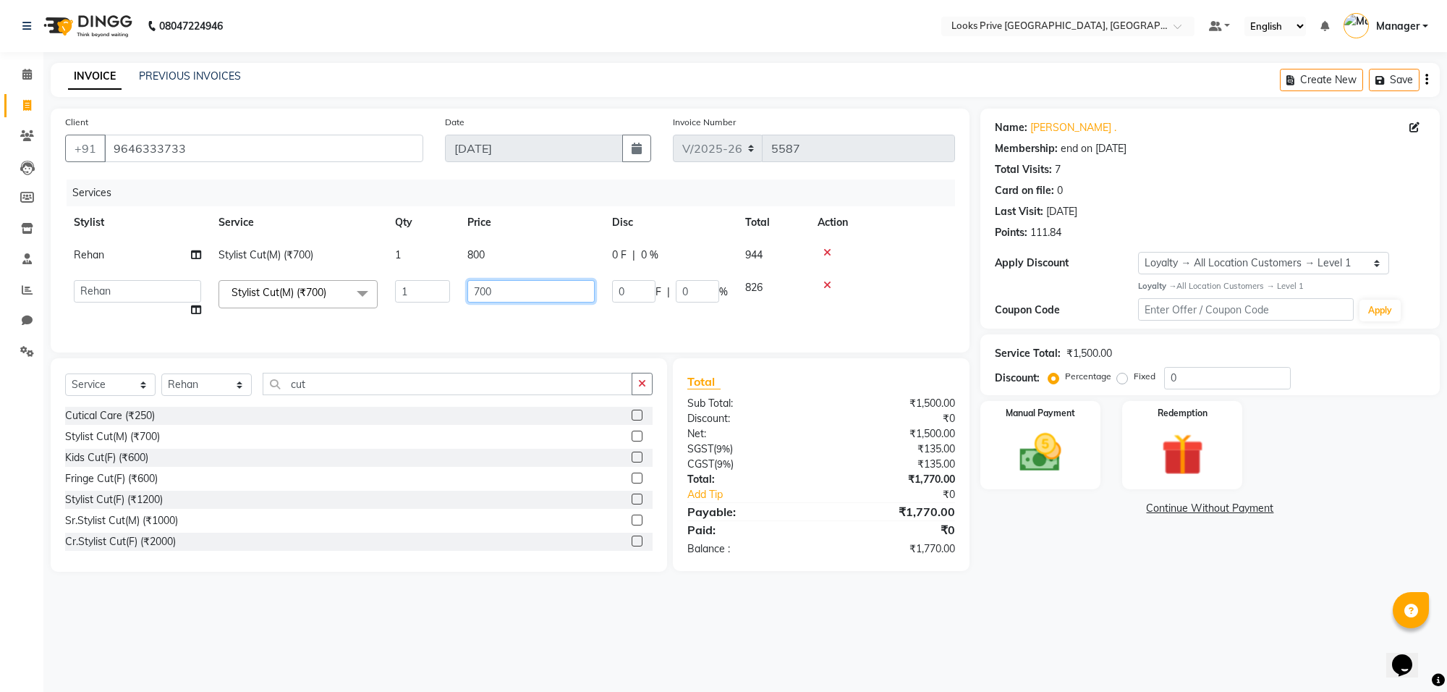
drag, startPoint x: 507, startPoint y: 295, endPoint x: 441, endPoint y: 295, distance: 65.8
click at [441, 295] on tr "[PERSON_NAME] Counter_Sales Deepak_Asst Govind_Pdct Karan_Pdct Manager Mohan_As…" at bounding box center [510, 298] width 890 height 55
type input "600"
click at [557, 315] on tr "[PERSON_NAME] Counter_Sales Deepak_Asst Govind_Pdct Karan_Pdct Manager Mohan_As…" at bounding box center [510, 298] width 890 height 55
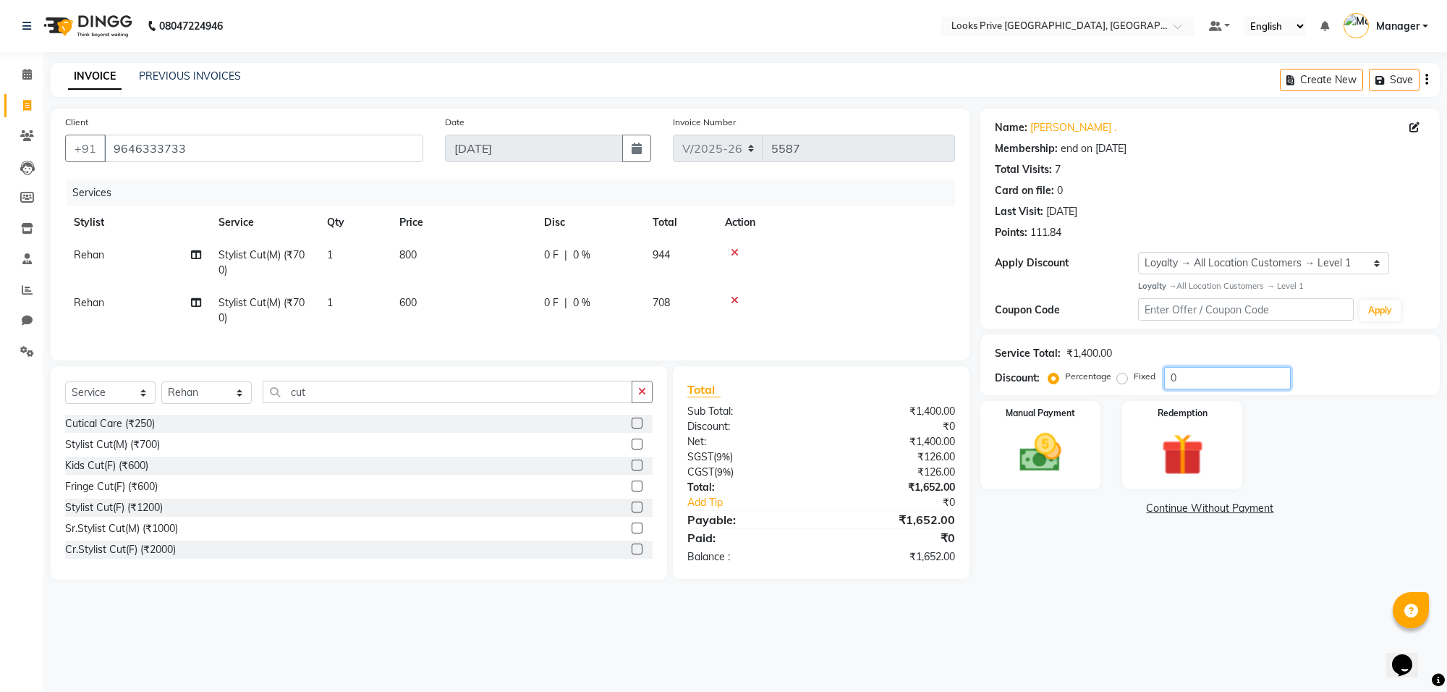
click at [1209, 376] on input "0" at bounding box center [1227, 378] width 127 height 22
type input "020"
click at [490, 292] on td "600" at bounding box center [463, 311] width 145 height 48
select select "75864"
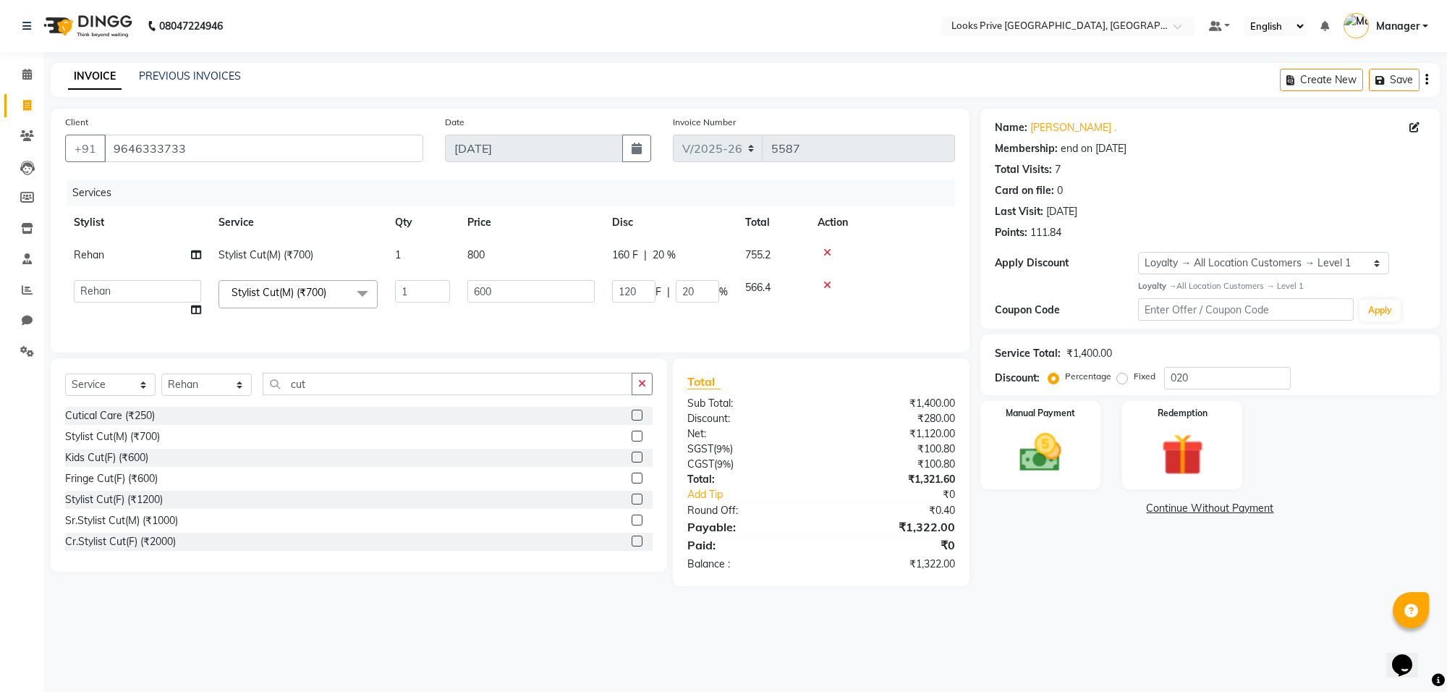
click at [564, 306] on td "600" at bounding box center [531, 298] width 145 height 55
drag, startPoint x: 579, startPoint y: 290, endPoint x: 373, endPoint y: 274, distance: 206.9
click at [374, 274] on tr "[PERSON_NAME] Counter_Sales Deepak_Asst Govind_Pdct Karan_Pdct Manager Mohan_As…" at bounding box center [510, 298] width 890 height 55
type input "598"
click at [445, 323] on tr "[PERSON_NAME] Counter_Sales Deepak_Asst Govind_Pdct Karan_Pdct Manager Mohan_As…" at bounding box center [510, 298] width 890 height 55
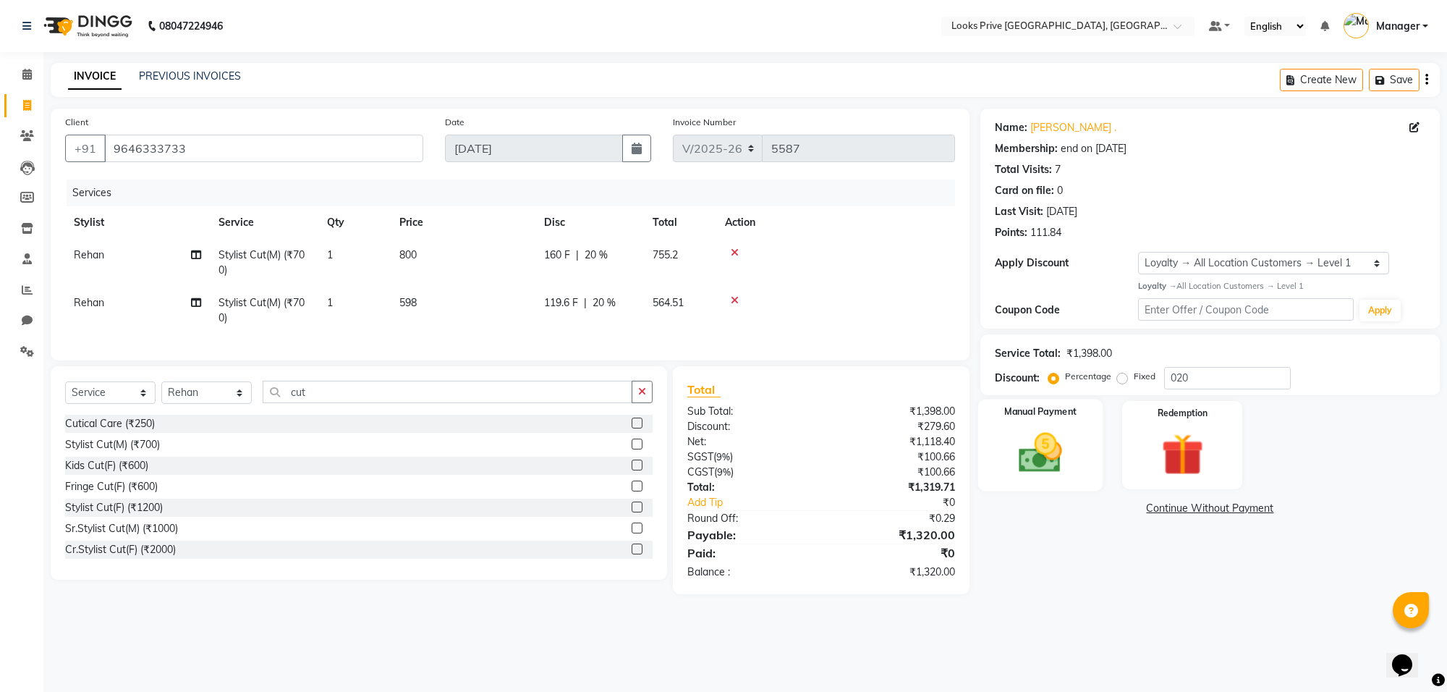
click at [1014, 465] on img at bounding box center [1040, 453] width 71 height 51
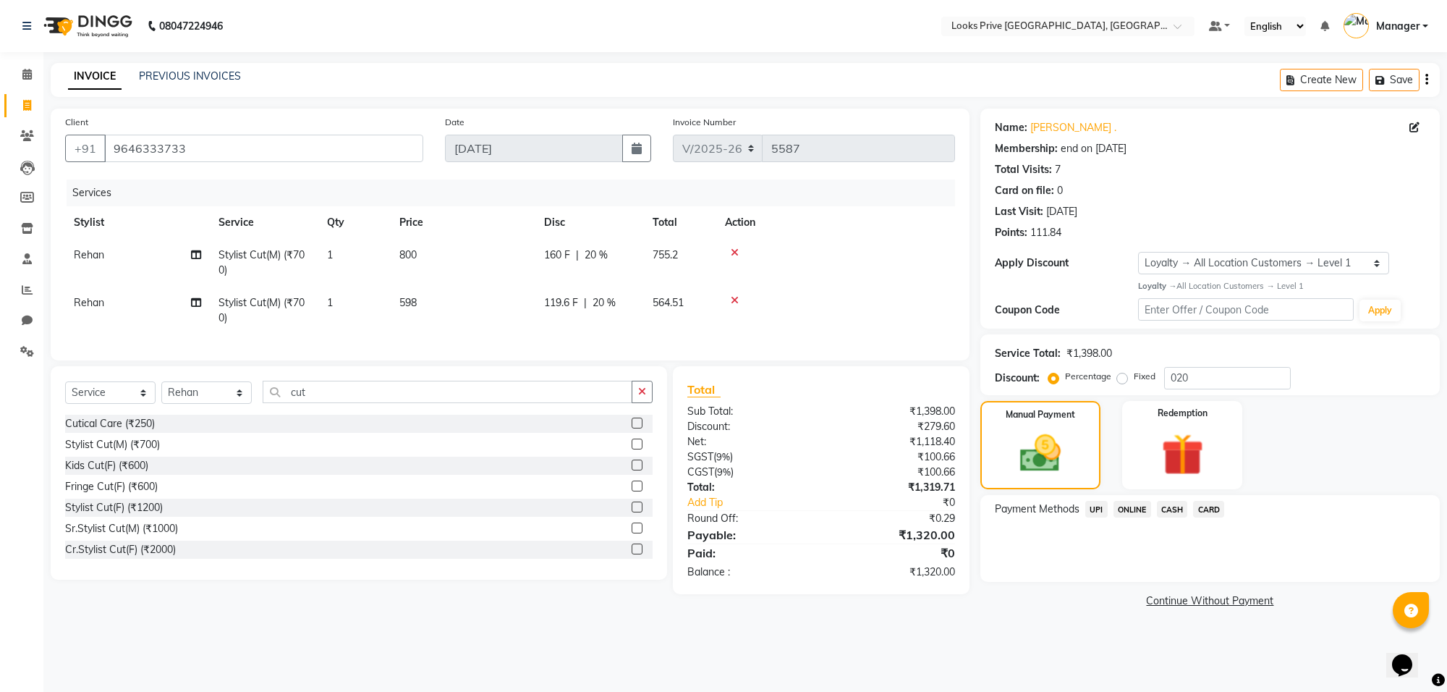
click at [1169, 508] on span "CASH" at bounding box center [1172, 509] width 31 height 17
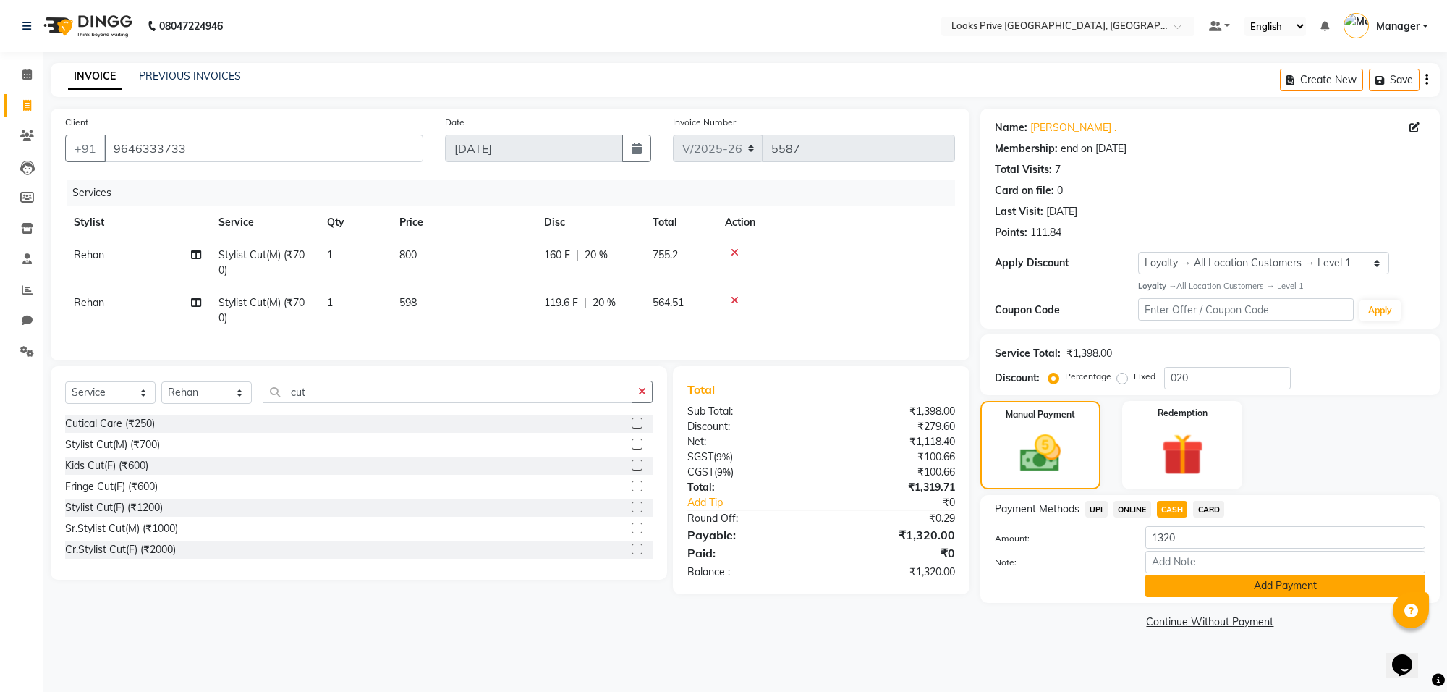
click at [1214, 587] on button "Add Payment" at bounding box center [1285, 586] width 280 height 22
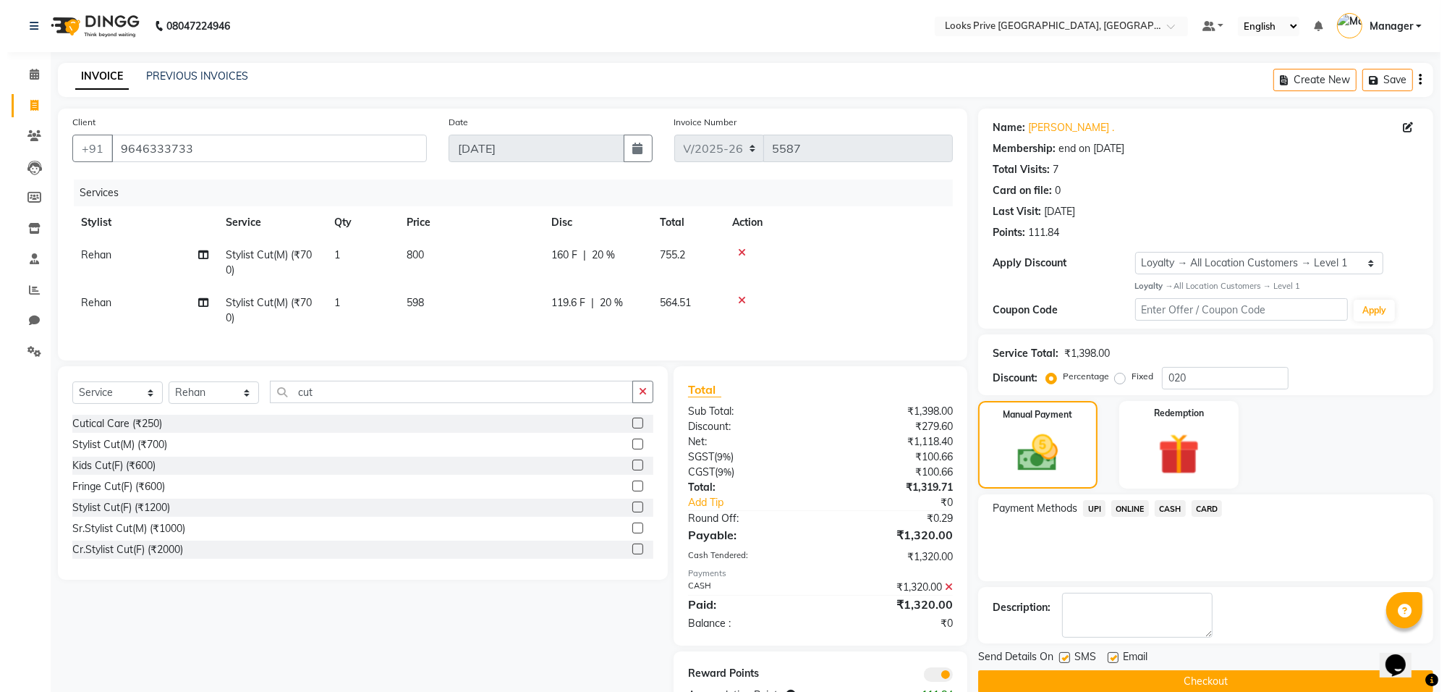
scroll to position [59, 0]
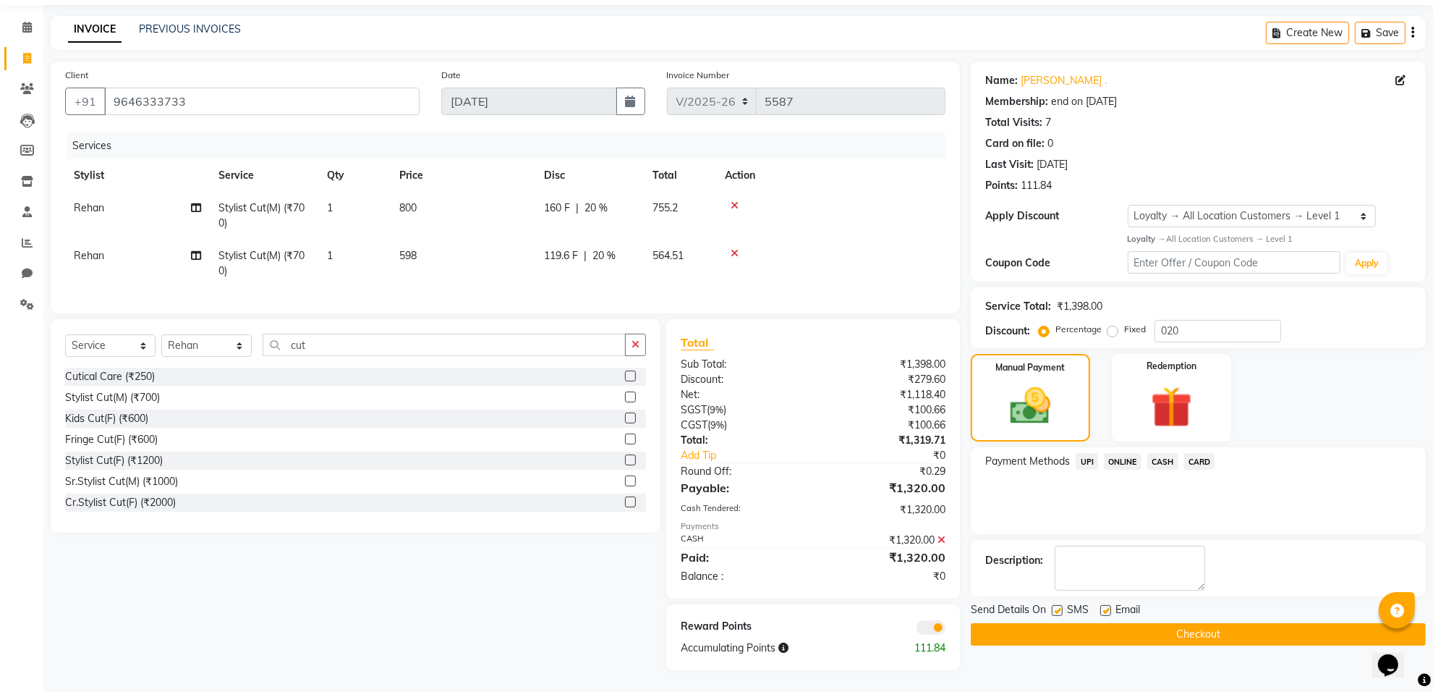
click at [912, 623] on div at bounding box center [884, 627] width 143 height 16
click at [925, 627] on span at bounding box center [931, 627] width 29 height 14
click at [946, 630] on input "checkbox" at bounding box center [946, 630] width 0 height 0
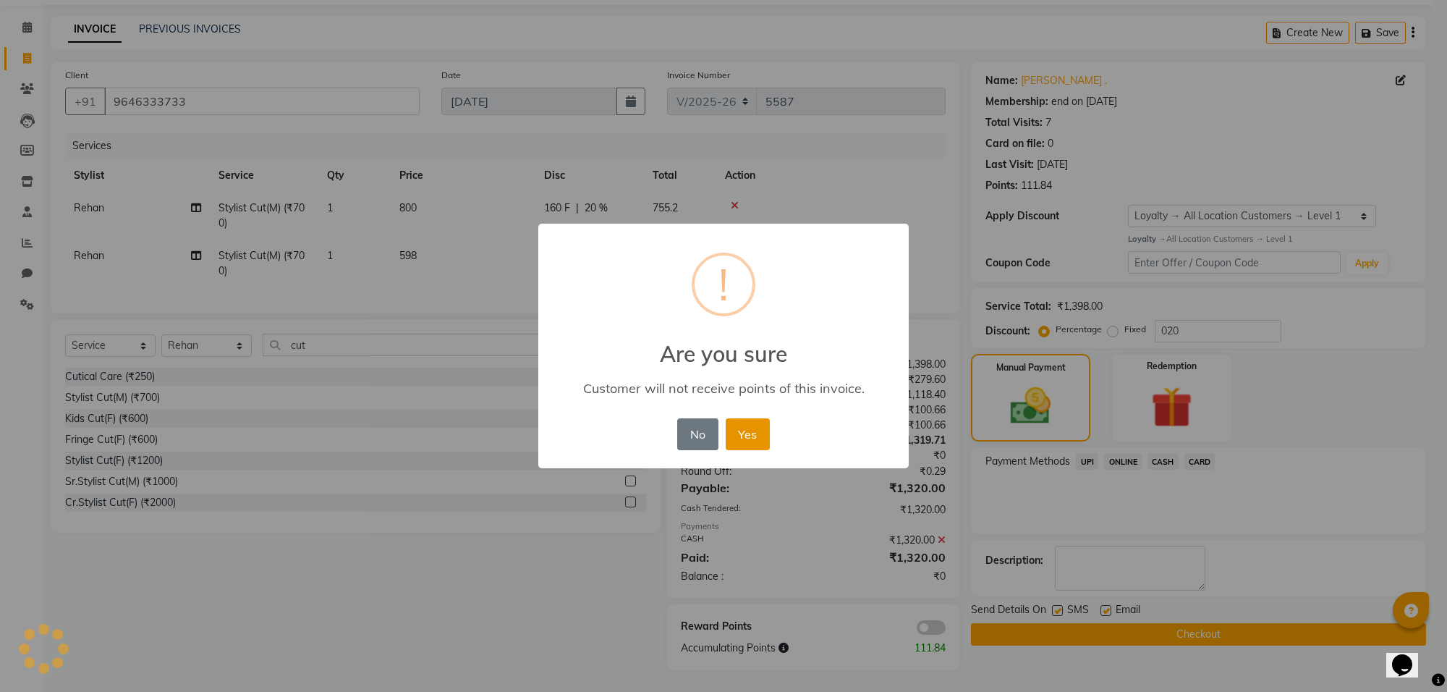
click at [743, 433] on button "Yes" at bounding box center [748, 434] width 44 height 32
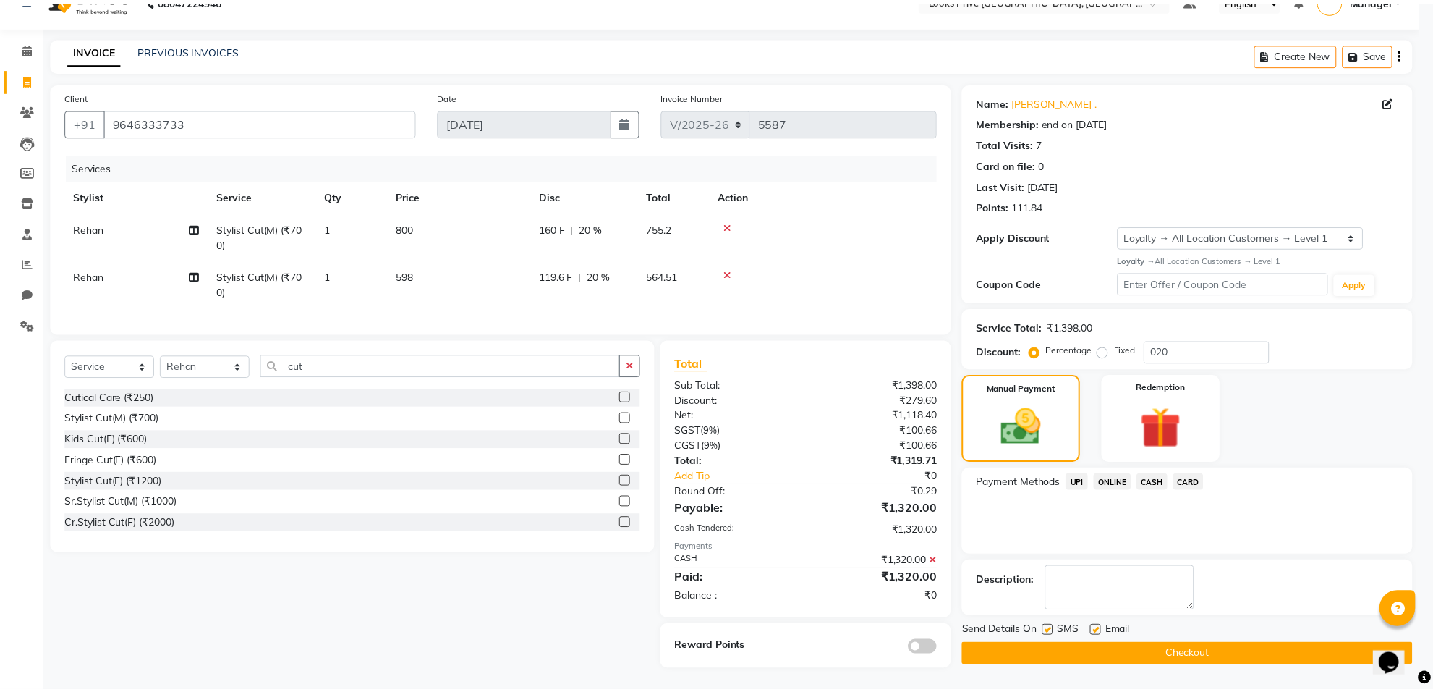
scroll to position [38, 0]
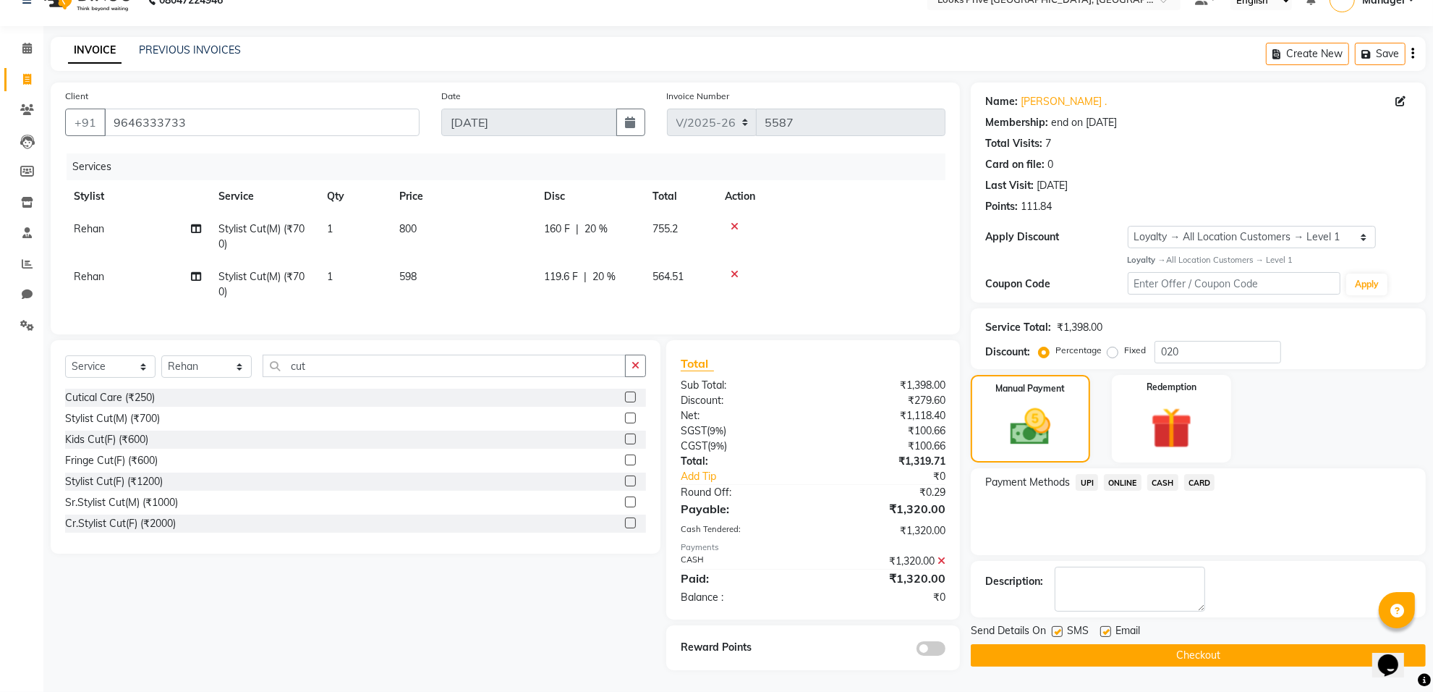
click at [1153, 644] on button "Checkout" at bounding box center [1198, 655] width 455 height 22
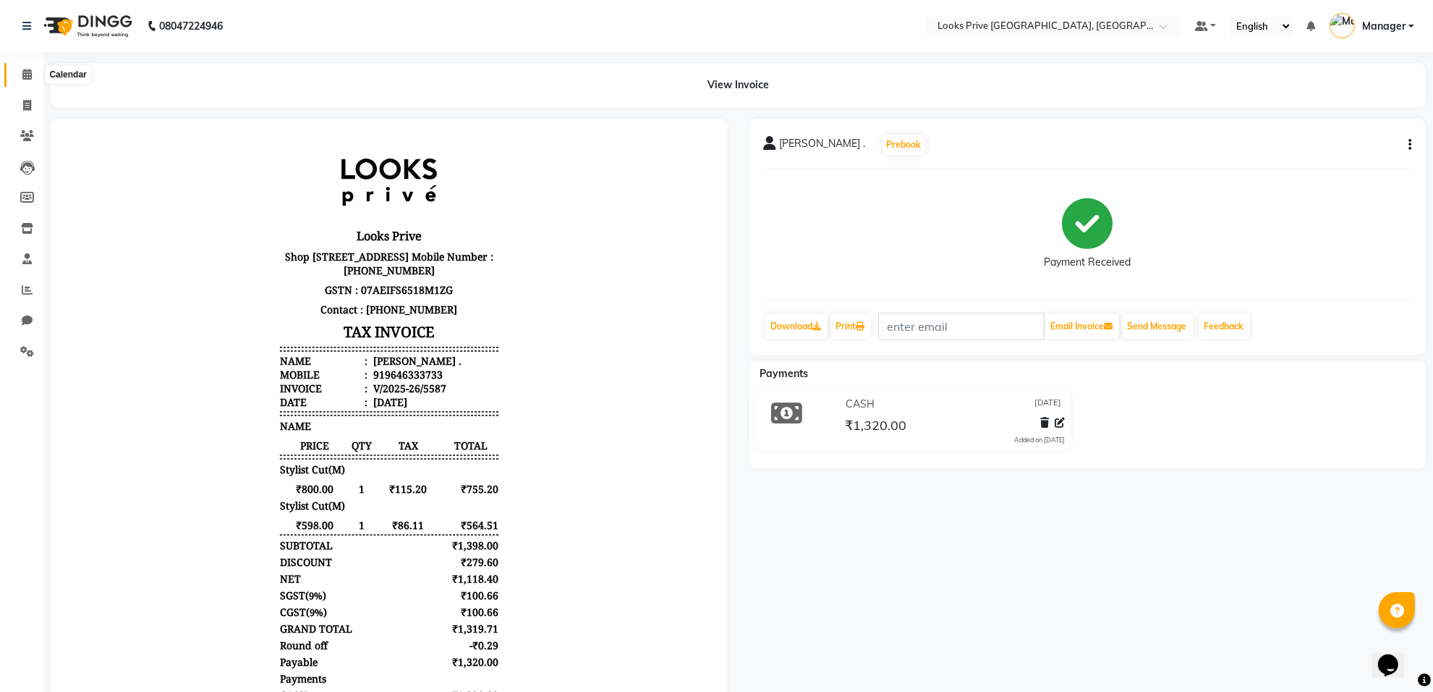
click at [25, 69] on icon at bounding box center [26, 74] width 9 height 11
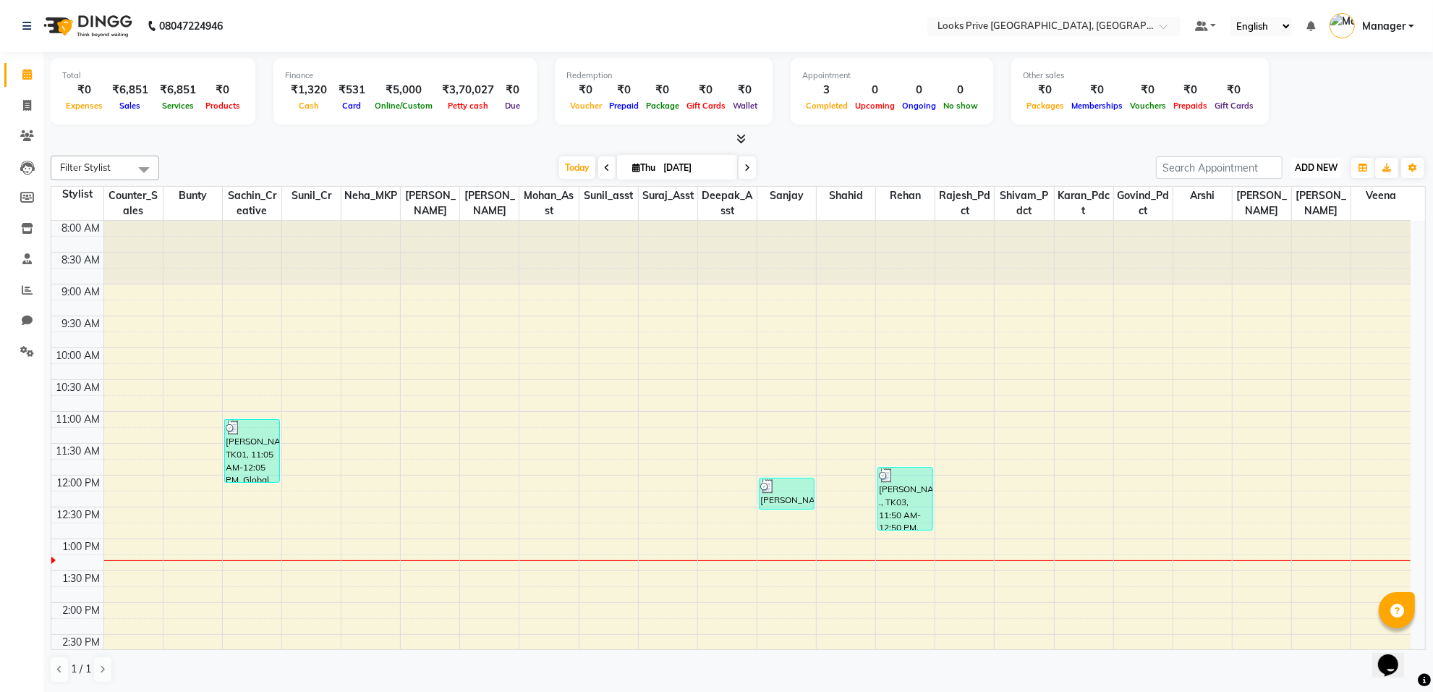
click at [1329, 171] on span "ADD NEW" at bounding box center [1316, 167] width 43 height 11
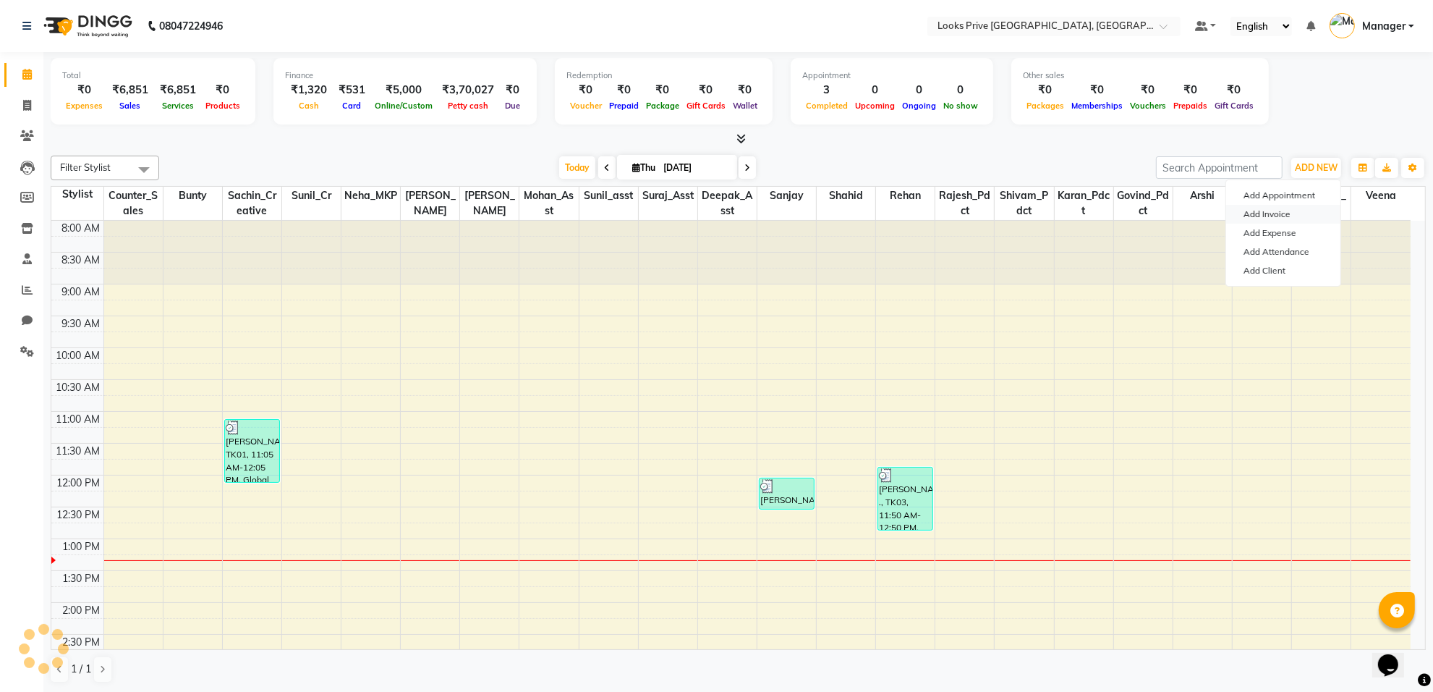
click at [1292, 208] on link "Add Invoice" at bounding box center [1284, 214] width 114 height 19
select select "service"
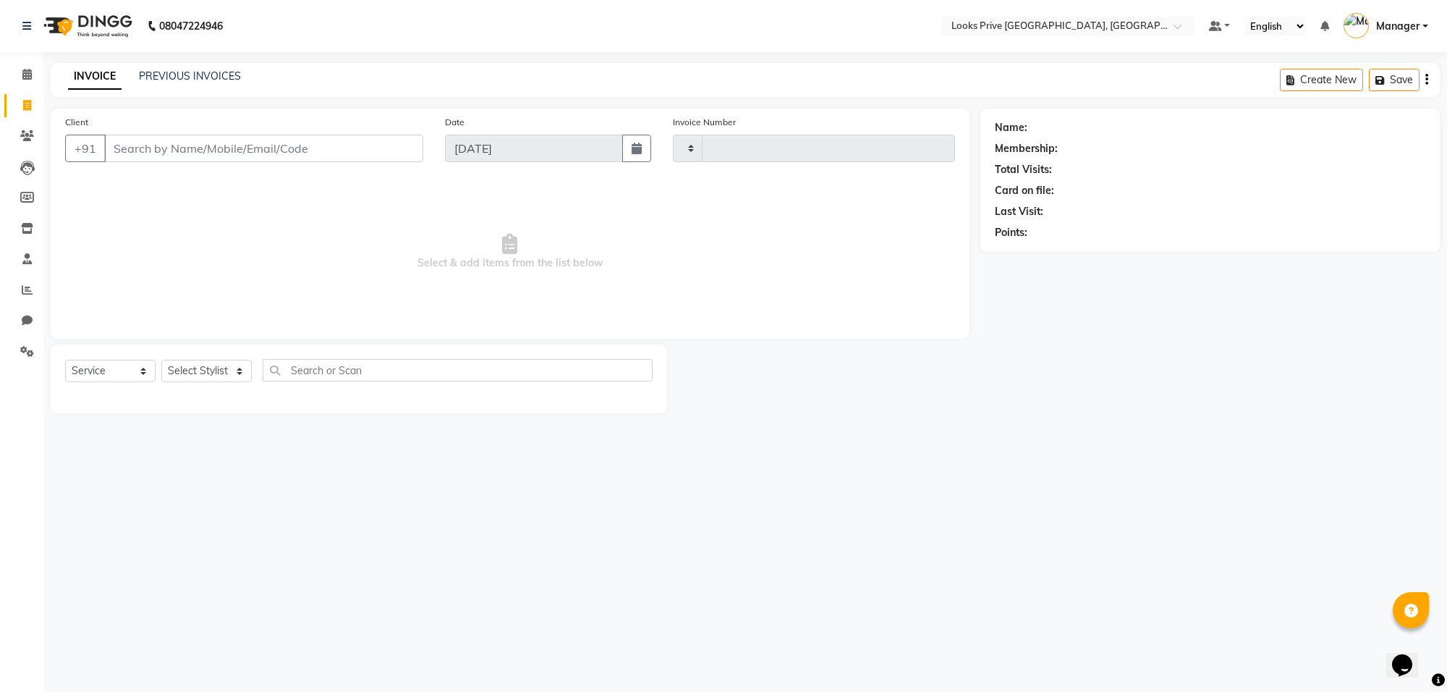
type input "5588"
select select "8127"
click at [130, 150] on input "Client" at bounding box center [263, 148] width 319 height 27
type input "9999991617"
select select "1: Object"
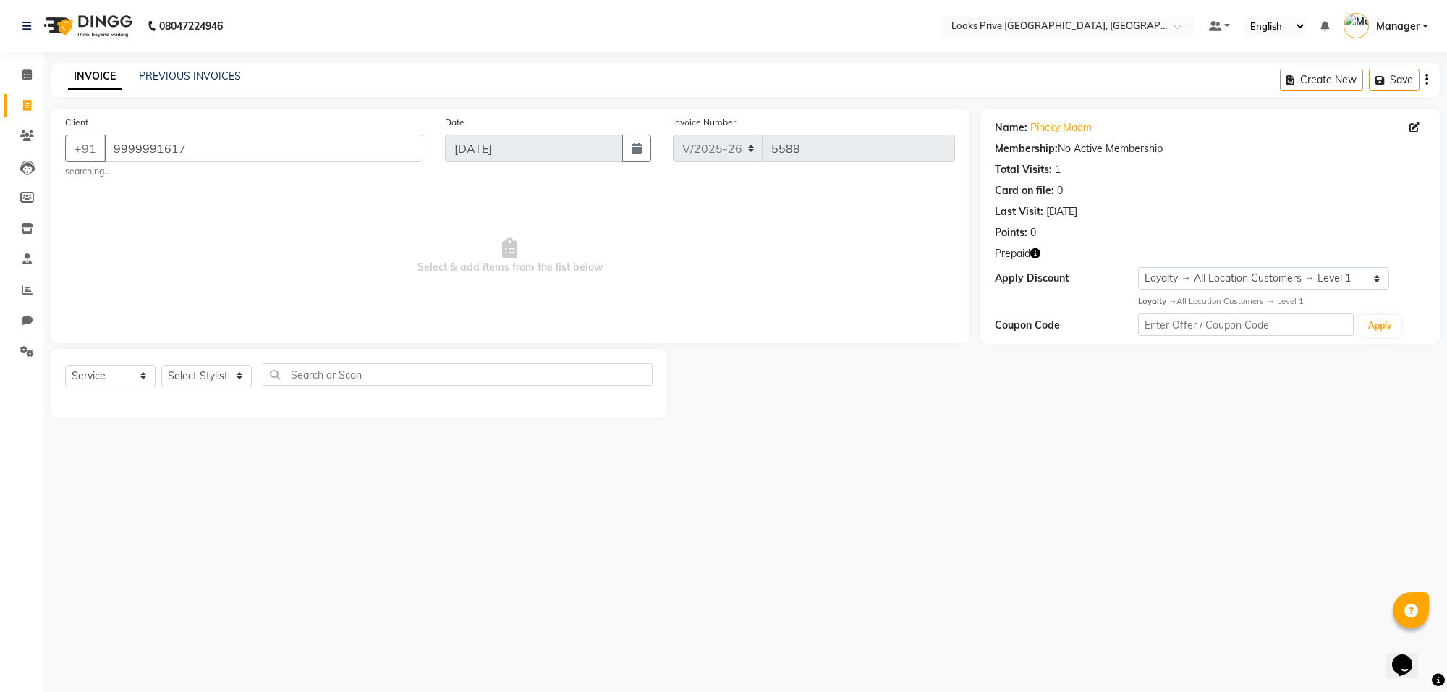
click at [1032, 253] on icon "button" at bounding box center [1035, 253] width 10 height 10
click at [698, 269] on span "Select & add items from the list below" at bounding box center [510, 256] width 890 height 145
click at [235, 370] on select "Select Stylist [PERSON_NAME] Counter_Sales Deepak_Asst Govind_Pdct Karan_Pdct M…" at bounding box center [206, 376] width 90 height 22
select select "75850"
click at [161, 365] on select "Select Stylist [PERSON_NAME] Counter_Sales Deepak_Asst Govind_Pdct Karan_Pdct M…" at bounding box center [206, 376] width 90 height 22
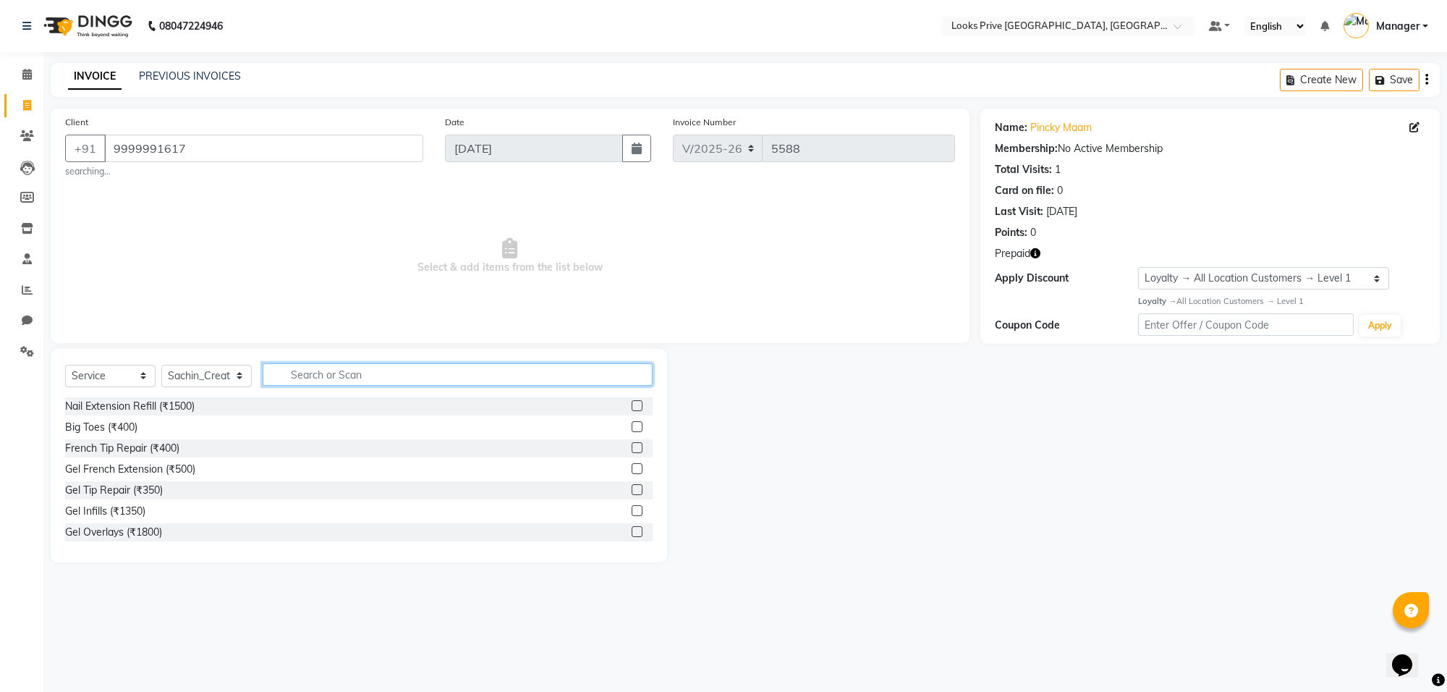
click at [348, 373] on input "text" at bounding box center [458, 374] width 390 height 22
type input "touch"
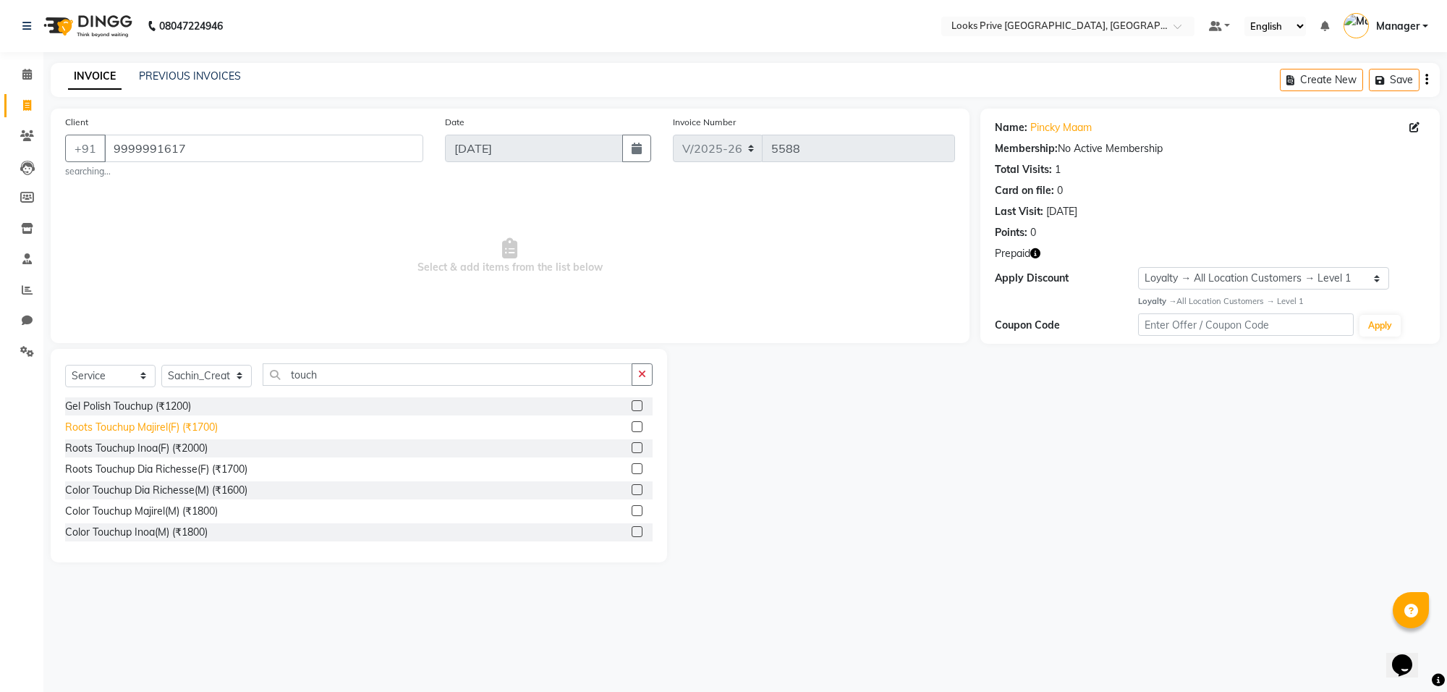
click at [217, 427] on div "Roots Touchup Majirel(F) (₹1700)" at bounding box center [141, 427] width 153 height 15
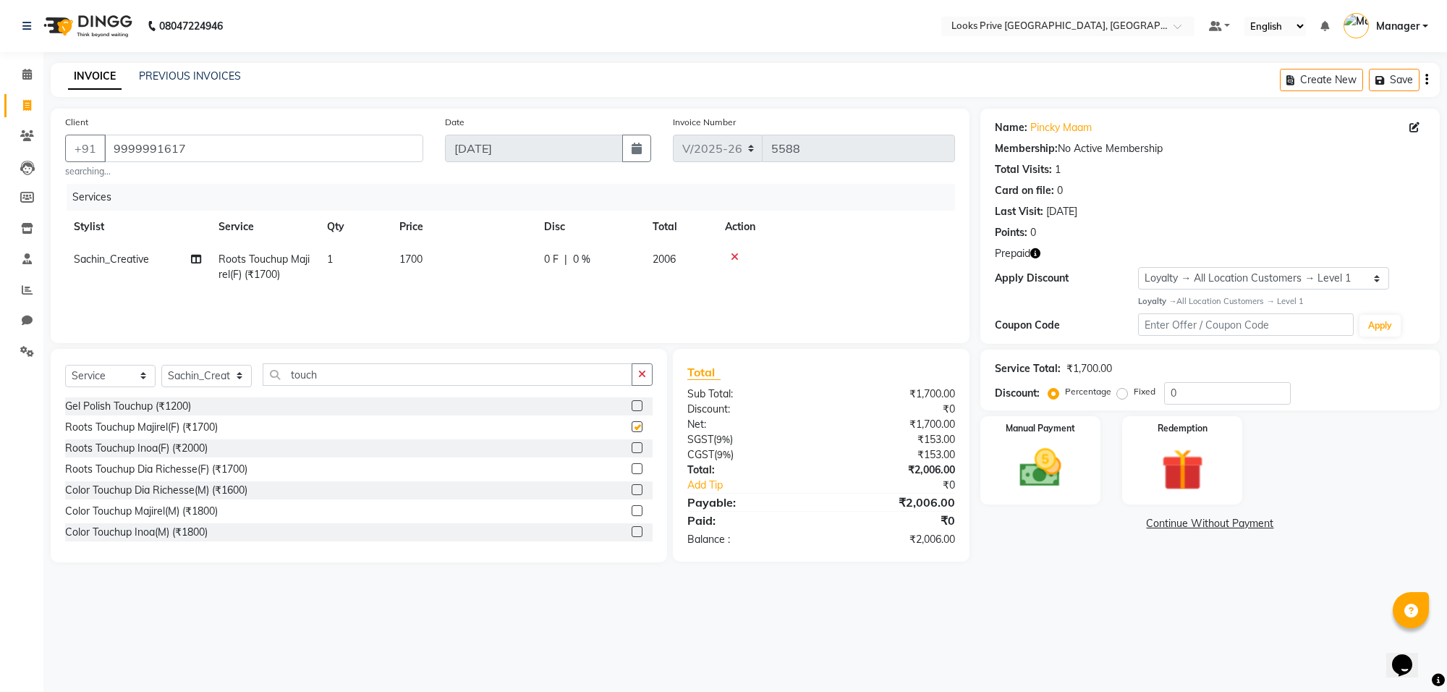
checkbox input "false"
click at [456, 254] on td "1700" at bounding box center [463, 267] width 145 height 48
select select "75850"
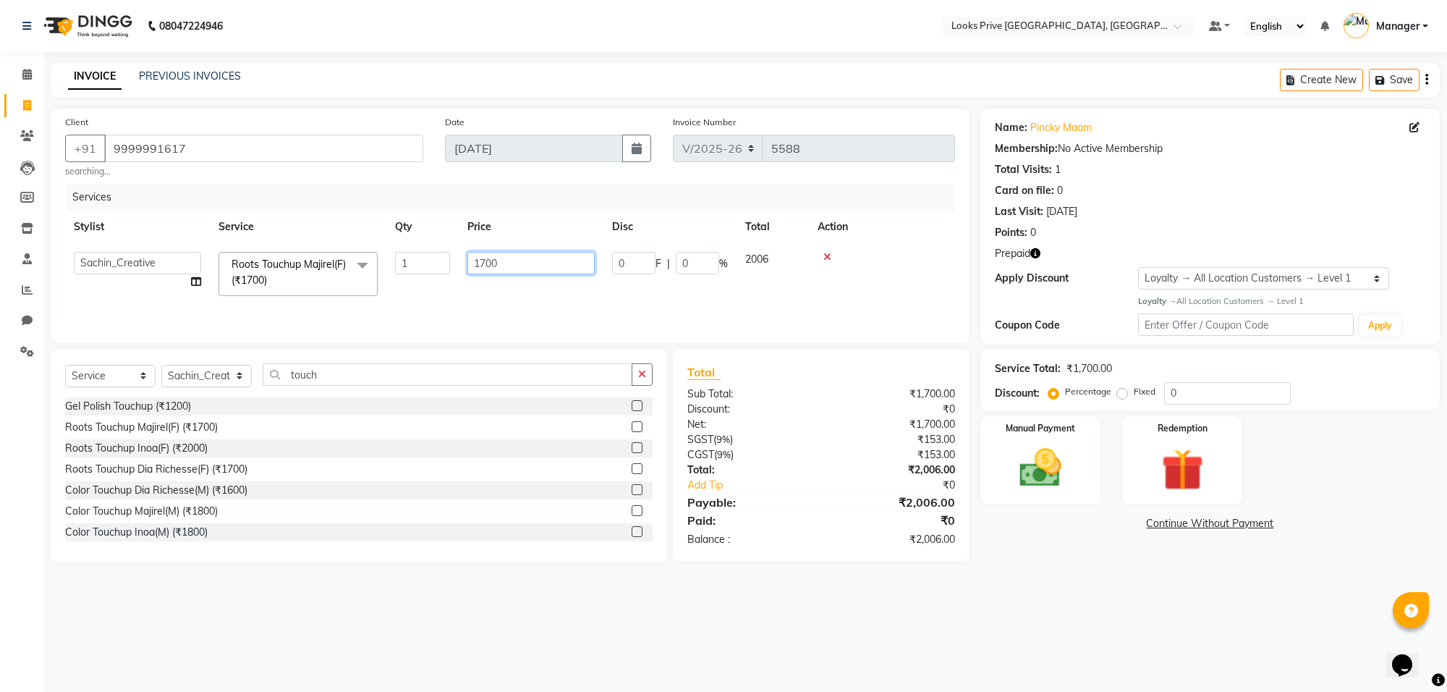
drag, startPoint x: 537, startPoint y: 264, endPoint x: 467, endPoint y: 245, distance: 72.2
click at [467, 245] on td "1700" at bounding box center [531, 274] width 145 height 62
type input "1500"
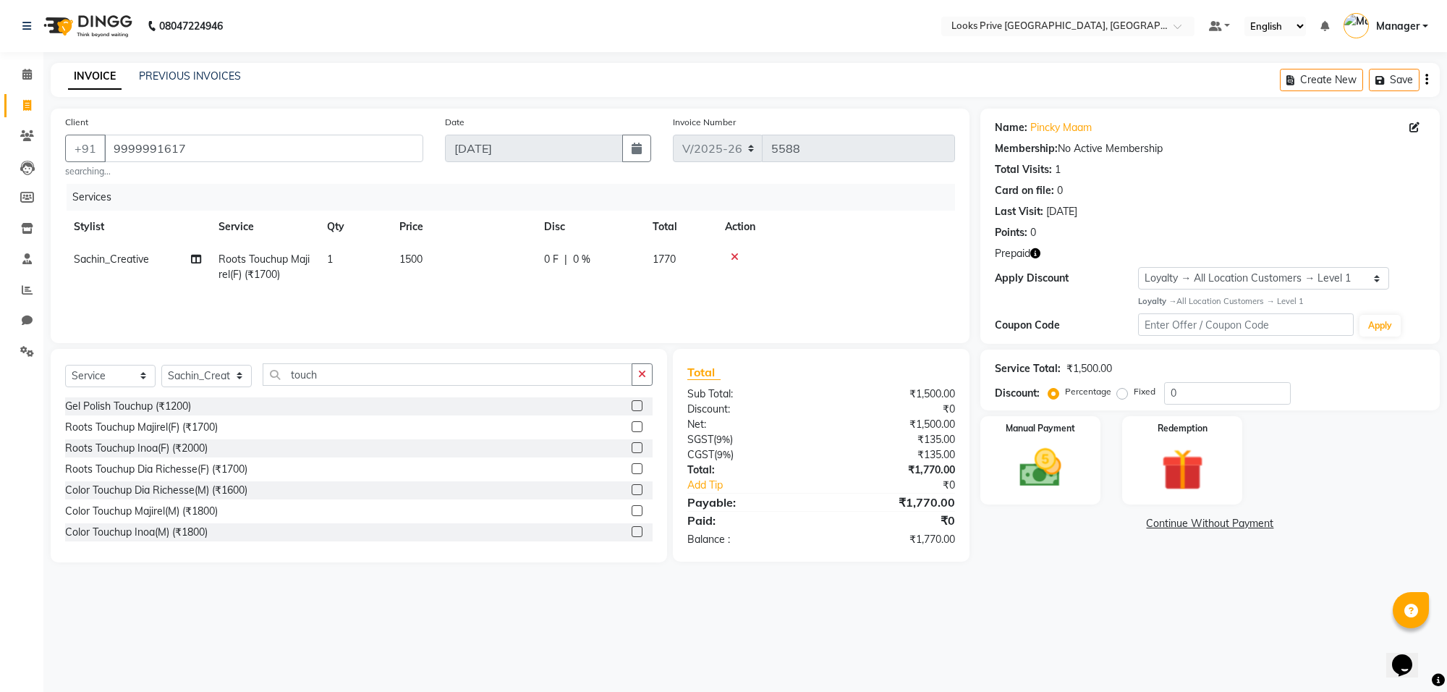
click at [501, 297] on div "Services Stylist Service Qty Price Disc Total Action Sachin_Creative Roots Touc…" at bounding box center [510, 256] width 890 height 145
click at [1253, 386] on input "0" at bounding box center [1227, 393] width 127 height 22
type input "010"
click at [1035, 459] on img at bounding box center [1040, 468] width 71 height 51
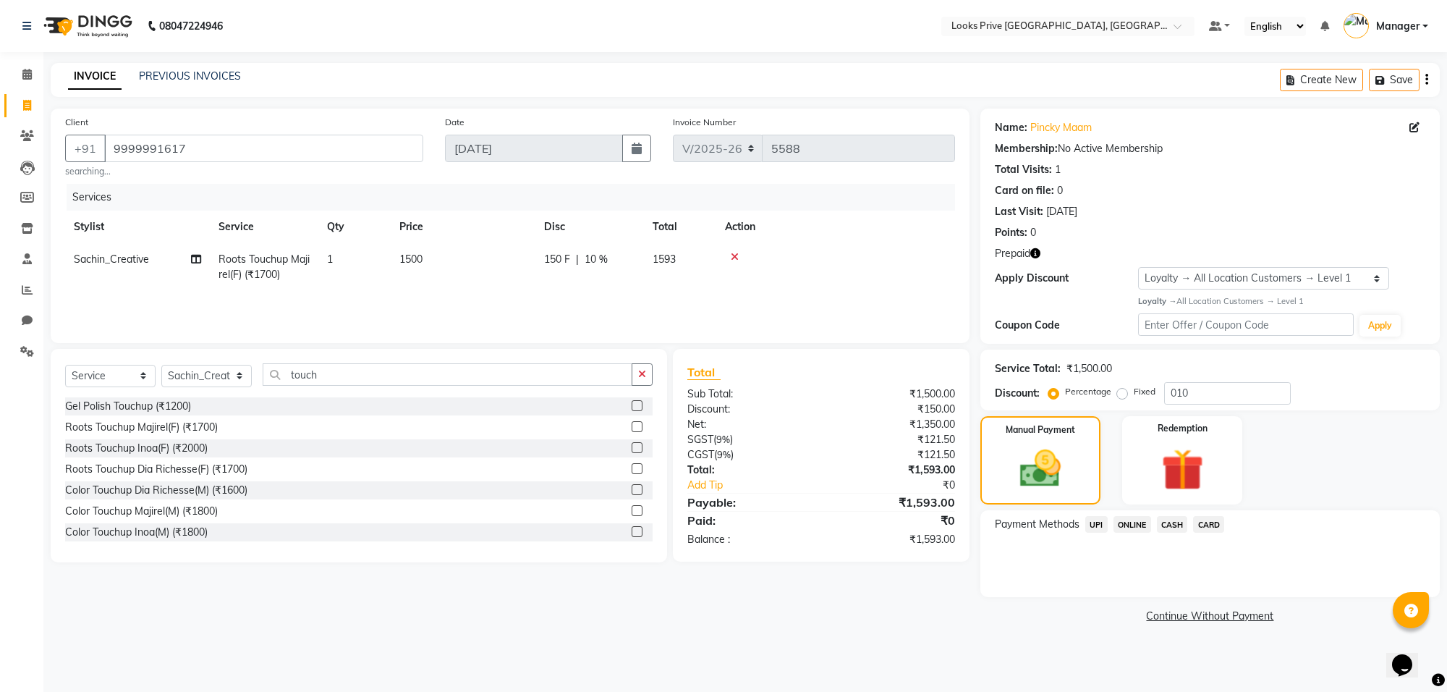
click at [1174, 522] on span "CASH" at bounding box center [1172, 524] width 31 height 17
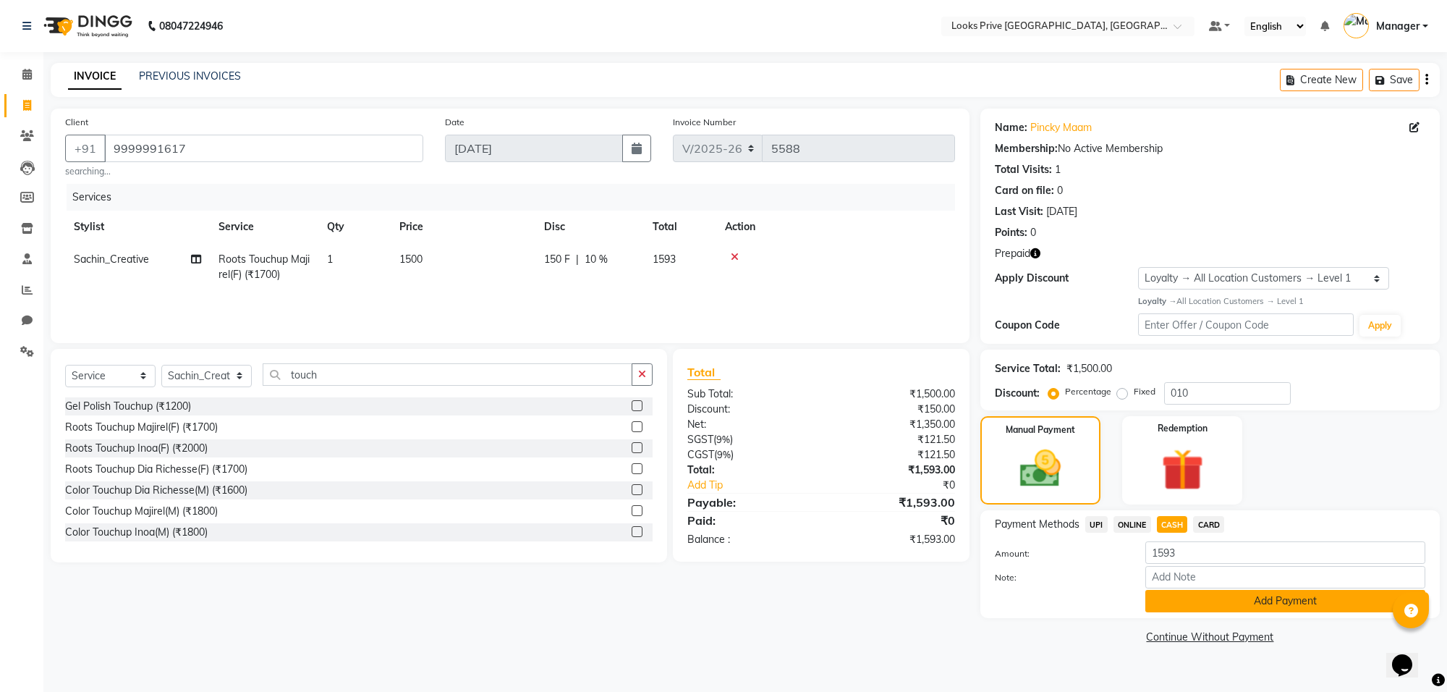
click at [1216, 601] on button "Add Payment" at bounding box center [1285, 601] width 280 height 22
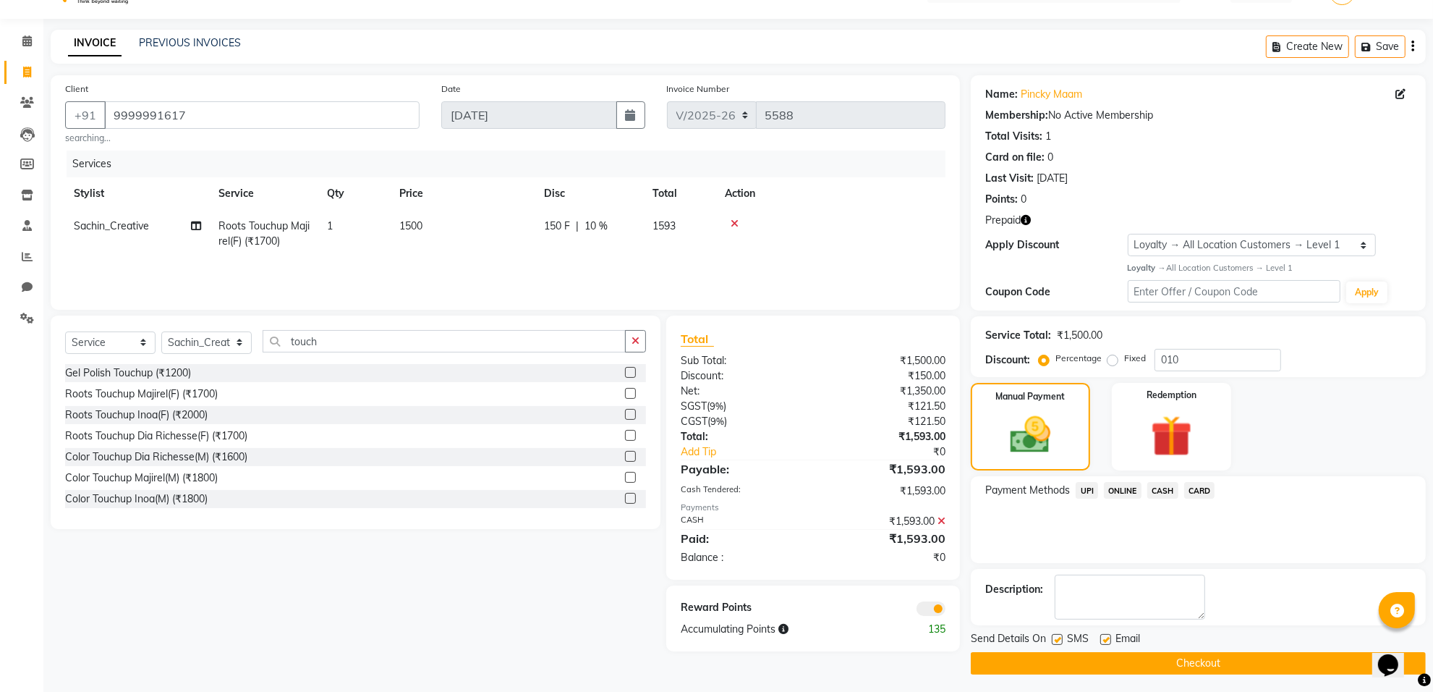
scroll to position [38, 0]
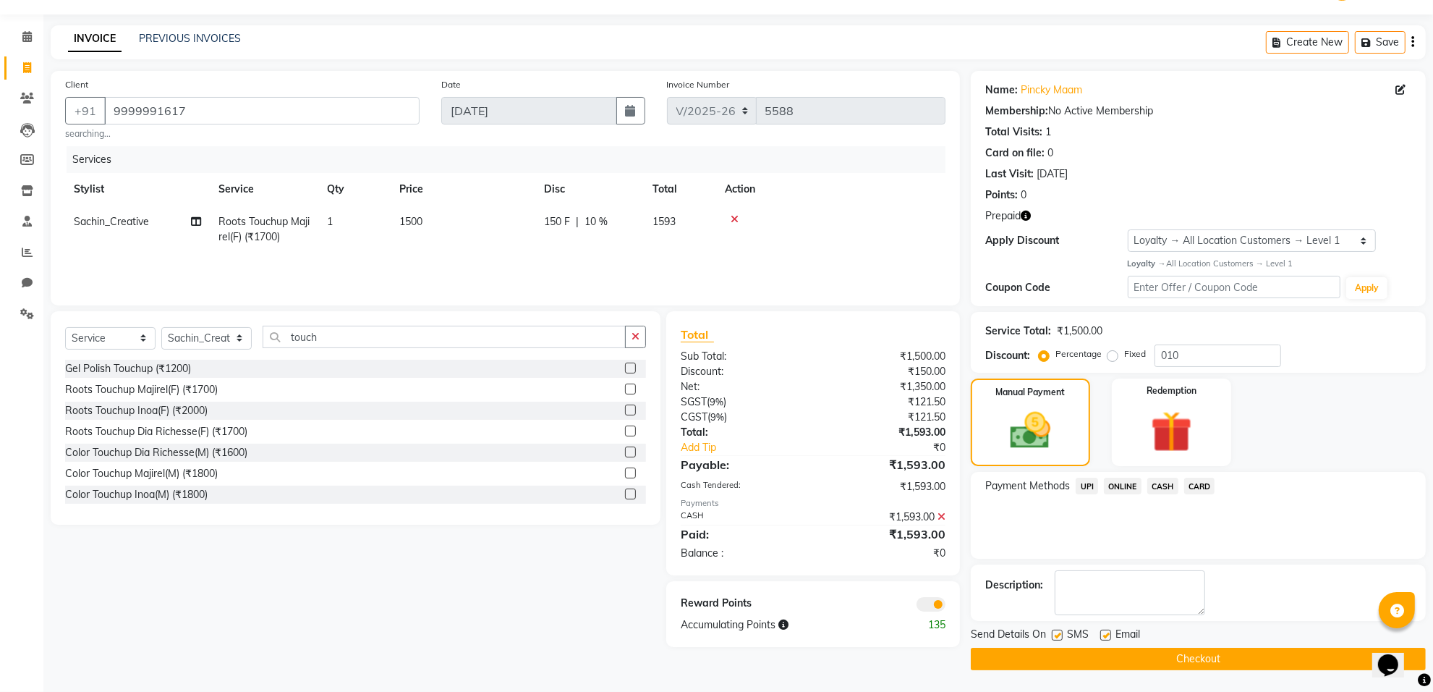
click at [921, 609] on span at bounding box center [931, 604] width 29 height 14
click at [946, 606] on input "checkbox" at bounding box center [946, 606] width 0 height 0
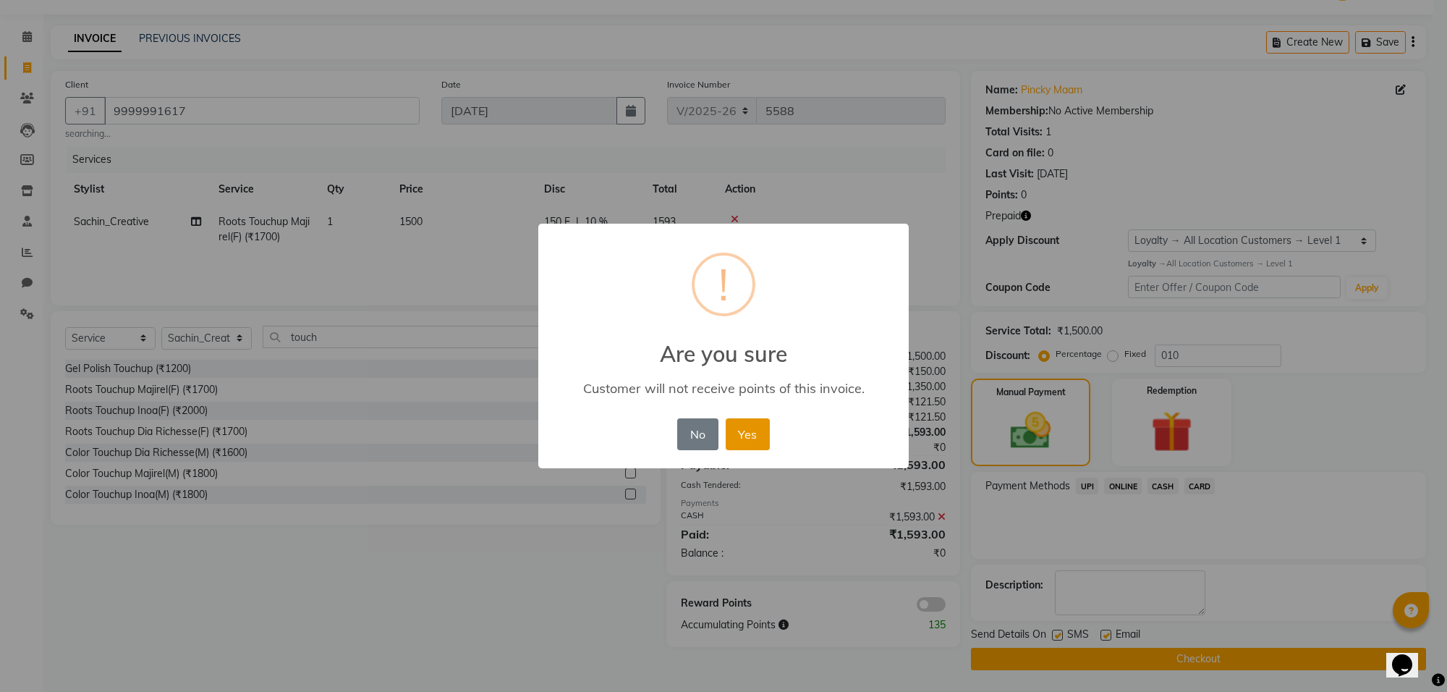
click at [739, 422] on button "Yes" at bounding box center [748, 434] width 44 height 32
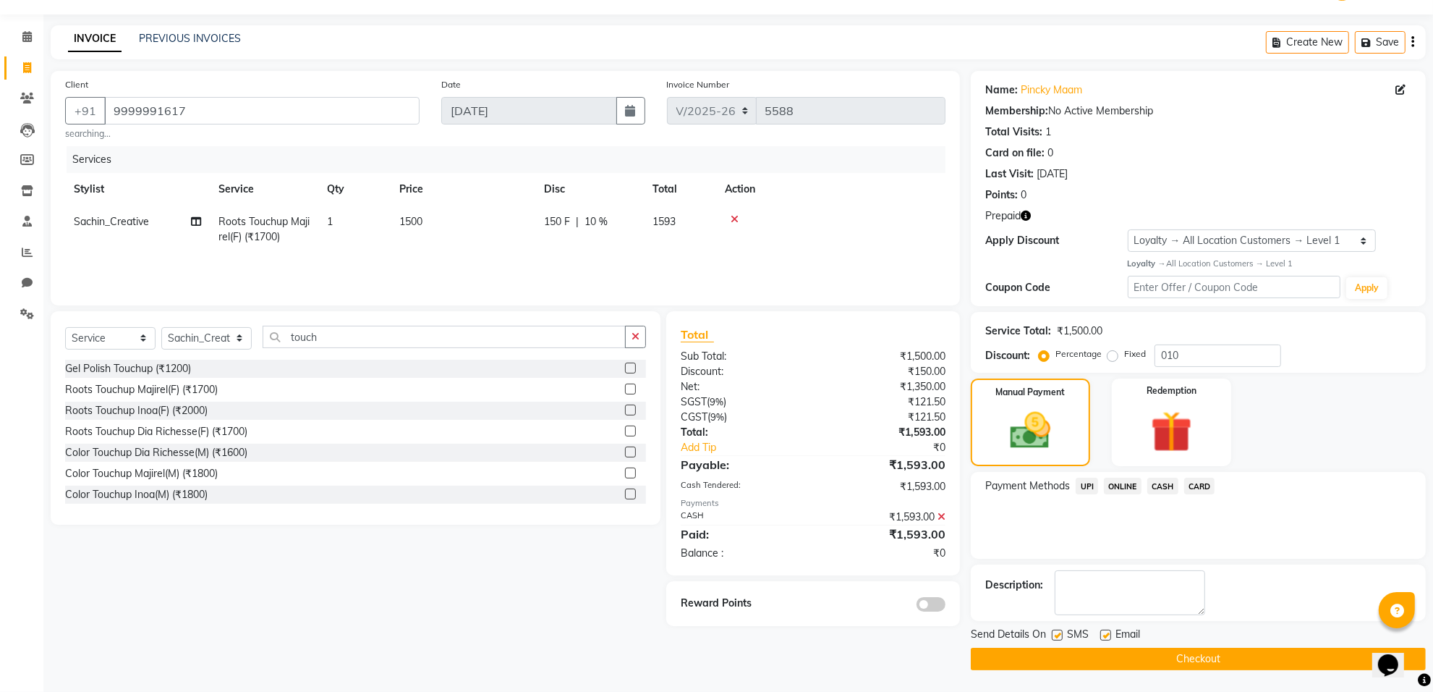
click at [1145, 651] on button "Checkout" at bounding box center [1198, 659] width 455 height 22
